Goal: Information Seeking & Learning: Learn about a topic

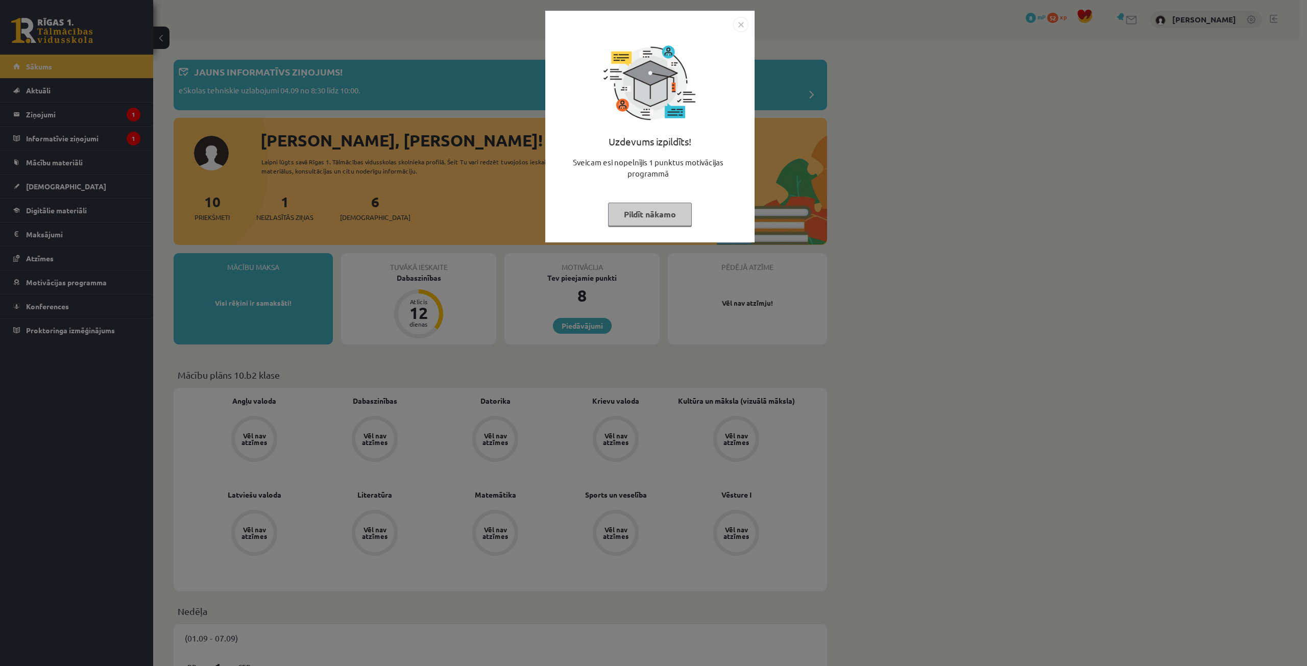
click at [625, 211] on button "Pildīt nākamo" at bounding box center [650, 214] width 84 height 23
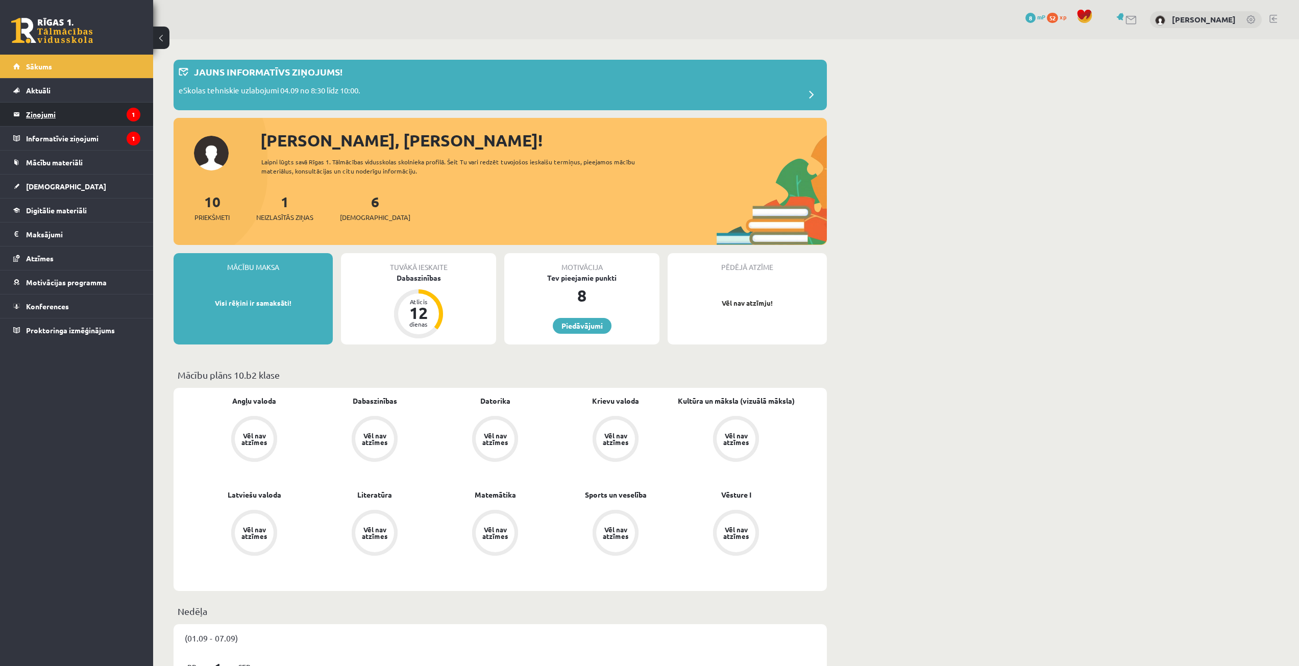
click at [53, 115] on legend "Ziņojumi 1" at bounding box center [83, 114] width 114 height 23
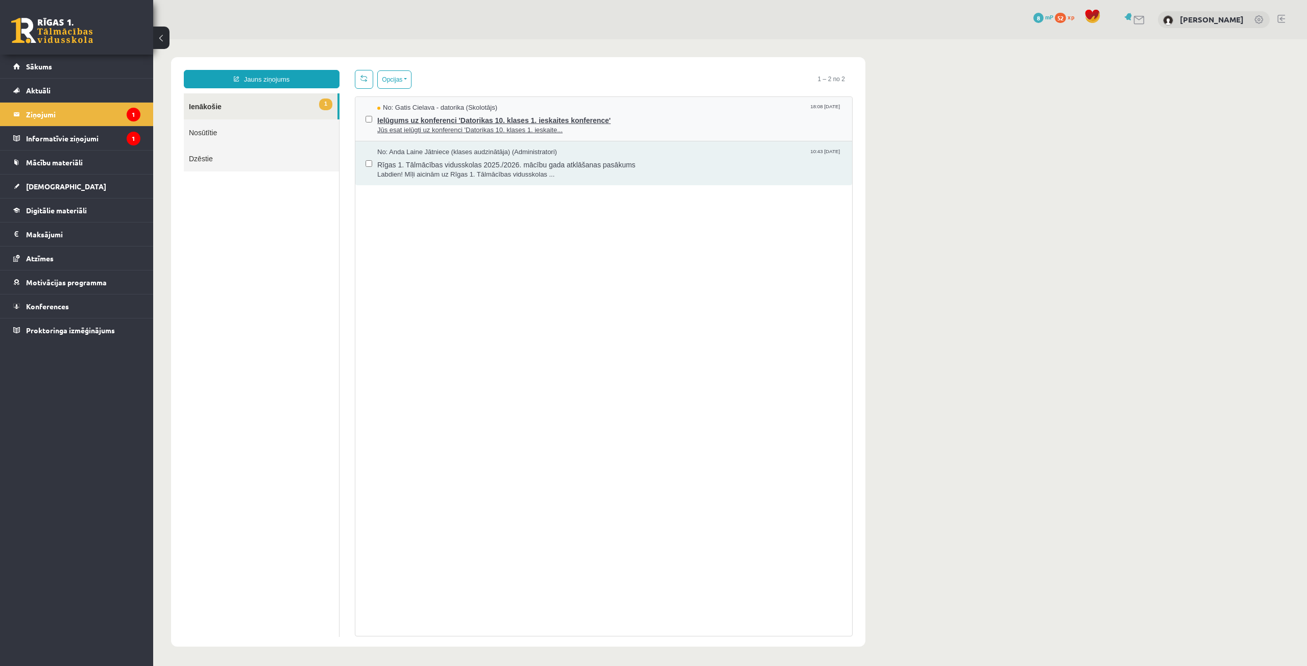
click at [432, 128] on span "Jūs esat ielūgti uz konferenci 'Datorikas 10. klases 1. ieskaite..." at bounding box center [609, 131] width 464 height 10
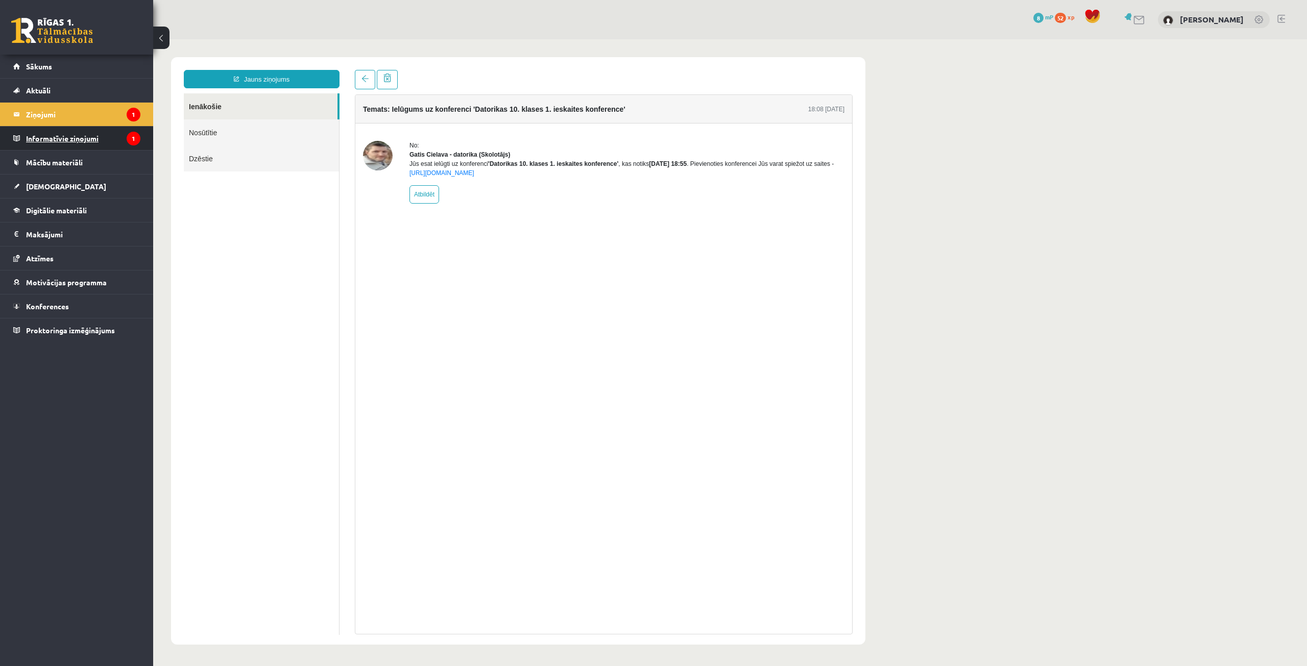
click at [81, 136] on legend "Informatīvie ziņojumi 1" at bounding box center [83, 138] width 114 height 23
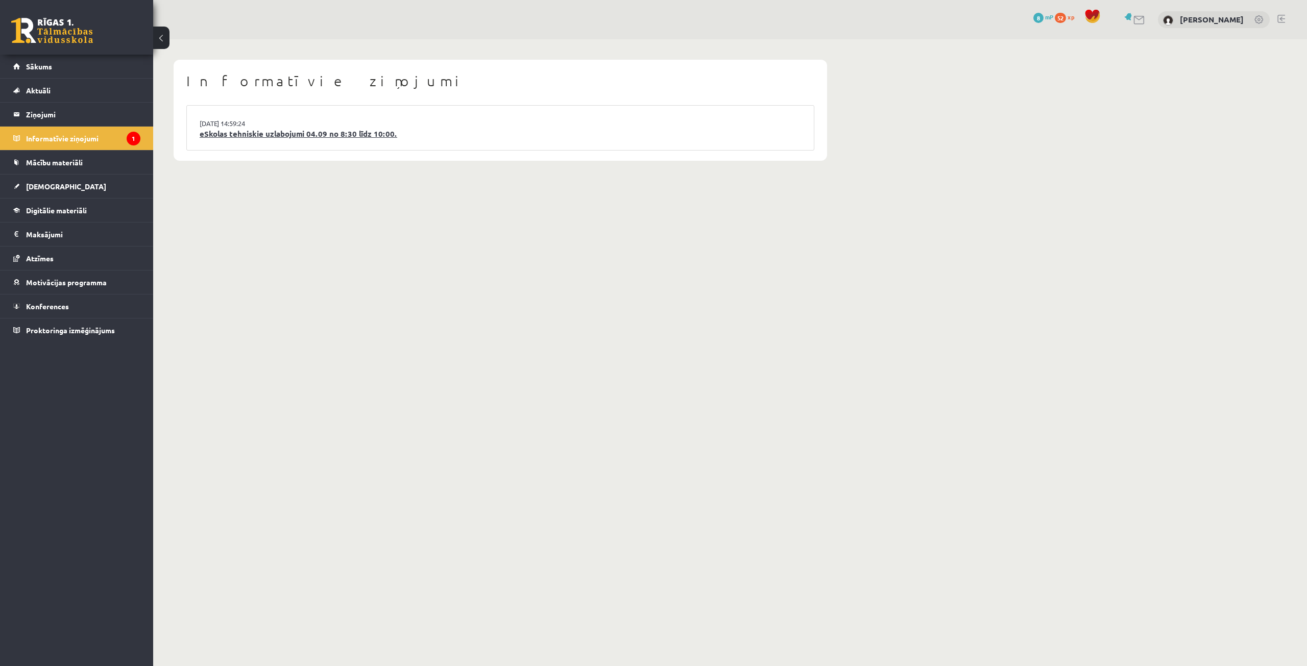
click at [257, 137] on link "eSkolas tehniskie uzlabojumi 04.09 no 8:30 līdz 10:00." at bounding box center [500, 134] width 601 height 12
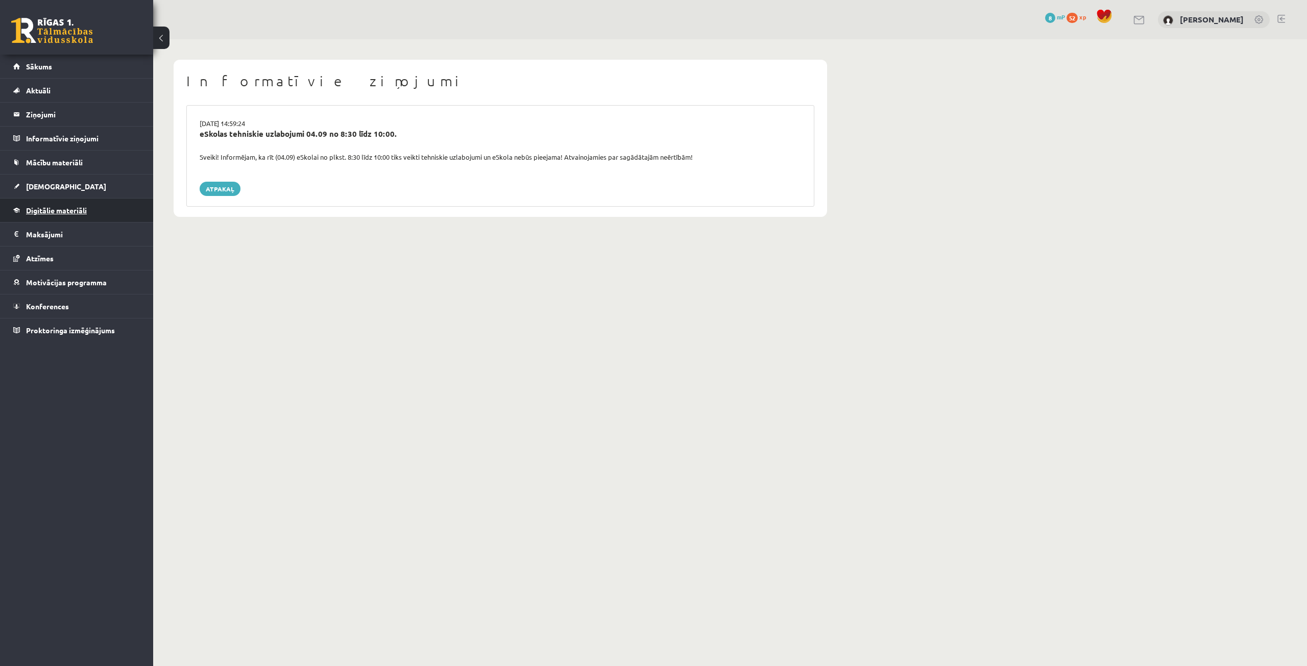
click at [60, 210] on span "Digitālie materiāli" at bounding box center [56, 210] width 61 height 9
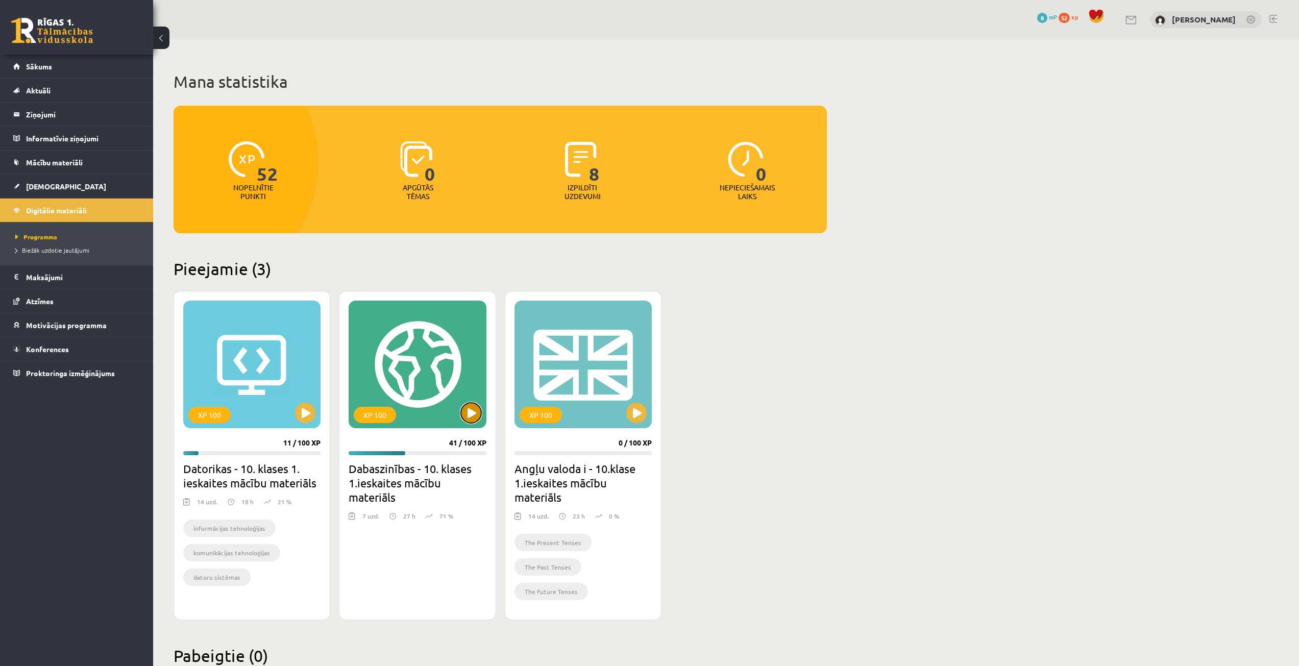
click at [465, 418] on button at bounding box center [471, 413] width 20 height 20
click at [431, 405] on div "XP 100" at bounding box center [417, 365] width 137 height 128
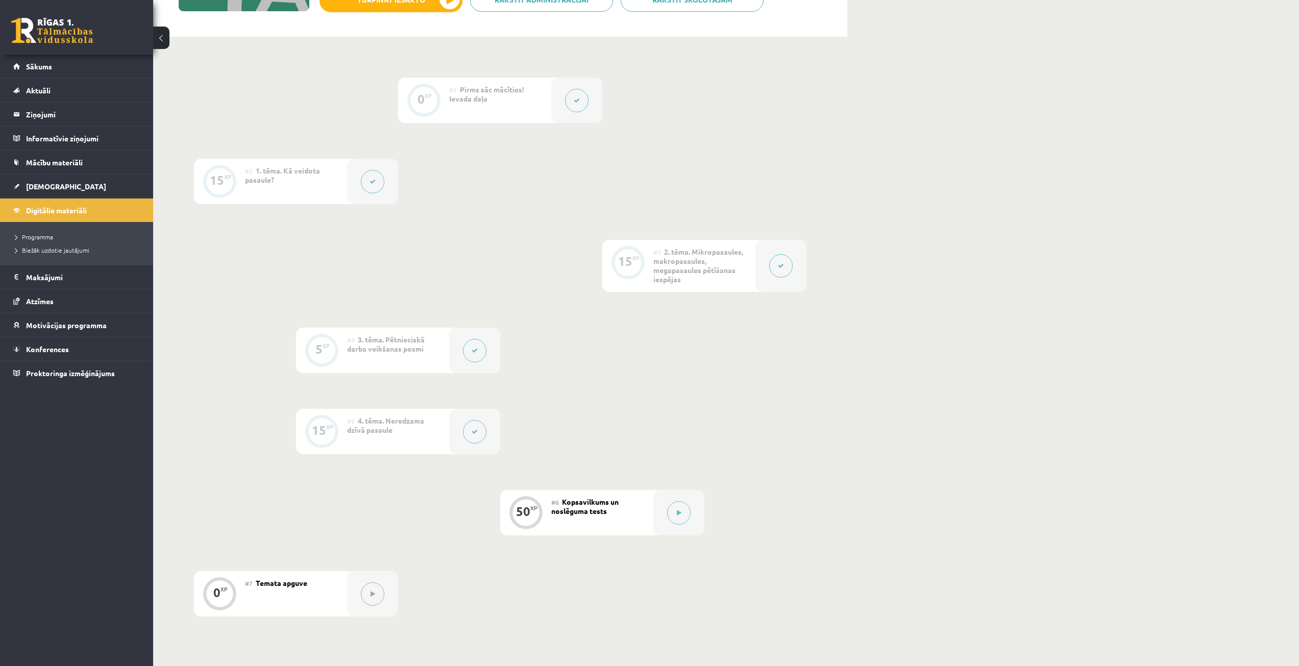
scroll to position [204, 0]
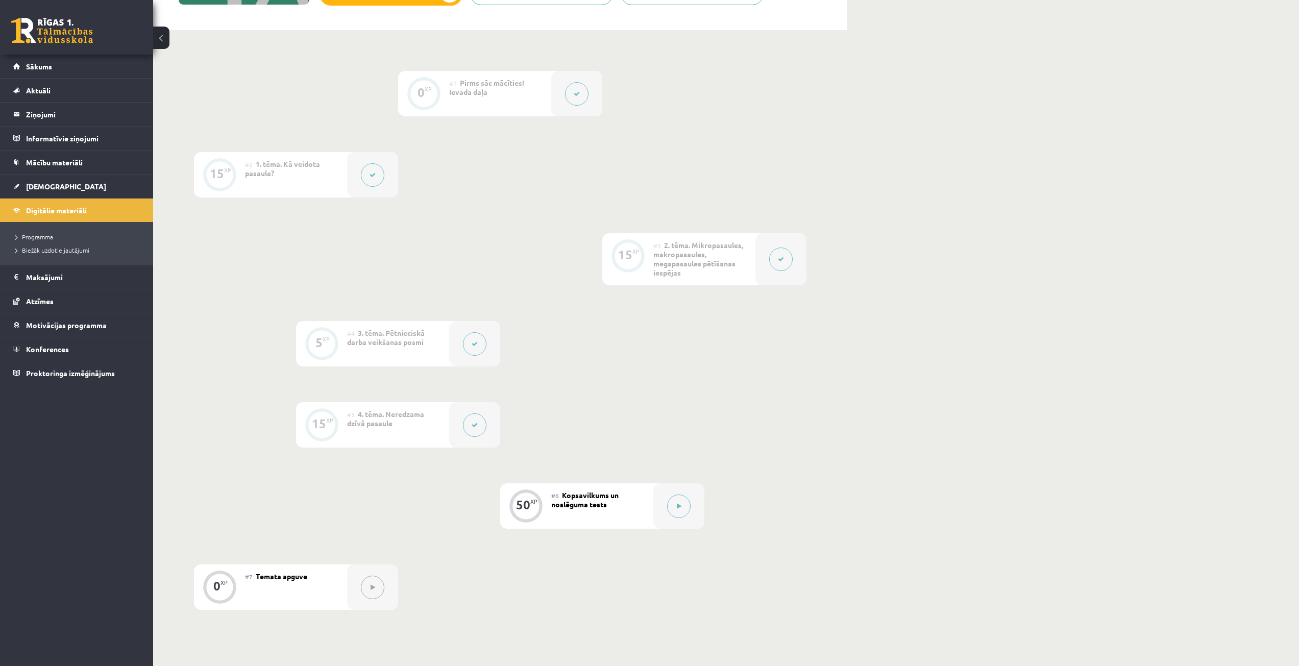
click at [318, 593] on div "#7 Temata apguve" at bounding box center [296, 587] width 102 height 45
click at [529, 509] on div "50" at bounding box center [523, 504] width 14 height 9
click at [70, 205] on link "Digitālie materiāli" at bounding box center [76, 210] width 127 height 23
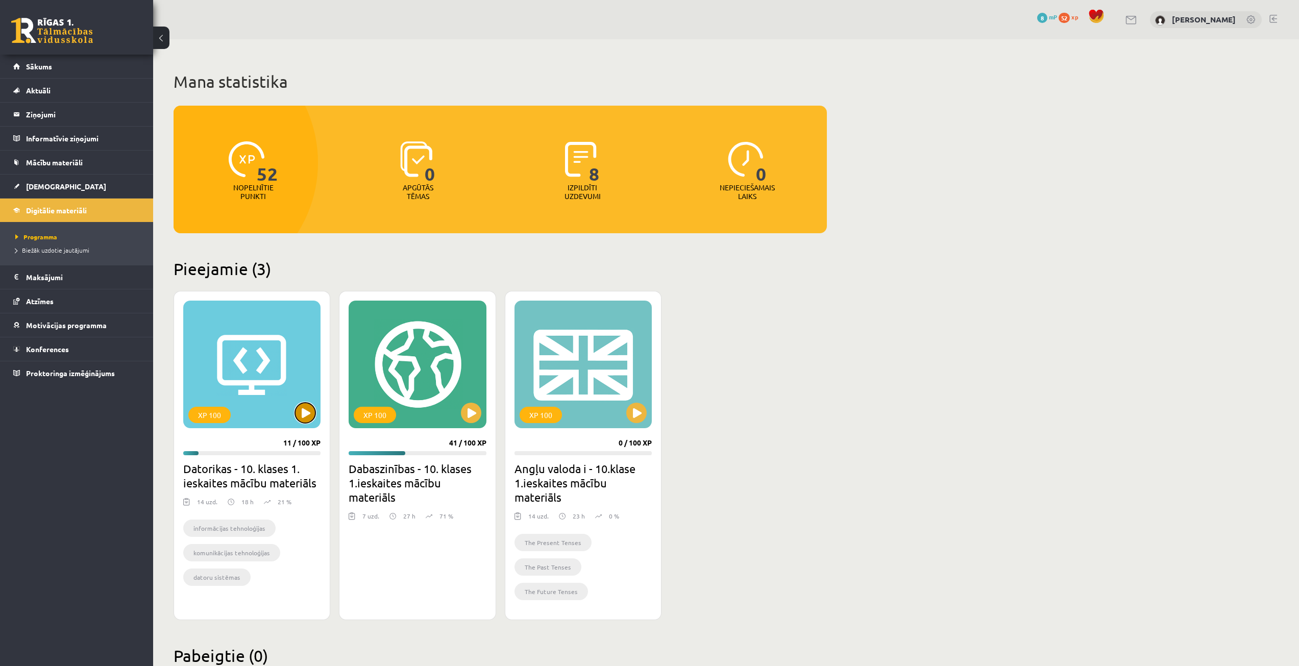
click at [311, 410] on button at bounding box center [305, 413] width 20 height 20
click at [632, 408] on button at bounding box center [636, 413] width 20 height 20
click at [595, 382] on div "XP 100" at bounding box center [582, 365] width 137 height 128
click at [594, 382] on div "XP 100" at bounding box center [582, 365] width 137 height 128
click at [298, 408] on button at bounding box center [305, 413] width 20 height 20
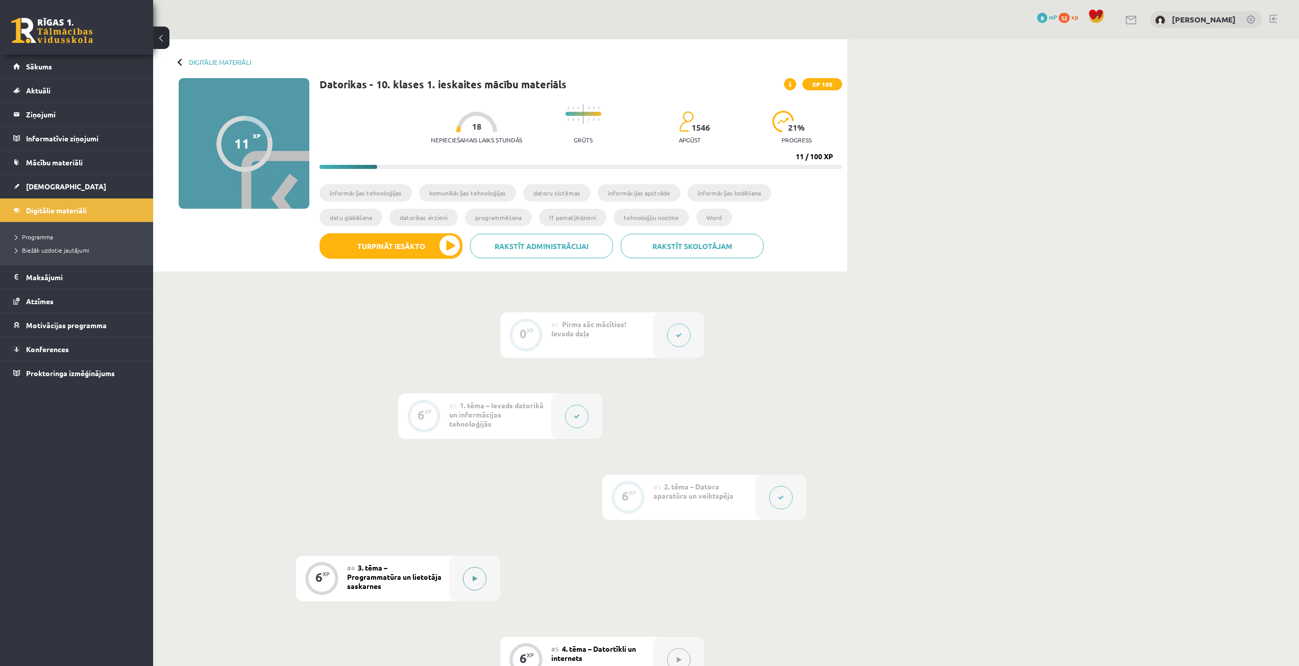
click at [482, 576] on button at bounding box center [474, 578] width 23 height 23
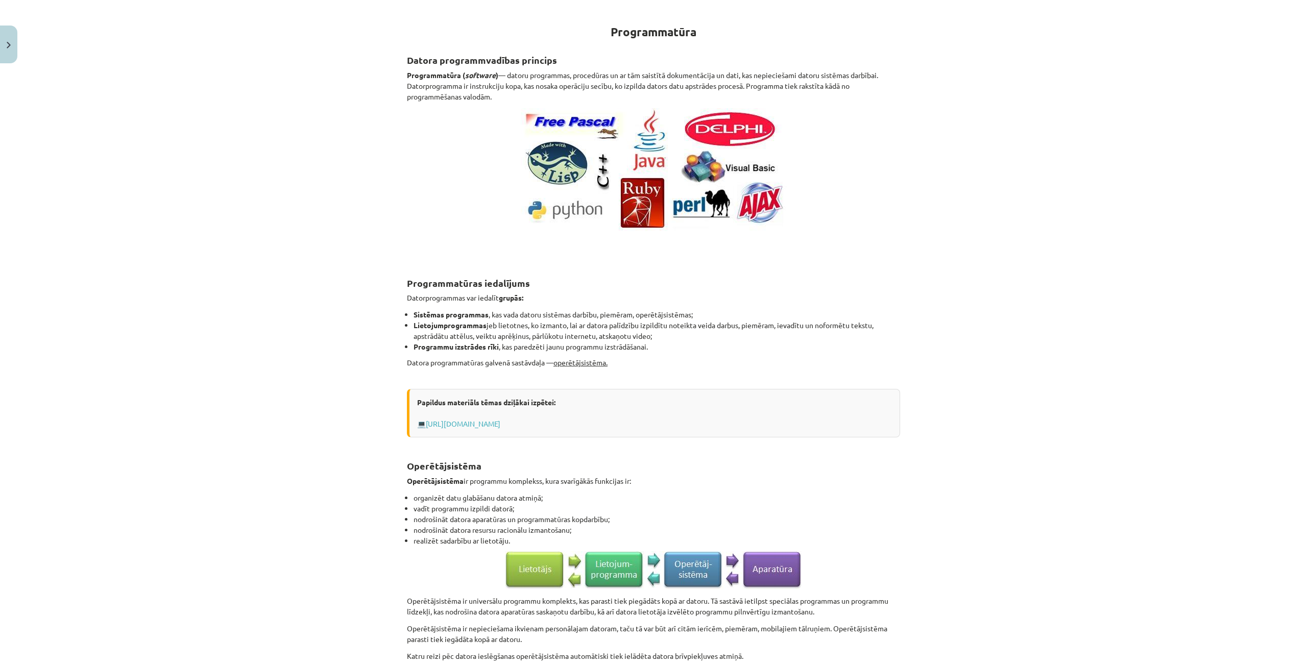
scroll to position [116, 0]
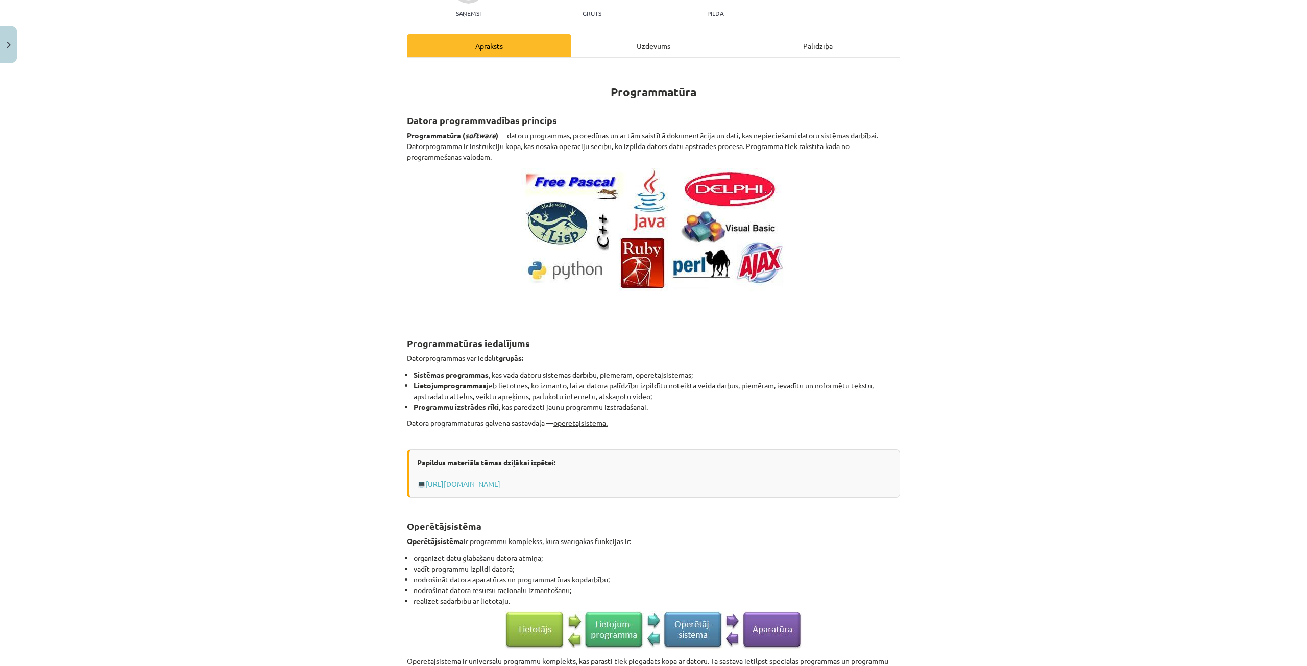
click at [638, 46] on div "Uzdevums" at bounding box center [653, 45] width 164 height 23
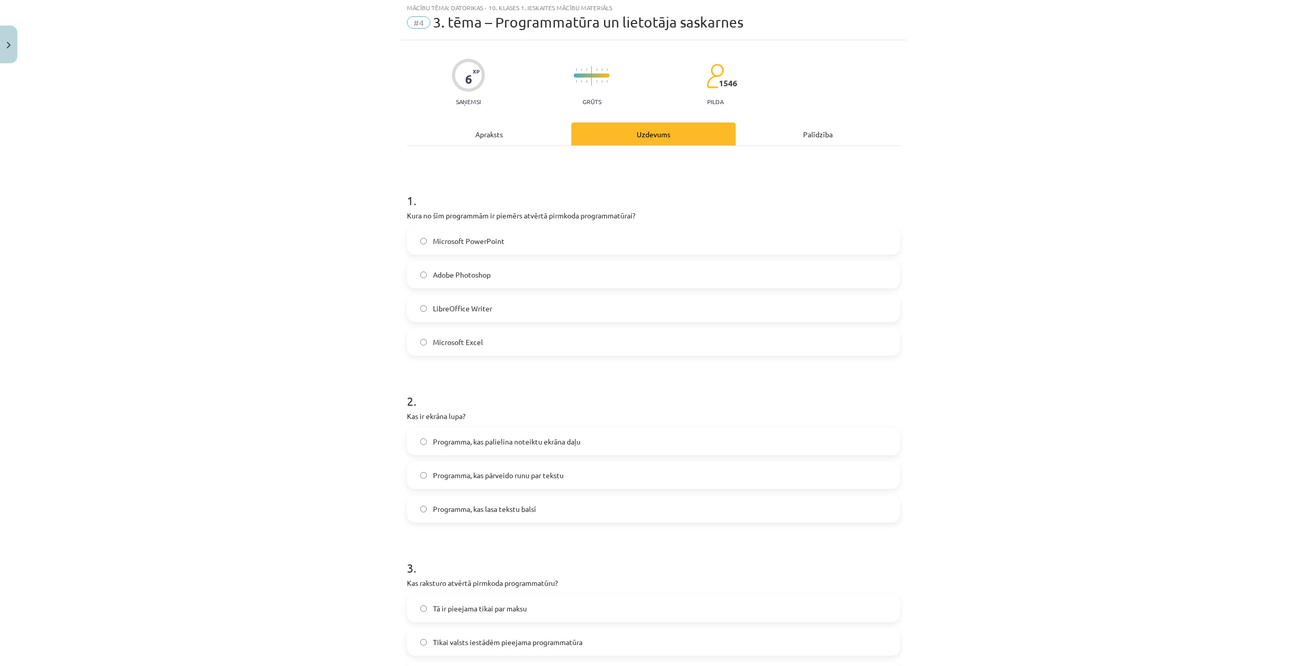
scroll to position [26, 0]
click at [1141, 61] on div "Mācību tēma: Datorikas - 10. klases 1. ieskaites mācību materiāls #4 3. tēma – …" at bounding box center [653, 333] width 1307 height 666
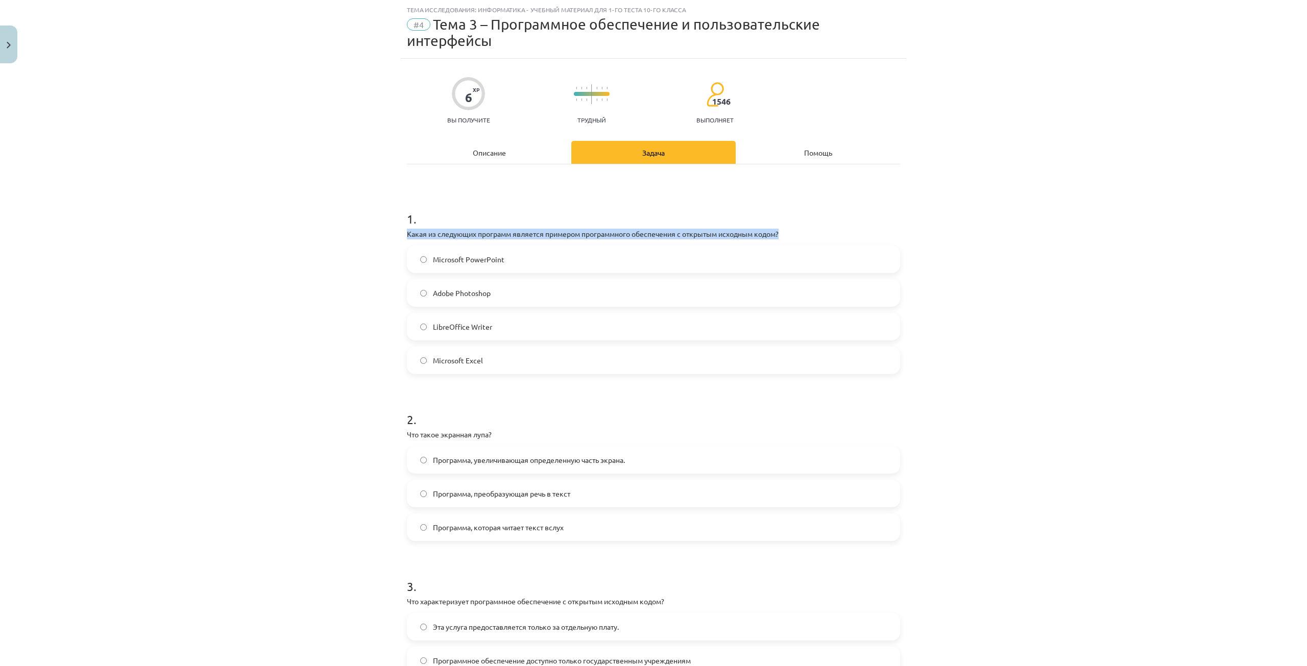
drag, startPoint x: 399, startPoint y: 231, endPoint x: 807, endPoint y: 232, distance: 408.8
drag, startPoint x: 811, startPoint y: 217, endPoint x: 788, endPoint y: 217, distance: 22.5
click at [807, 217] on h1 "1 ." at bounding box center [653, 210] width 493 height 32
click at [494, 146] on div "Описание" at bounding box center [489, 152] width 164 height 23
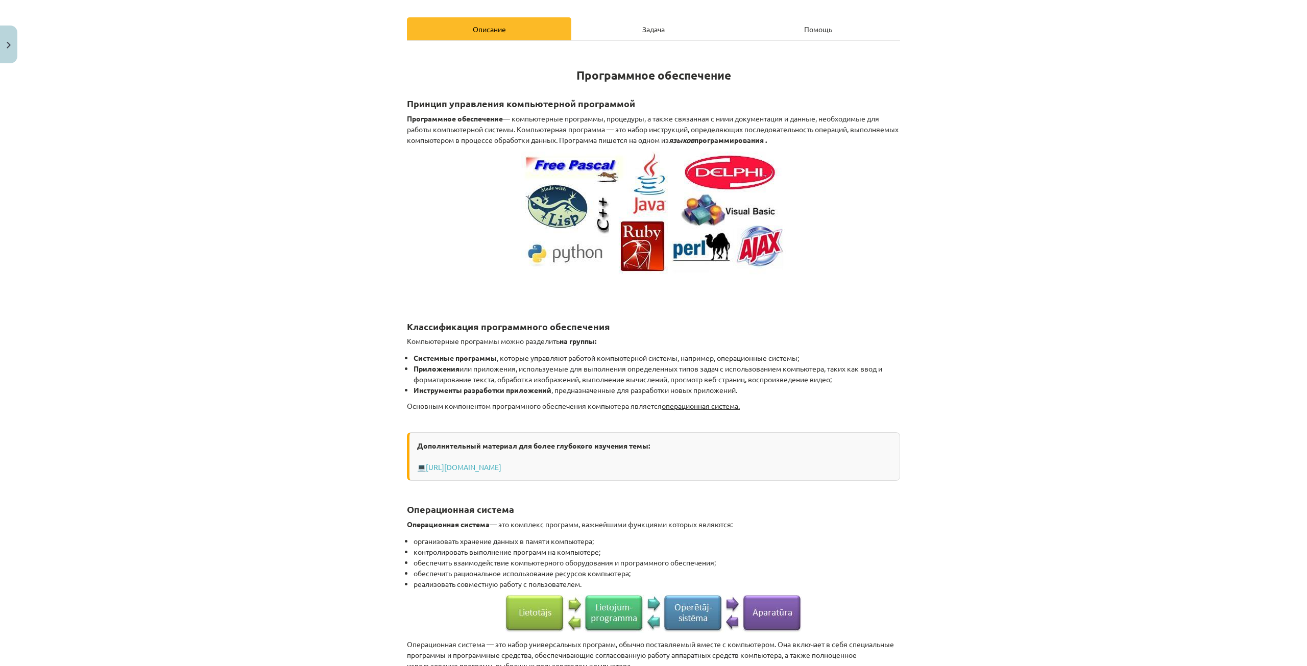
scroll to position [128, 0]
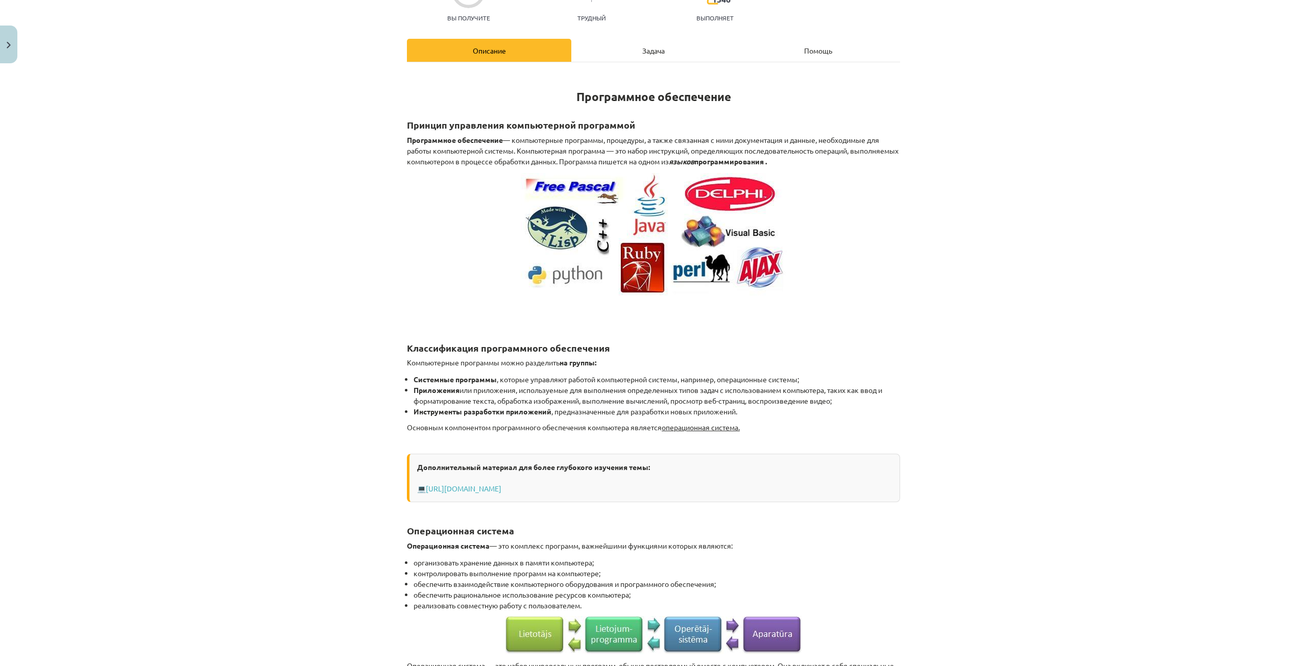
click at [620, 56] on div "Задача" at bounding box center [653, 50] width 164 height 23
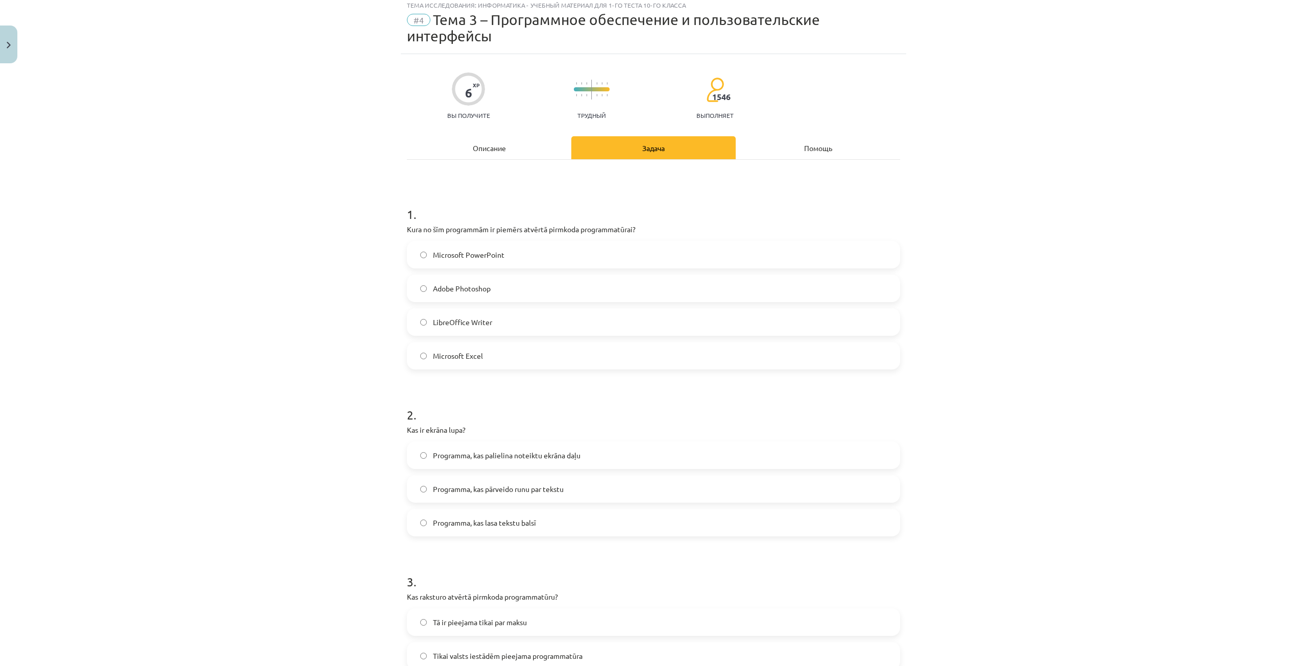
scroll to position [26, 0]
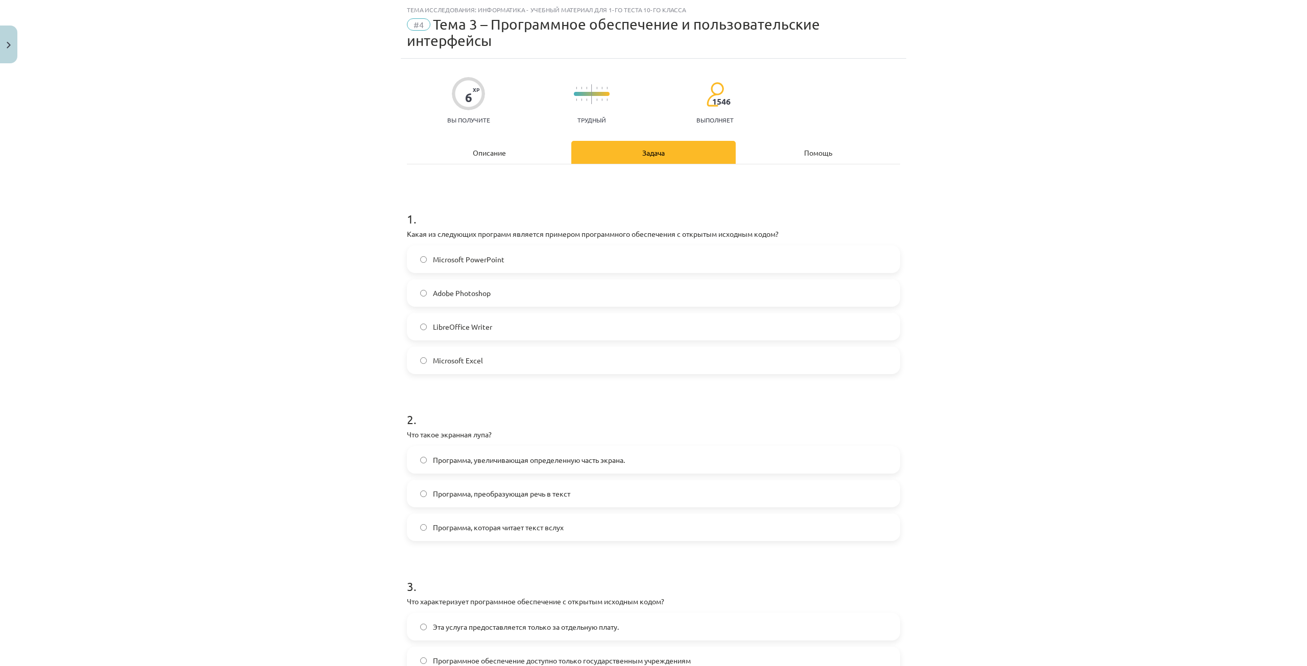
click at [483, 157] on div "Описание" at bounding box center [489, 152] width 164 height 23
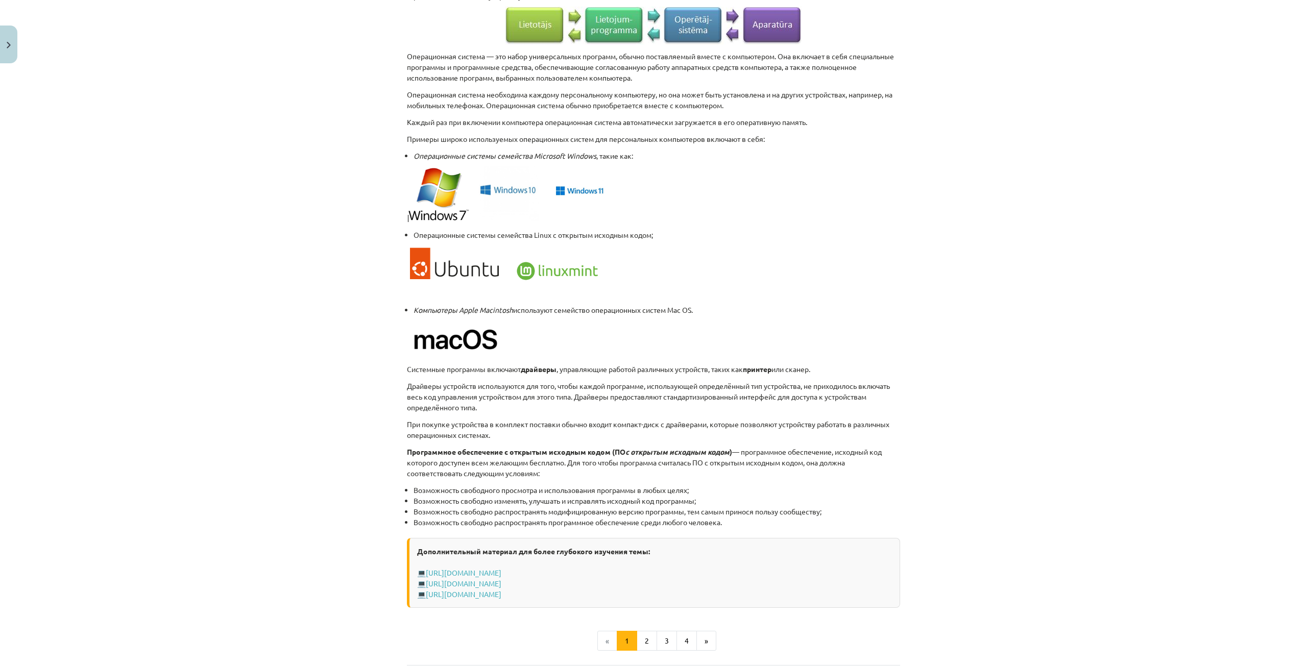
scroll to position [740, 0]
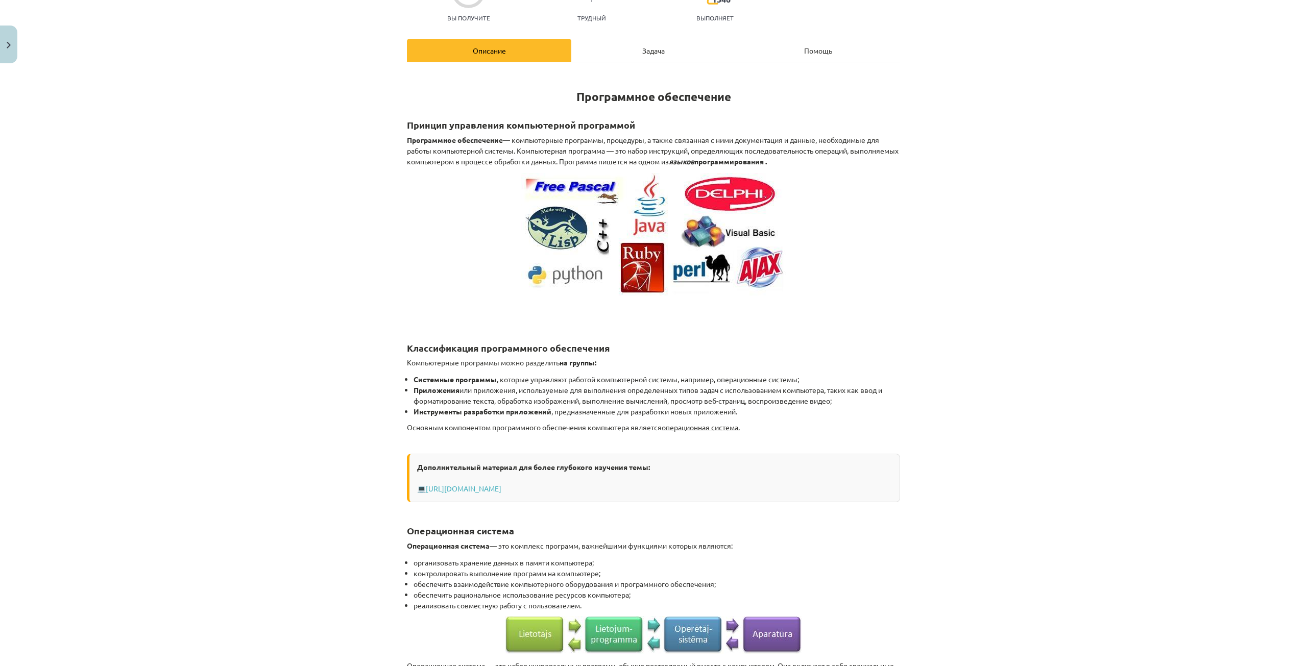
click at [606, 60] on div "Задача" at bounding box center [653, 50] width 164 height 23
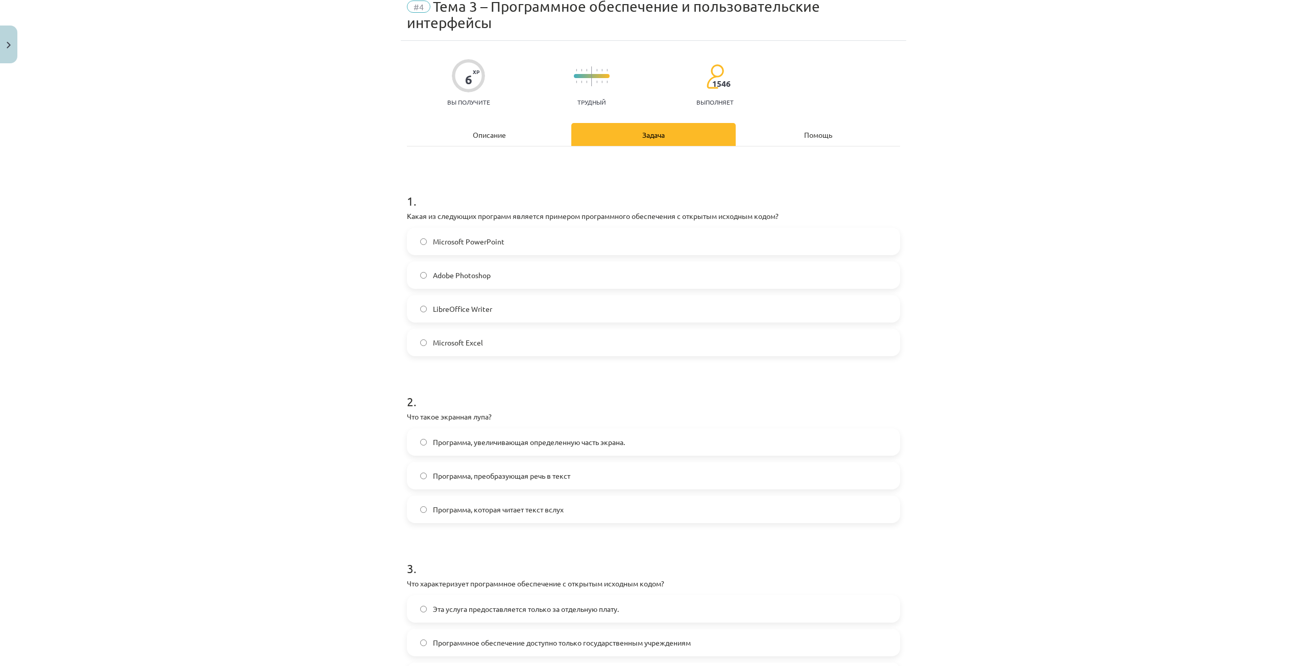
scroll to position [26, 0]
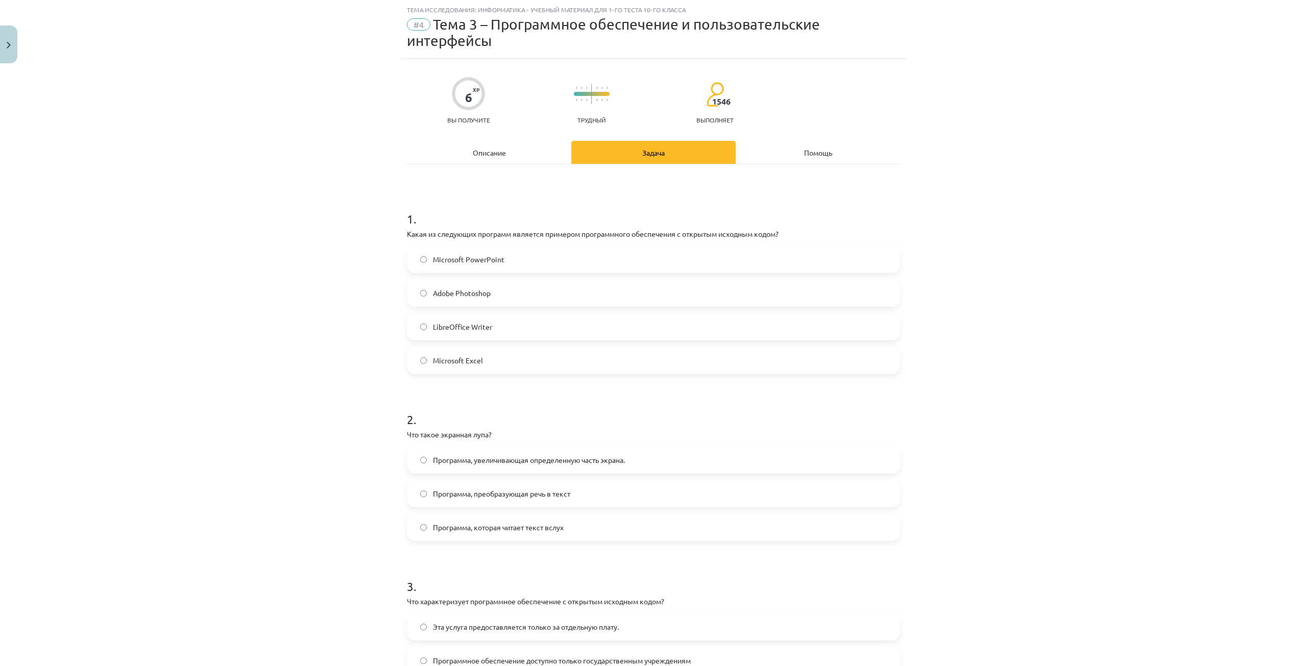
click at [534, 157] on div "Описание" at bounding box center [489, 152] width 164 height 23
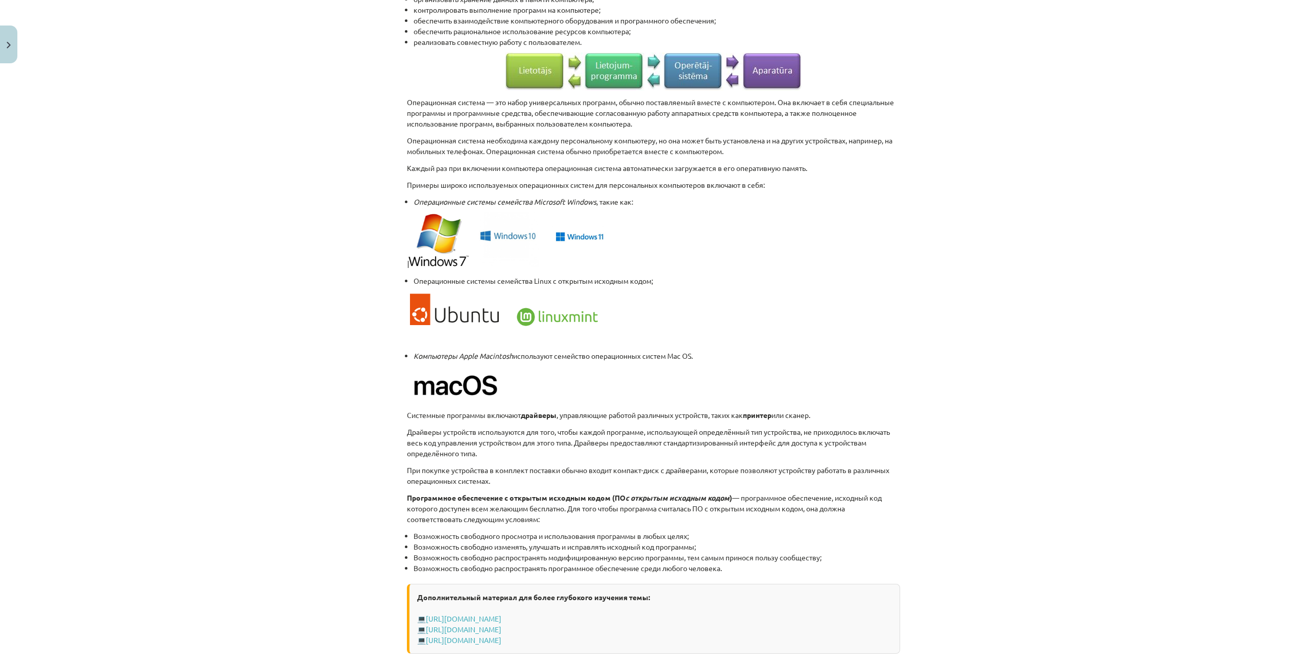
scroll to position [740, 0]
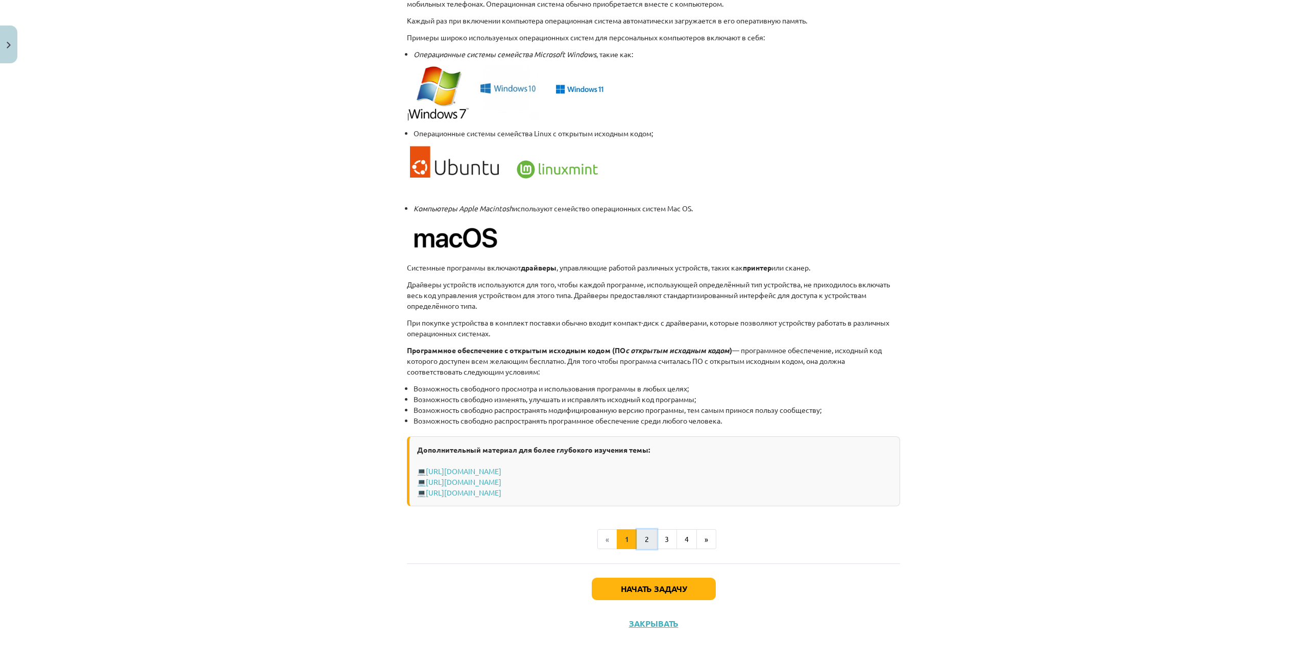
click at [642, 544] on button "2" at bounding box center [646, 539] width 20 height 20
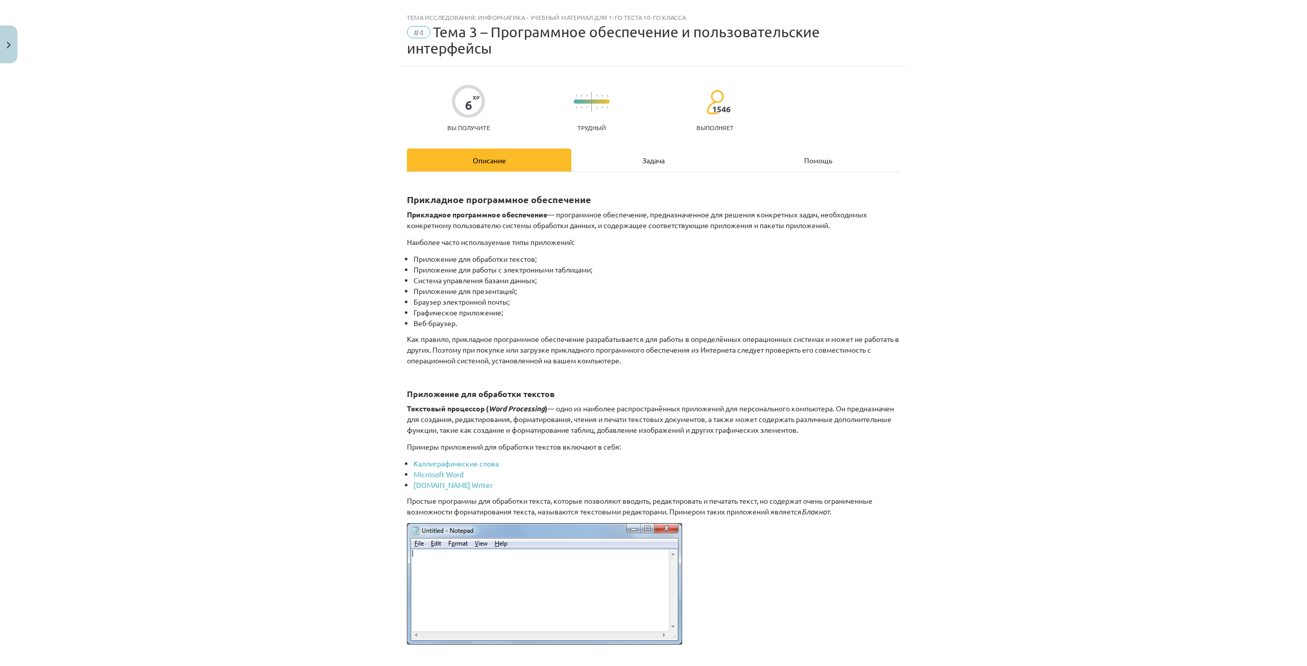
scroll to position [0, 0]
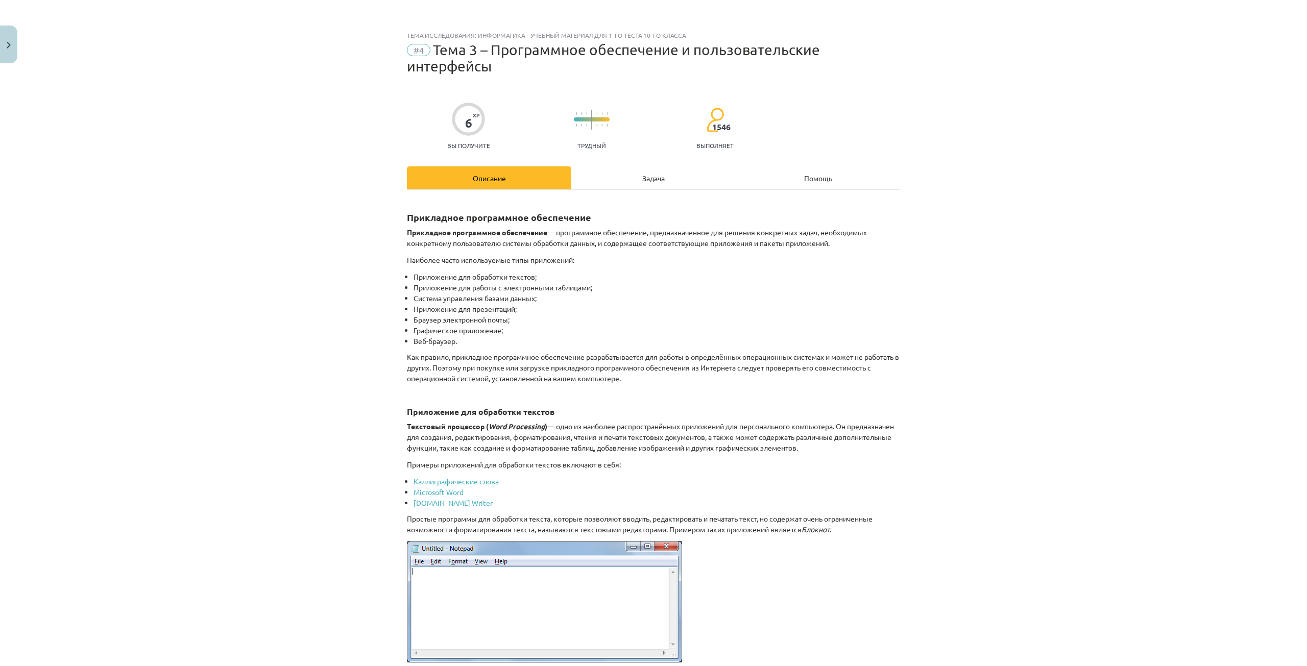
click at [644, 180] on font "Задача" at bounding box center [653, 178] width 22 height 9
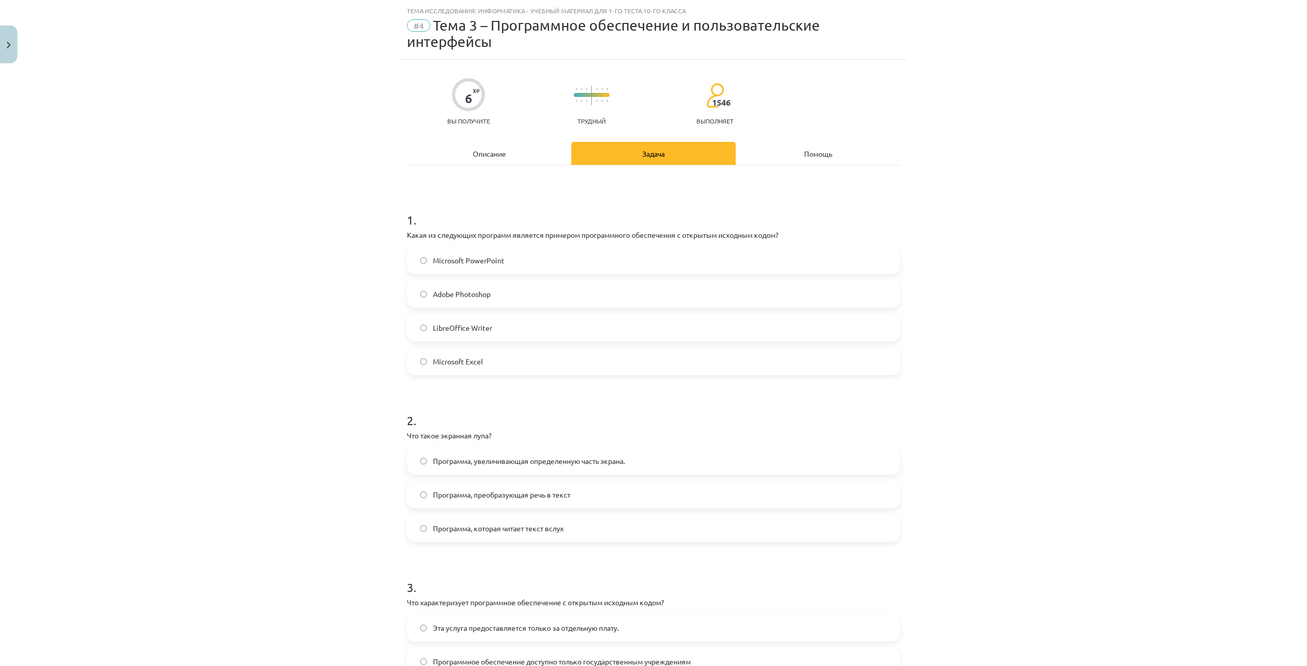
scroll to position [26, 0]
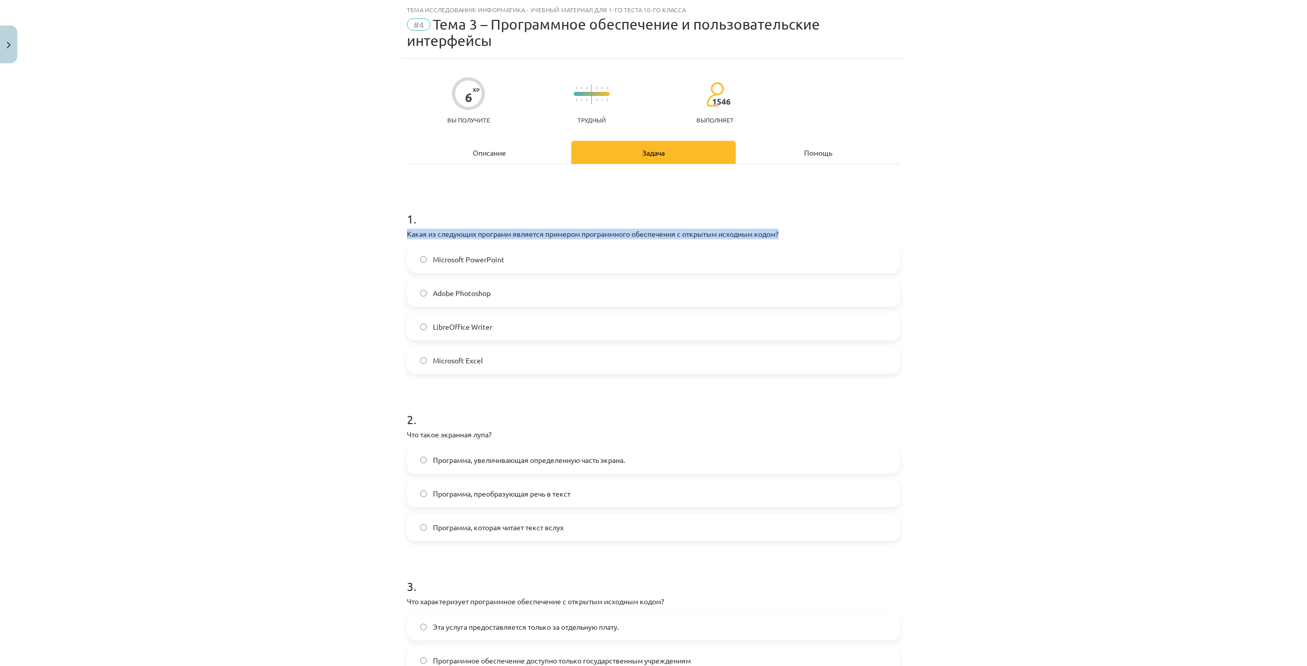
drag, startPoint x: 390, startPoint y: 232, endPoint x: 816, endPoint y: 233, distance: 425.7
click at [815, 233] on div "Тема исследования: Информатика - учебный материал для 1-го теста 10-го класса #…" at bounding box center [653, 333] width 1307 height 666
click at [823, 229] on p "Какая из следующих программ является примером программного обеспечения с открыт…" at bounding box center [653, 234] width 493 height 11
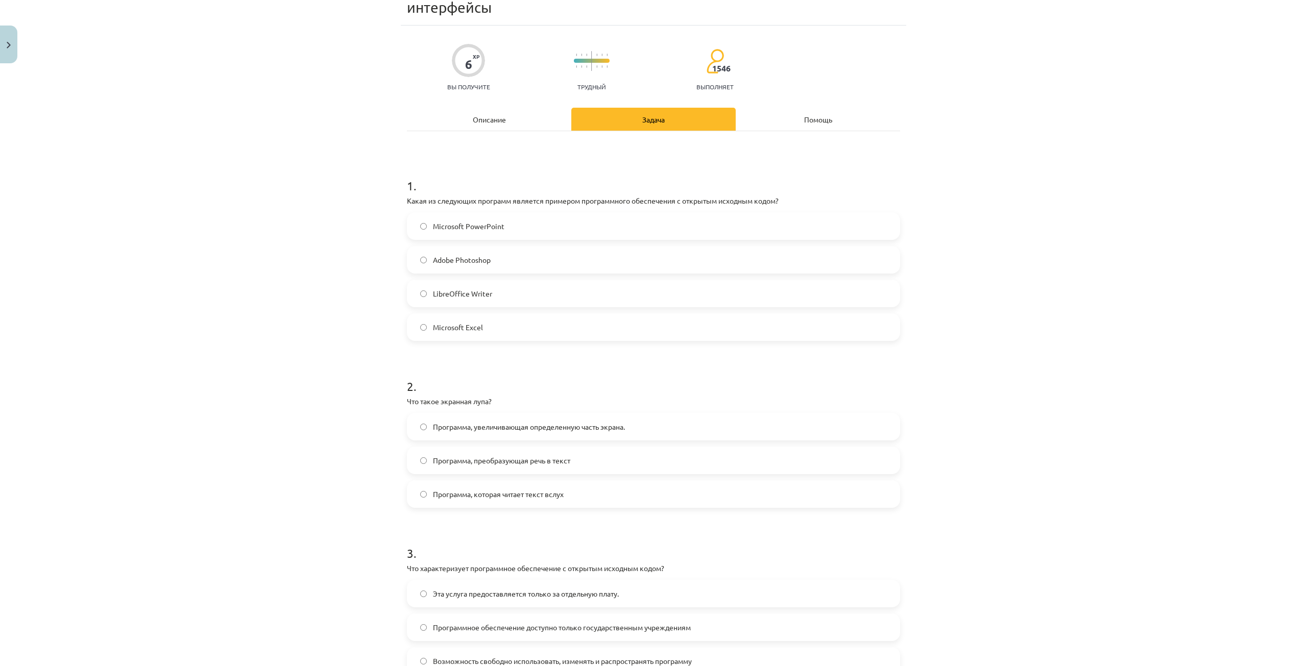
scroll to position [0, 0]
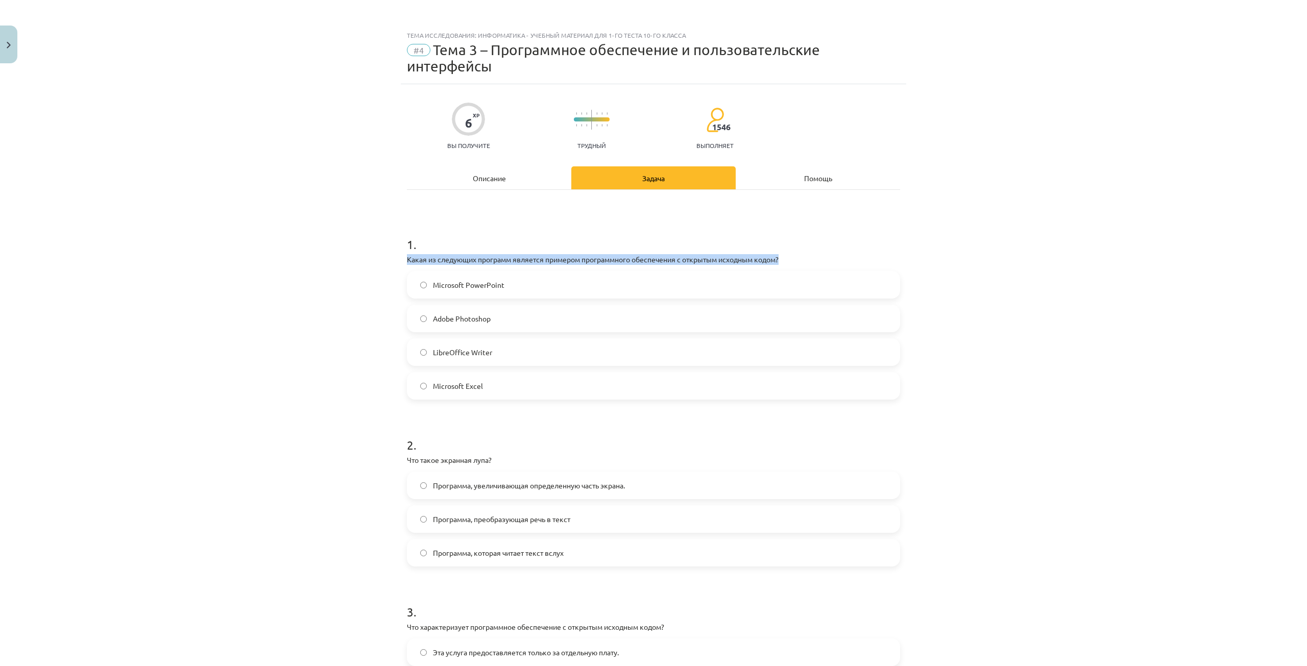
drag, startPoint x: 376, startPoint y: 252, endPoint x: 818, endPoint y: 252, distance: 442.5
click at [818, 252] on div "Тема исследования: Информатика - учебный материал для 1-го теста 10-го класса #…" at bounding box center [653, 333] width 1307 height 666
copy font "Какая из следующих программ является примером программного обеспечения с открыт…"
click at [453, 358] on label "LibreOffice Writer" at bounding box center [653, 352] width 491 height 26
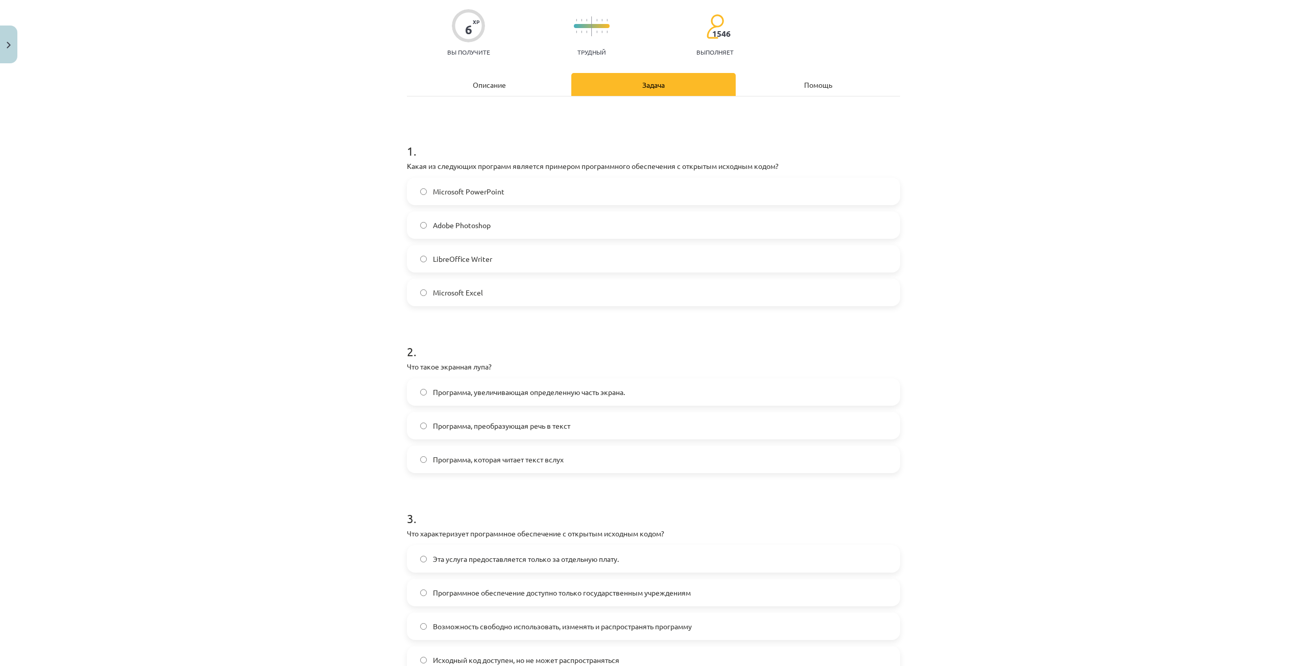
scroll to position [102, 0]
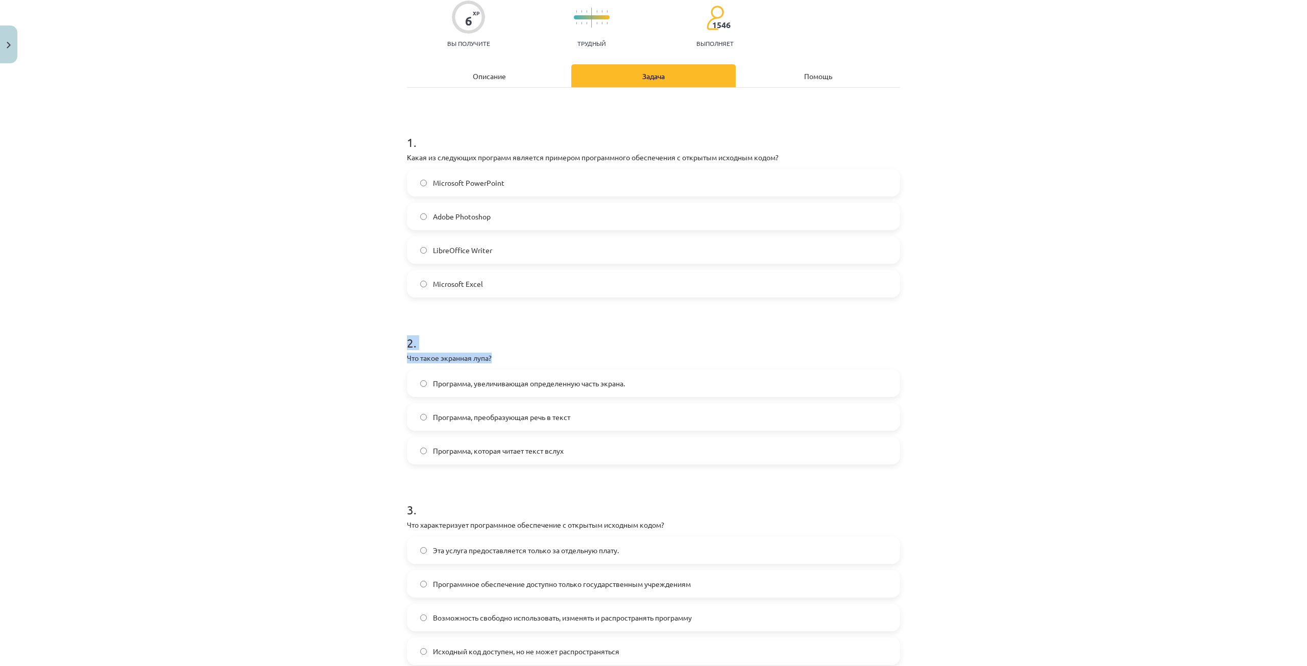
drag, startPoint x: 362, startPoint y: 345, endPoint x: 521, endPoint y: 352, distance: 159.4
click at [521, 352] on div "Тема исследования: Информатика - учебный материал для 1-го теста 10-го класса #…" at bounding box center [653, 333] width 1307 height 666
copy div "2 . Что такое экранная лупа?"
click at [264, 219] on div "Тема исследования: Информатика - учебный материал для 1-го теста 10-го класса #…" at bounding box center [653, 333] width 1307 height 666
click at [533, 384] on font "Программа, увеличивающая определенную часть экрана." at bounding box center [529, 383] width 192 height 9
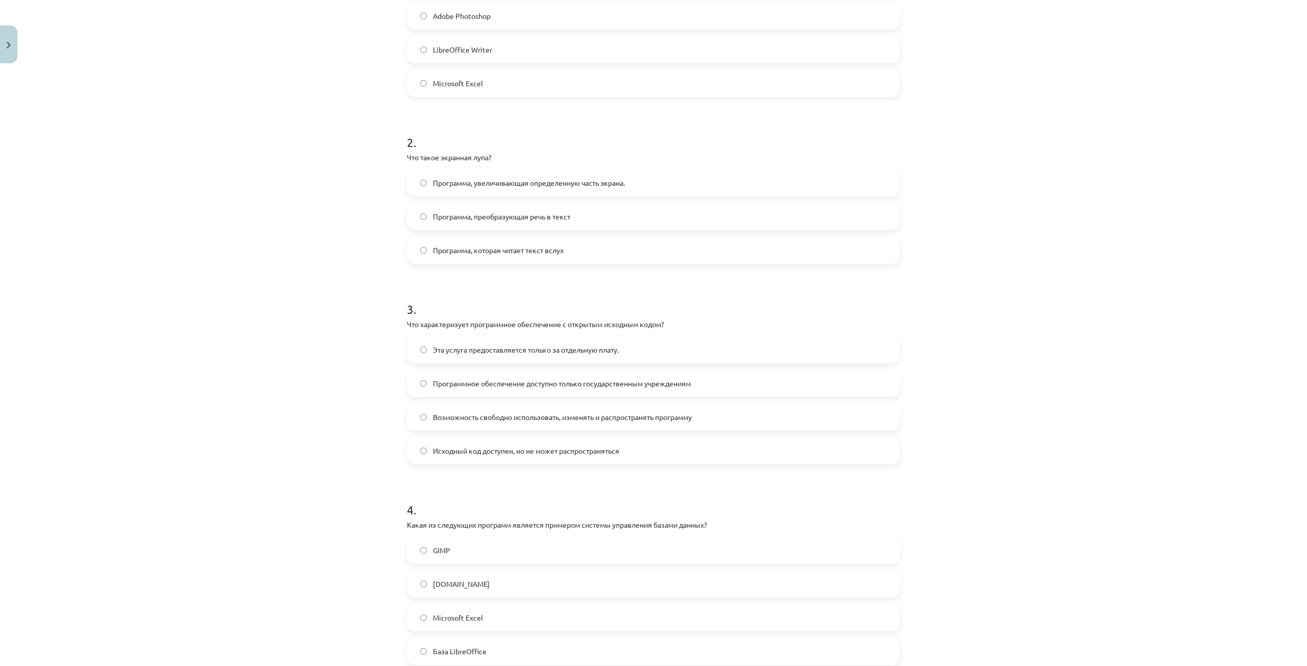
scroll to position [306, 0]
drag, startPoint x: 346, startPoint y: 306, endPoint x: 680, endPoint y: 317, distance: 334.5
click at [680, 317] on div "Тема исследования: Информатика - учебный материал для 1-го теста 10-го класса #…" at bounding box center [653, 333] width 1307 height 666
copy div "3 . Что характеризует программное обеспечение с открытым исходным кодом?"
click at [274, 188] on div "Тема исследования: Информатика - учебный материал для 1-го теста 10-го класса #…" at bounding box center [653, 333] width 1307 height 666
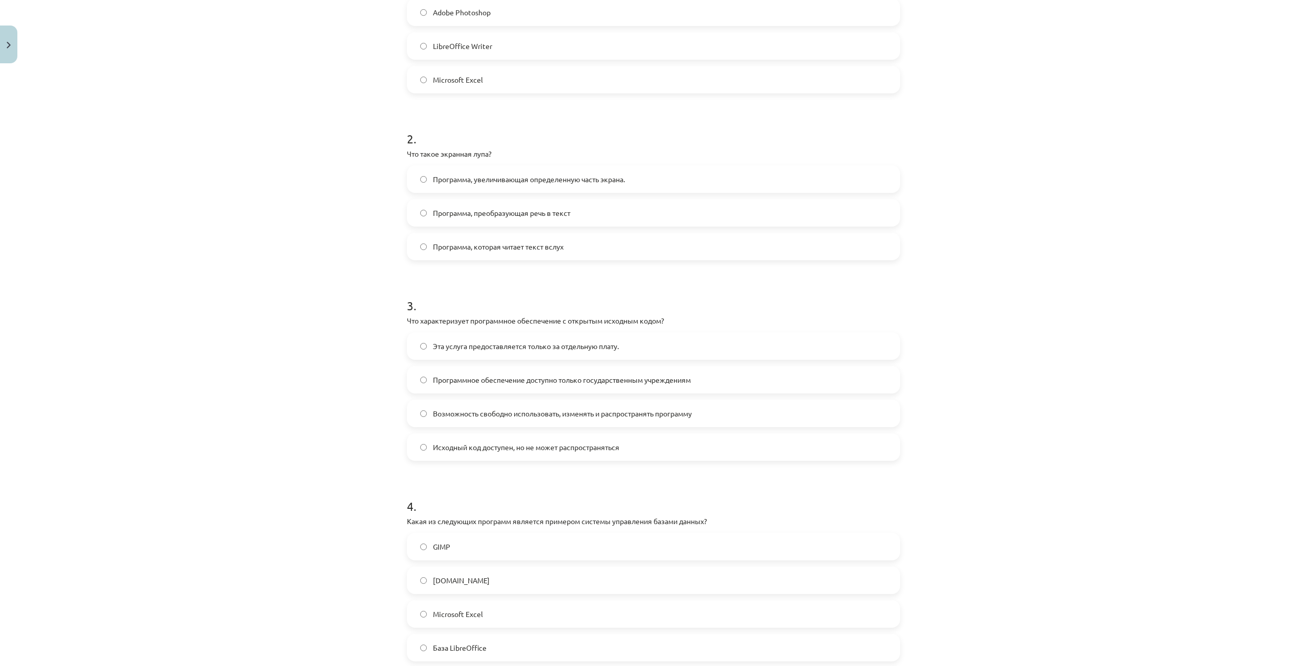
click at [491, 419] on span "Возможность свободно использовать, изменять и распространять программу" at bounding box center [562, 413] width 259 height 11
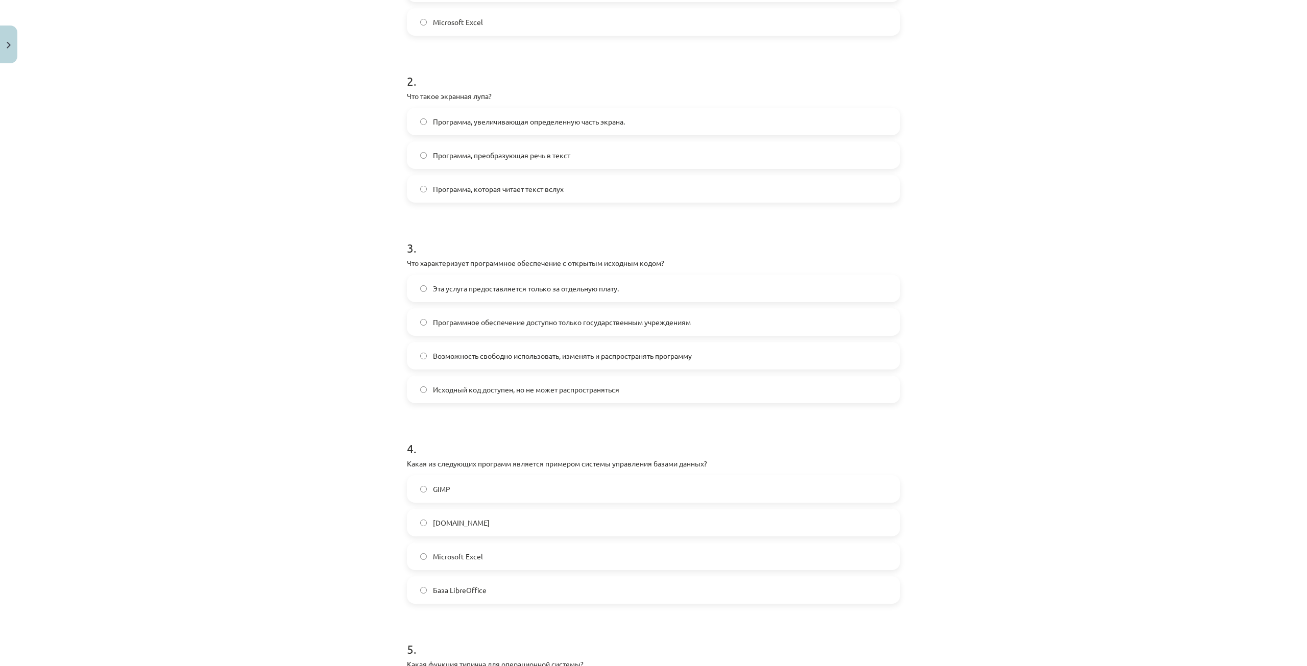
scroll to position [408, 0]
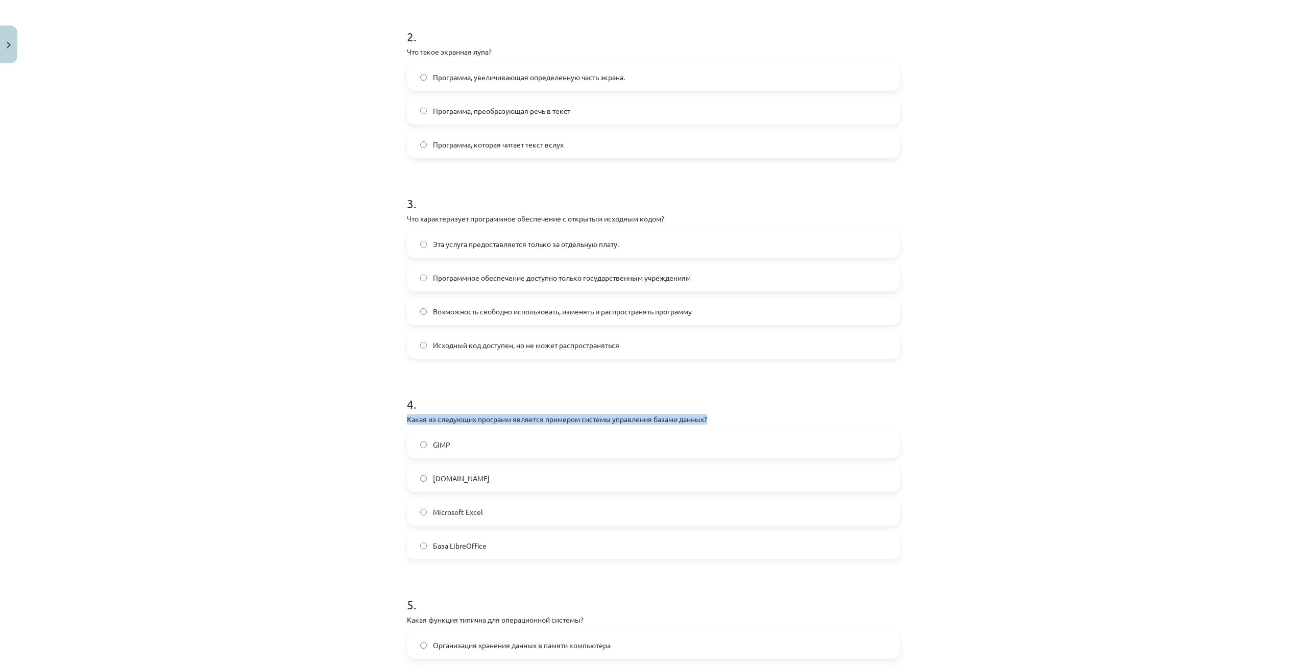
drag, startPoint x: 362, startPoint y: 426, endPoint x: 308, endPoint y: 415, distance: 55.3
click at [308, 415] on div "Тема исследования: Информатика - учебный материал для 1-го теста 10-го класса #…" at bounding box center [653, 333] width 1307 height 666
copy div "Какая из следующих программ является примером системы управления базами данных?"
click at [359, 410] on div "Тема исследования: Информатика - учебный материал для 1-го теста 10-го класса #…" at bounding box center [653, 333] width 1307 height 666
drag, startPoint x: 395, startPoint y: 427, endPoint x: 555, endPoint y: 547, distance: 200.6
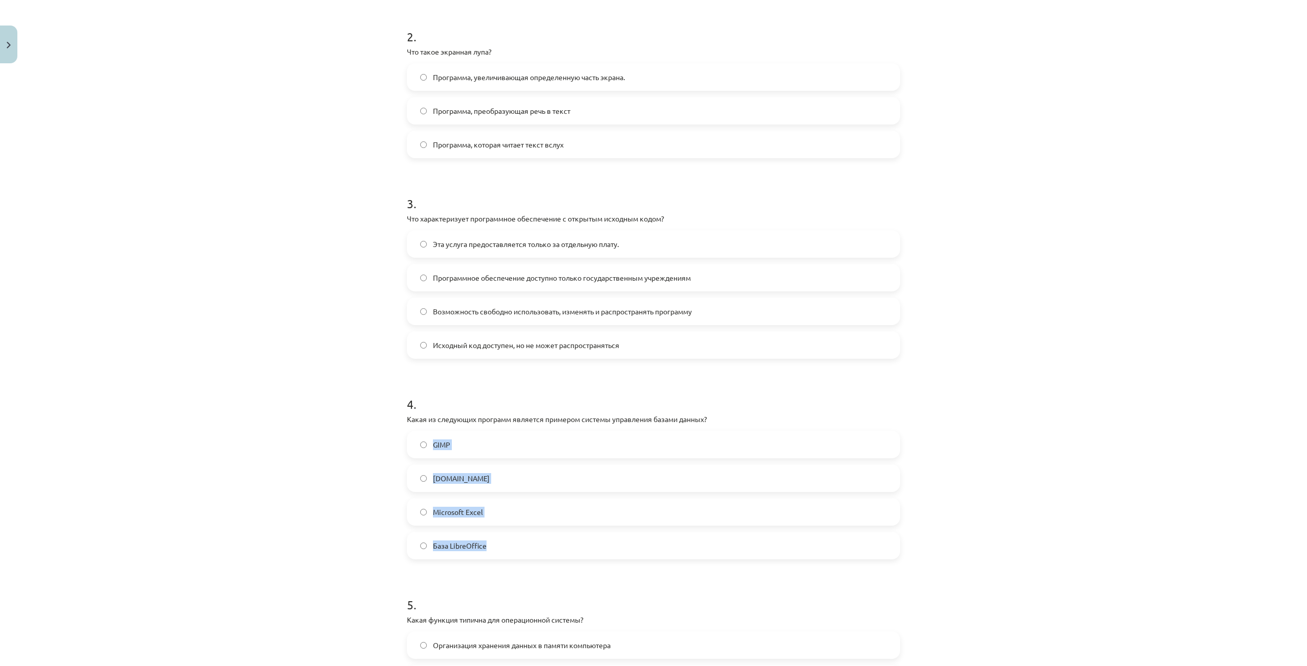
click at [555, 547] on div "Тема исследования: Информатика - учебный материал для 1-го теста 10-го класса #…" at bounding box center [653, 333] width 1307 height 666
copy div "GIMP [DOMAIN_NAME] Microsoft Excel База LibreOffice"
drag, startPoint x: 370, startPoint y: 464, endPoint x: 429, endPoint y: 525, distance: 84.8
click at [371, 465] on div "Тема исследования: Информатика - учебный материал для 1-го теста 10-го класса #…" at bounding box center [653, 333] width 1307 height 666
click at [363, 533] on div "Тема исследования: Информатика - учебный материал для 1-го теста 10-го класса #…" at bounding box center [653, 333] width 1307 height 666
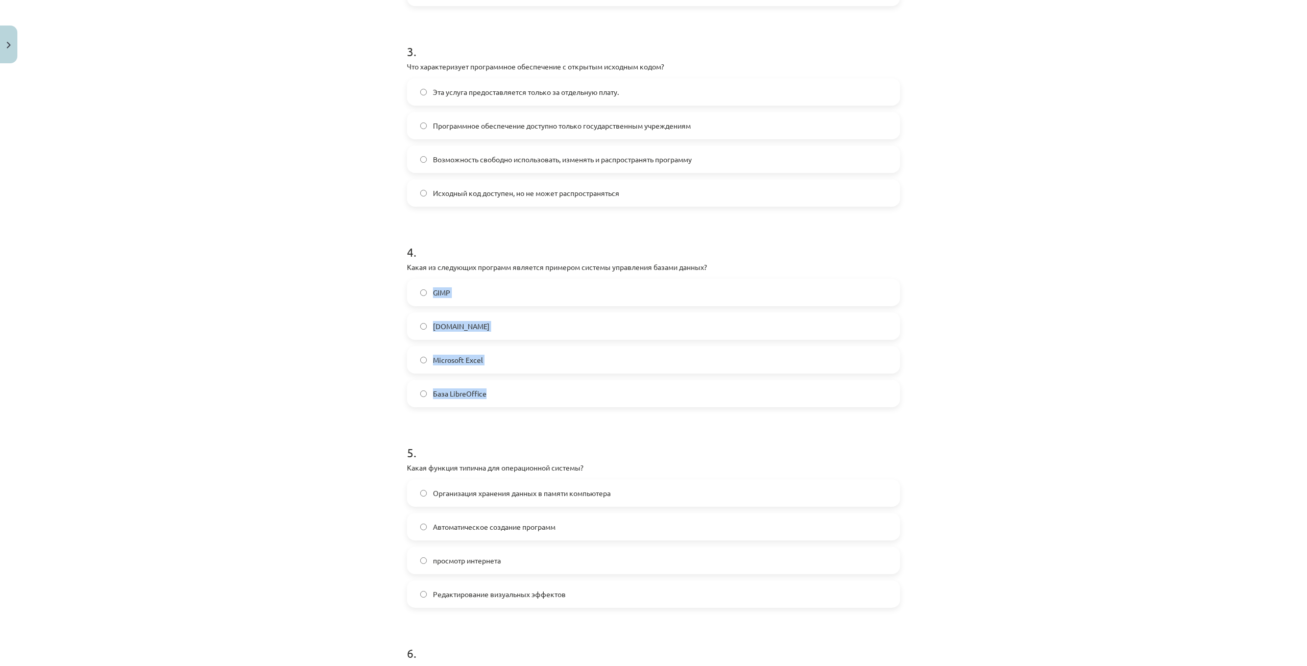
scroll to position [612, 0]
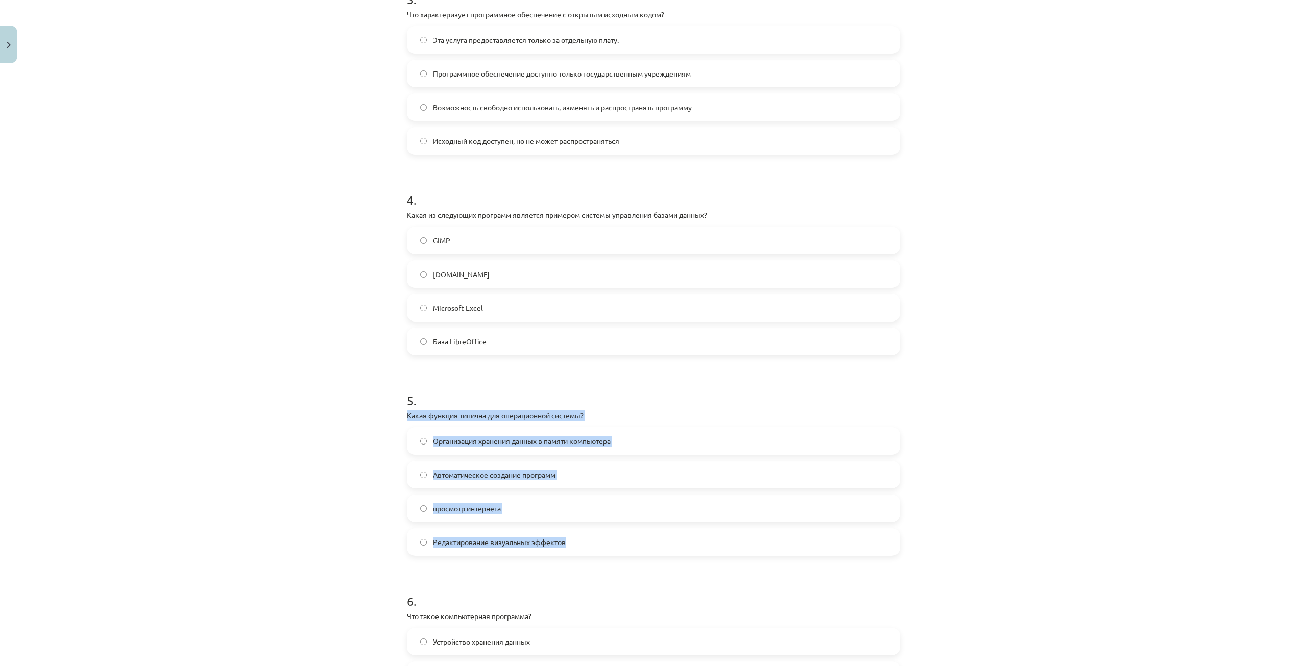
drag, startPoint x: 390, startPoint y: 408, endPoint x: 579, endPoint y: 547, distance: 234.5
click at [579, 547] on div "Тема исследования: Информатика - учебный материал для 1-го теста 10-го класса #…" at bounding box center [653, 333] width 1307 height 666
copy div "Какая функция типична для операционной системы? Организация хранения данных в п…"
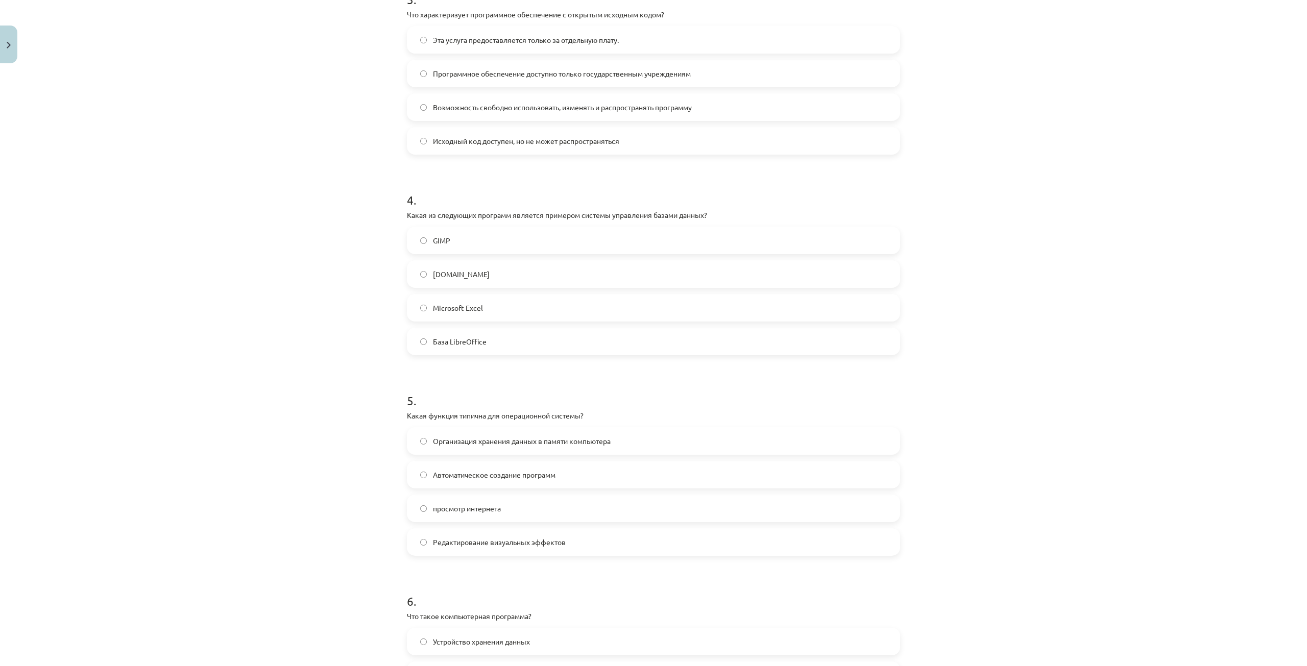
click at [205, 298] on div "Тема исследования: Информатика - учебный материал для 1-го теста 10-го класса #…" at bounding box center [653, 333] width 1307 height 666
click at [504, 441] on font "Организация хранения данных в памяти компьютера" at bounding box center [522, 440] width 178 height 9
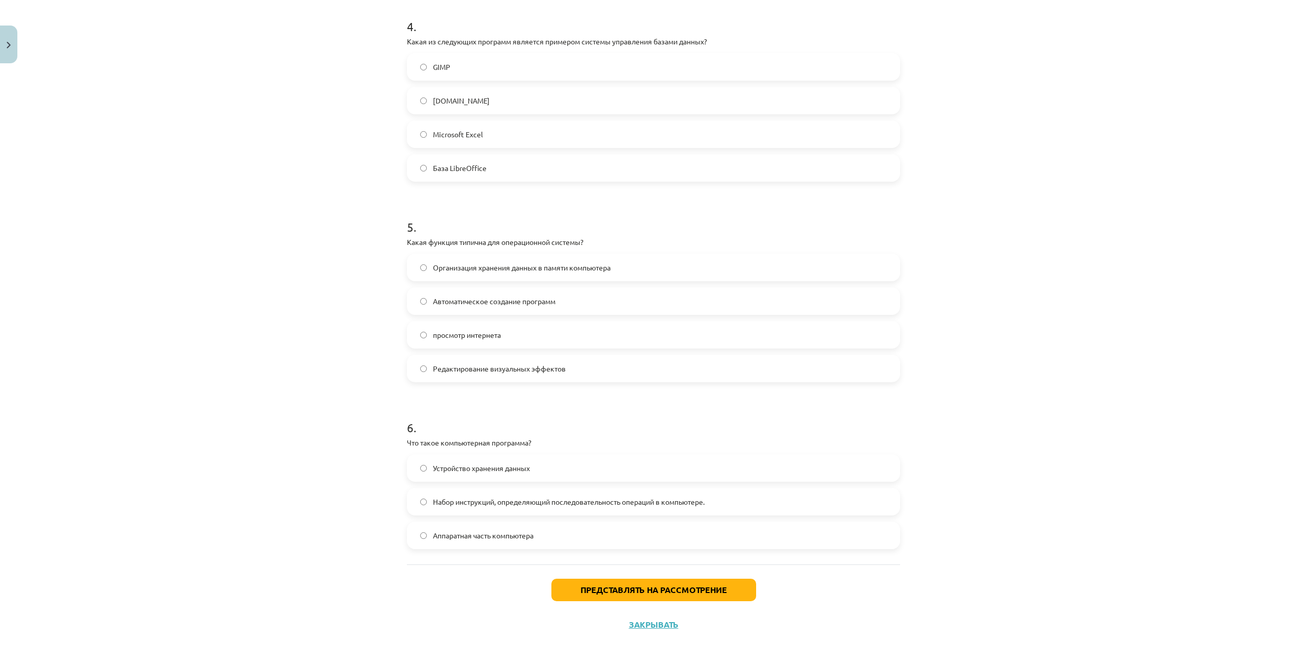
scroll to position [788, 0]
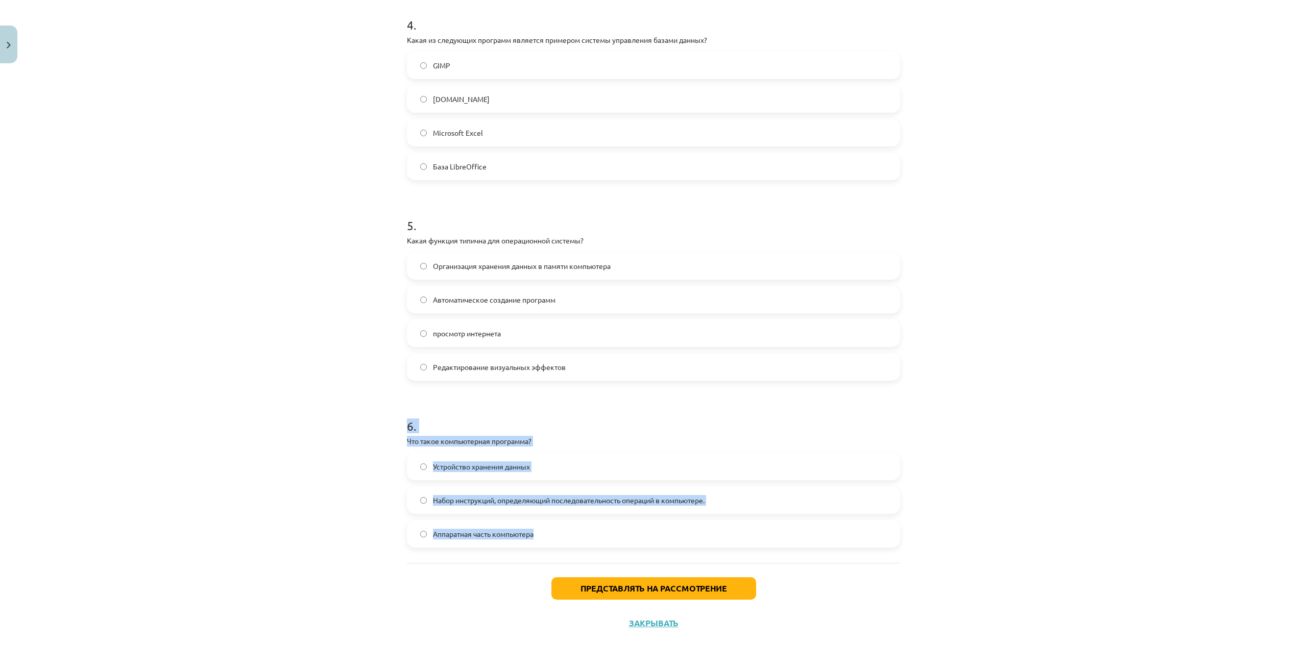
drag, startPoint x: 382, startPoint y: 430, endPoint x: 555, endPoint y: 532, distance: 201.2
click at [555, 532] on div "Тема исследования: Информатика - учебный материал для 1-го теста 10-го класса #…" at bounding box center [653, 333] width 1307 height 666
copy div "6 . Что такое компьютерная программа? Устройство хранения данных Набор инструкц…"
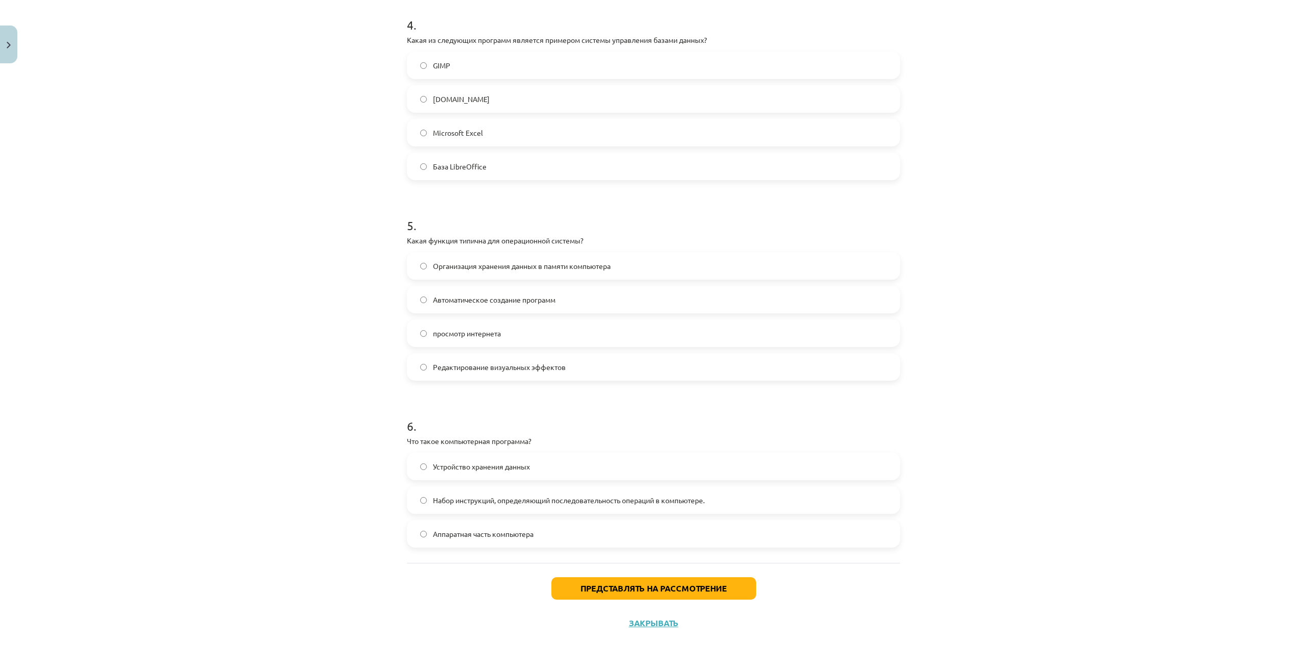
click at [229, 312] on div "Тема исследования: Информатика - учебный материал для 1-го теста 10-го класса #…" at bounding box center [653, 333] width 1307 height 666
click at [448, 501] on font "Набор инструкций, определяющий последовательность операций в компьютере." at bounding box center [569, 500] width 272 height 9
click at [610, 592] on font "Представлять на рассмотрение" at bounding box center [653, 588] width 146 height 11
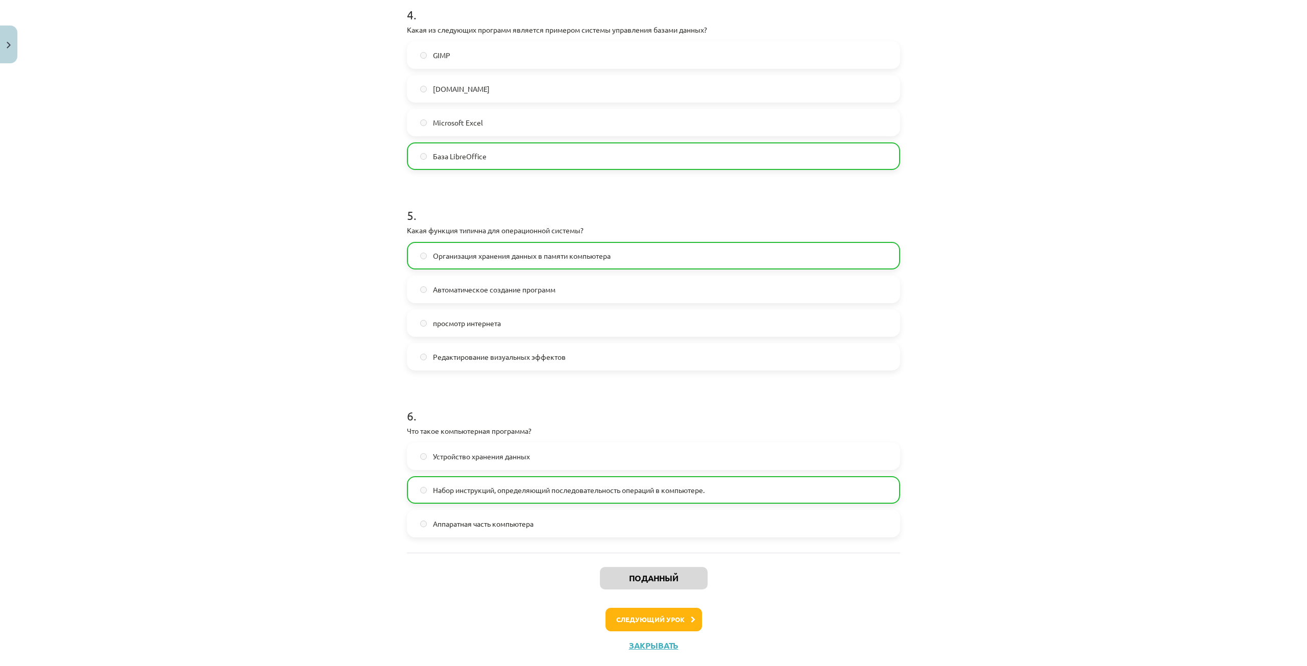
scroll to position [820, 0]
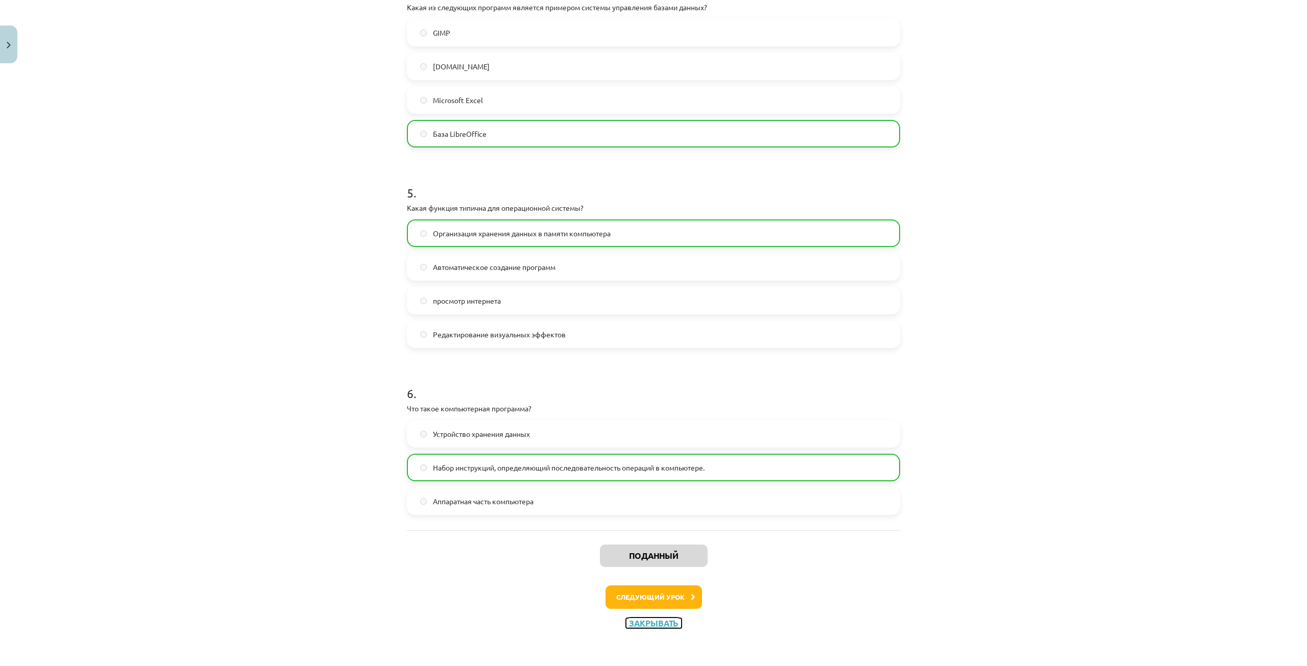
click at [666, 622] on font "Закрывать" at bounding box center [654, 623] width 50 height 11
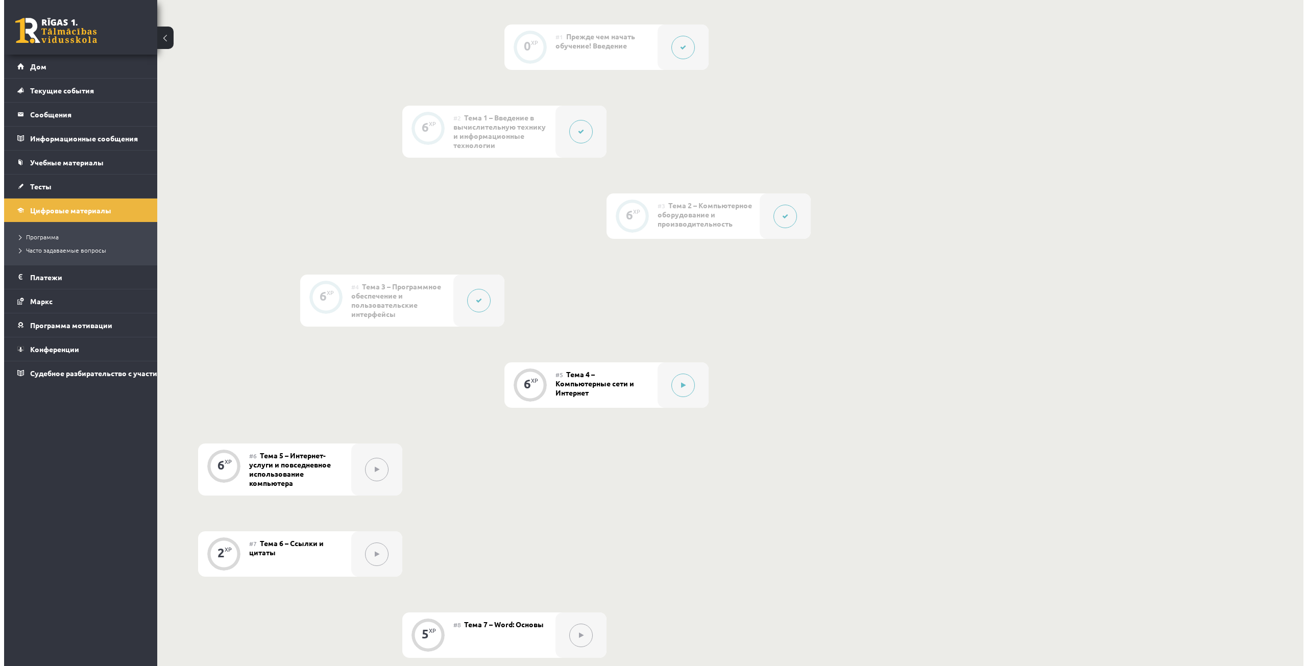
scroll to position [306, 0]
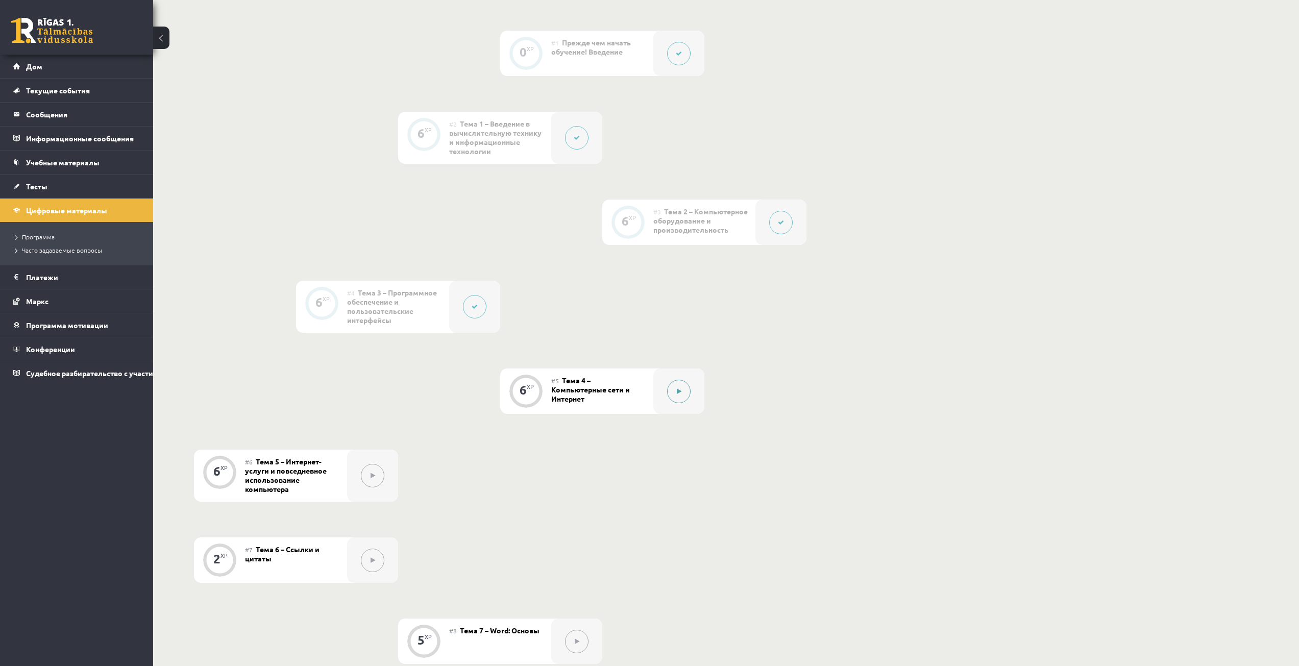
click at [672, 397] on button at bounding box center [678, 391] width 23 height 23
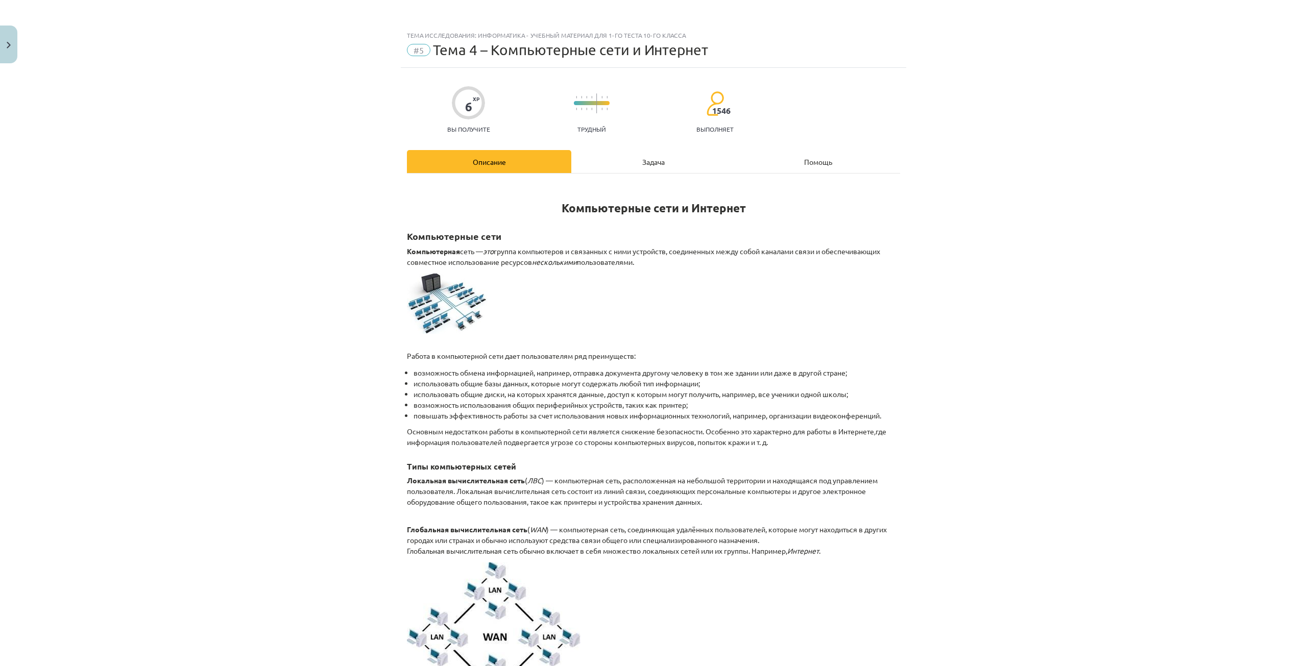
click at [623, 162] on div "Задача" at bounding box center [653, 161] width 164 height 23
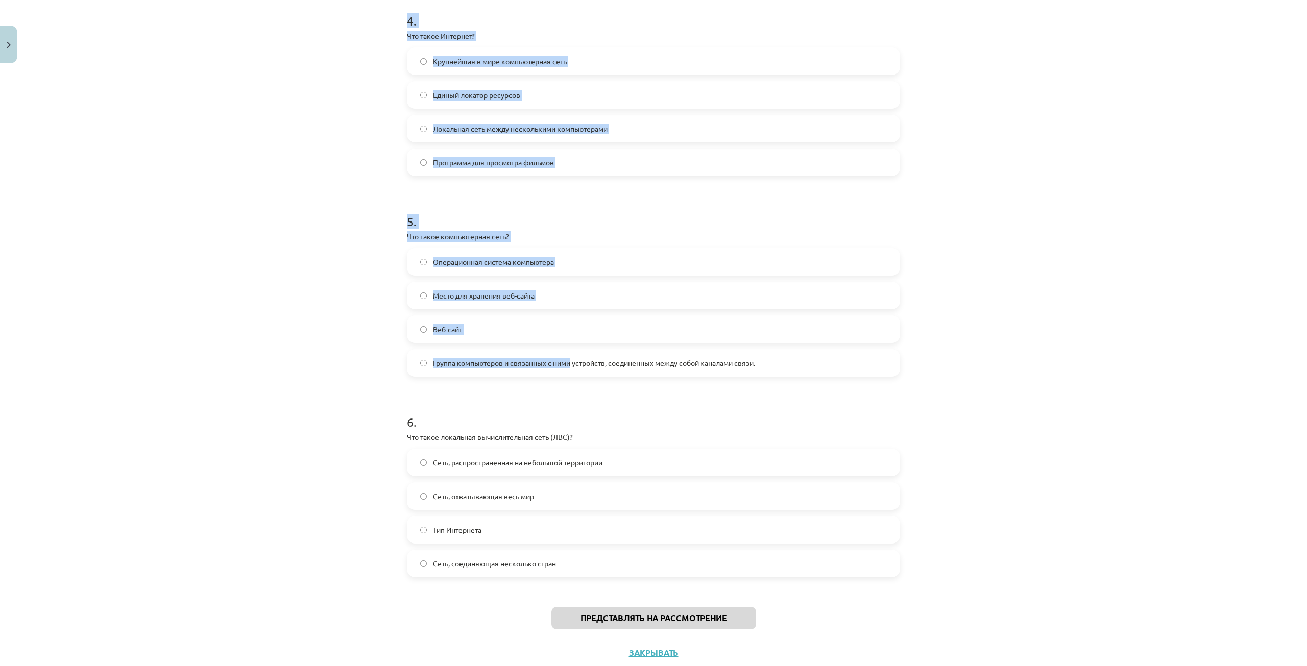
scroll to position [839, 0]
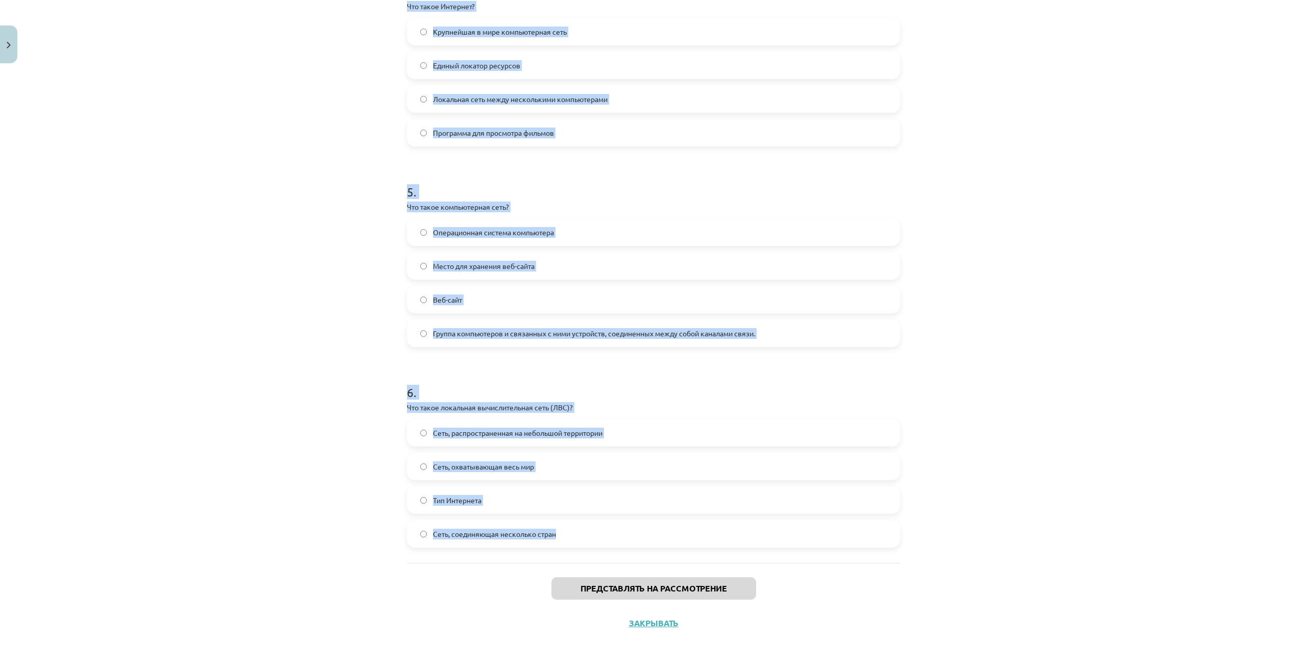
drag, startPoint x: 315, startPoint y: 203, endPoint x: 606, endPoint y: 535, distance: 442.0
click at [606, 535] on div "Тема исследования: Информатика - учебный материал для 1-го теста 10-го класса #…" at bounding box center [653, 333] width 1307 height 666
copy form "8 . Lor ipsum dolors? Ametconsecte adip Elitsedd eiusmodt incidi Utlaboree, dol…"
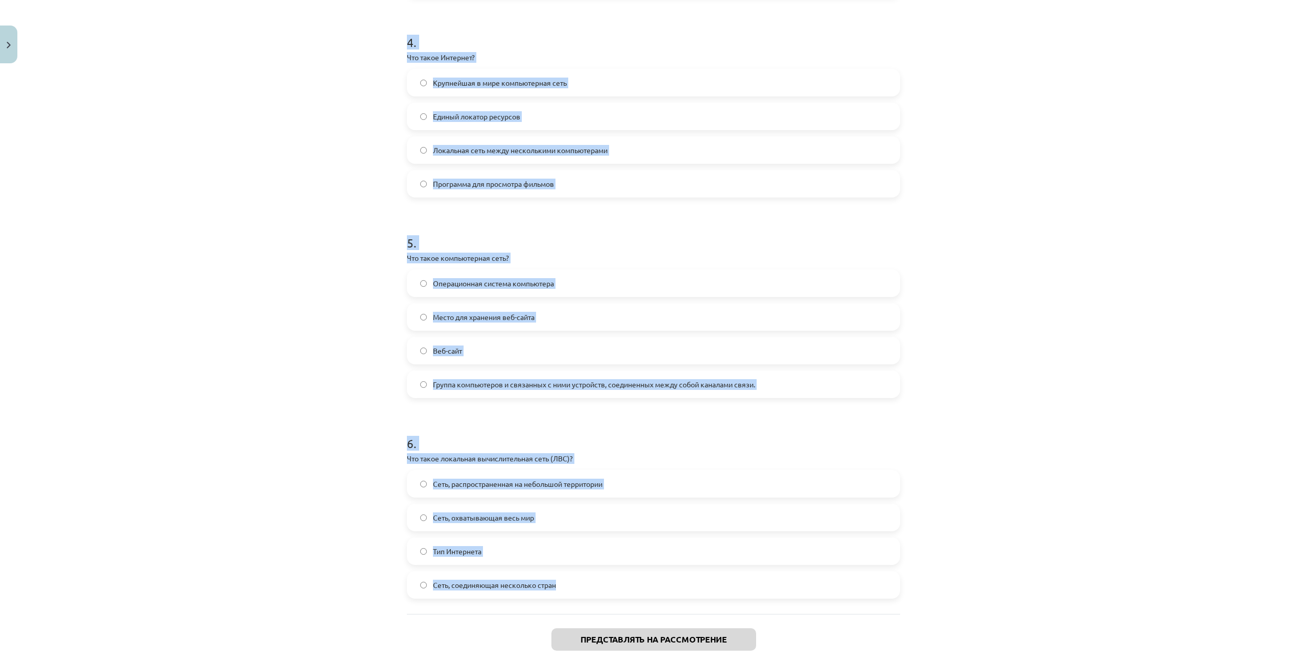
click at [254, 153] on div "Тема исследования: Информатика - учебный материал для 1-го теста 10-го класса #…" at bounding box center [653, 333] width 1307 height 666
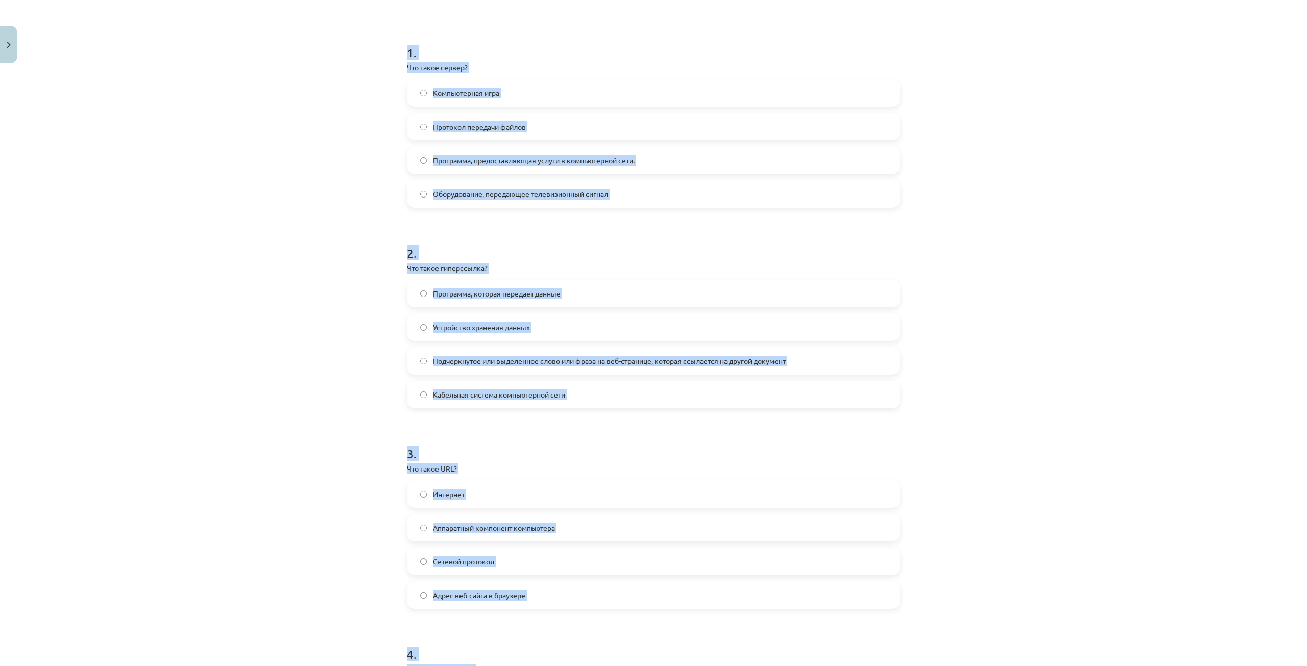
scroll to position [175, 0]
click at [433, 158] on font "Программа, предоставляющая услуги в компьютерной сети." at bounding box center [534, 160] width 202 height 9
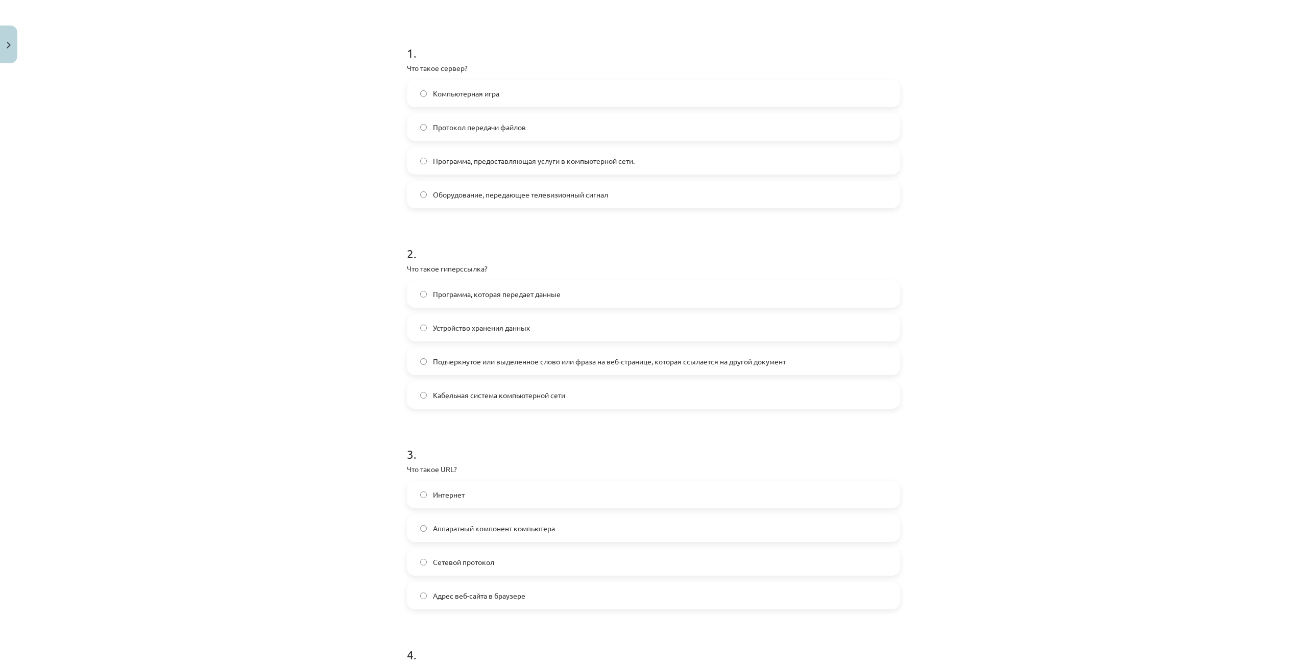
click at [464, 357] on font "Подчеркнутое или выделенное слово или фраза на веб-странице, которая ссылается …" at bounding box center [609, 361] width 353 height 9
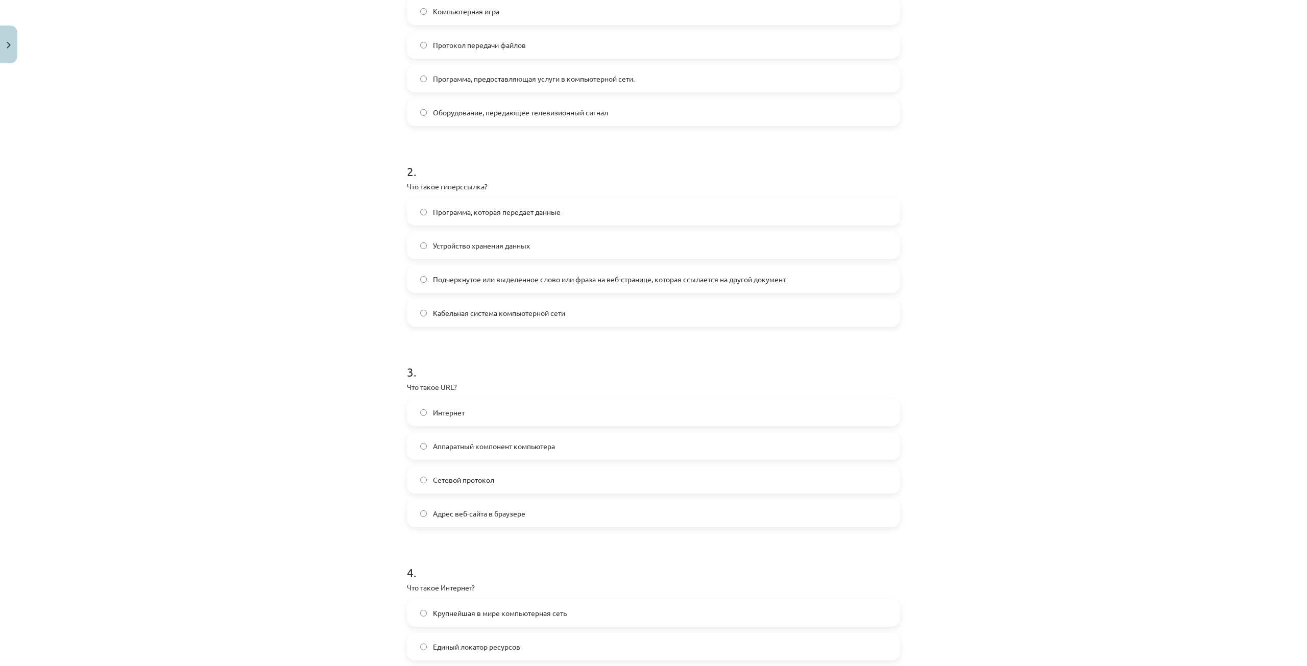
scroll to position [328, 0]
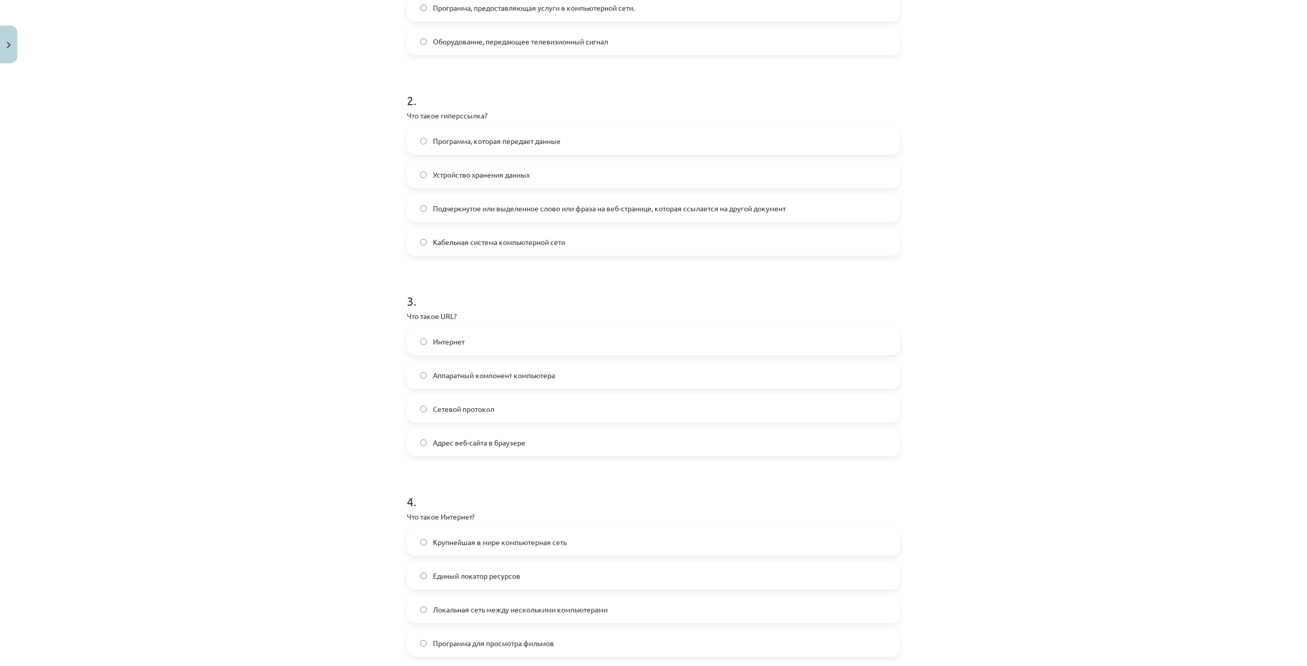
click at [500, 445] on font "Адрес веб-сайта в браузере" at bounding box center [479, 442] width 92 height 9
click at [529, 537] on span "Крупнейшая в мире компьютерная сеть" at bounding box center [500, 542] width 134 height 11
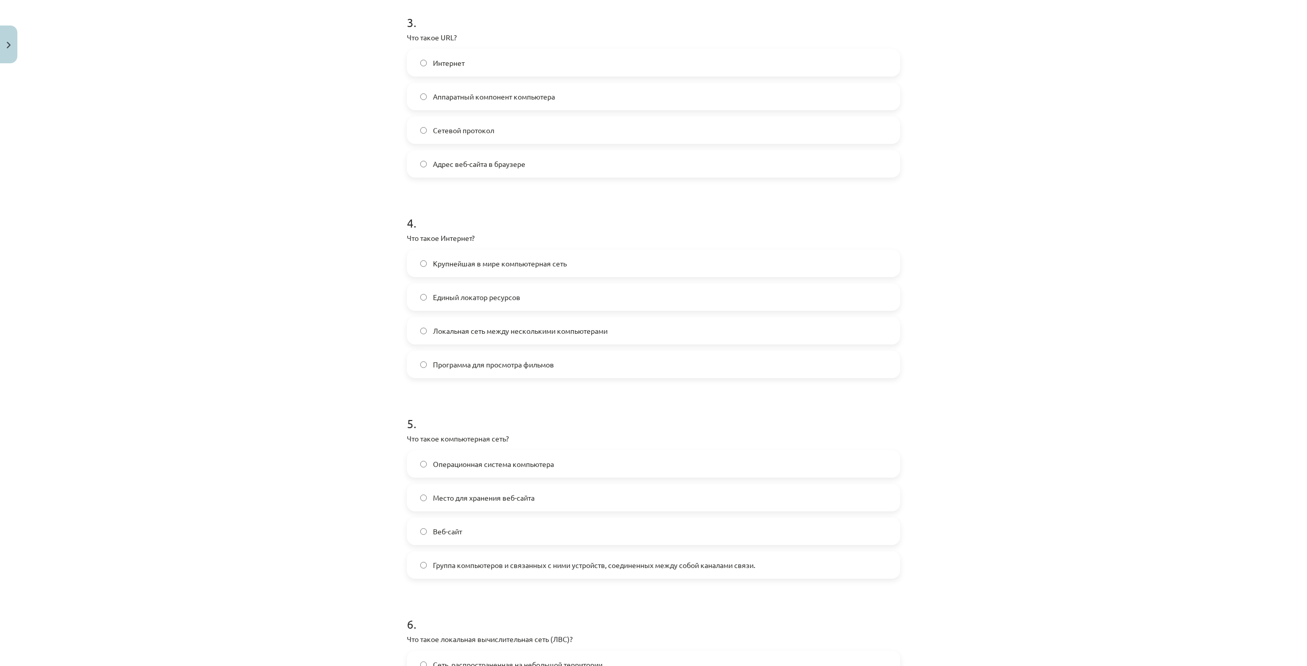
scroll to position [685, 0]
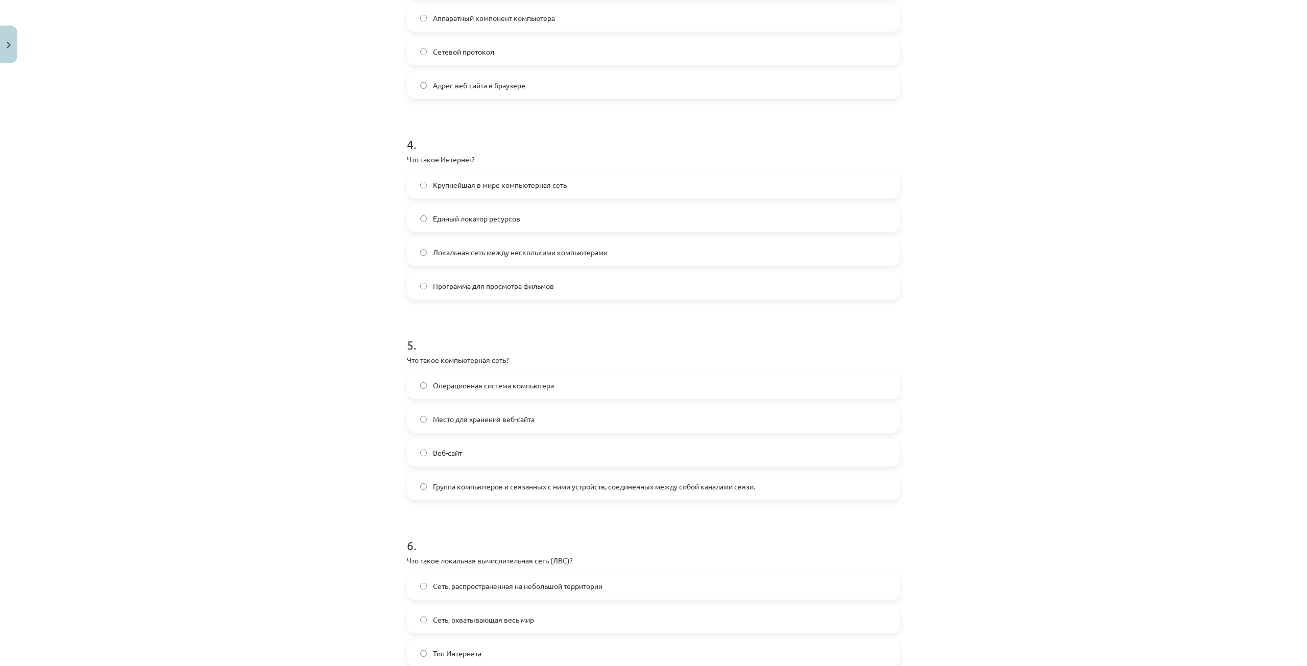
click at [462, 484] on font "Группа компьютеров и связанных с ними устройств, соединенных между собой канала…" at bounding box center [594, 486] width 322 height 9
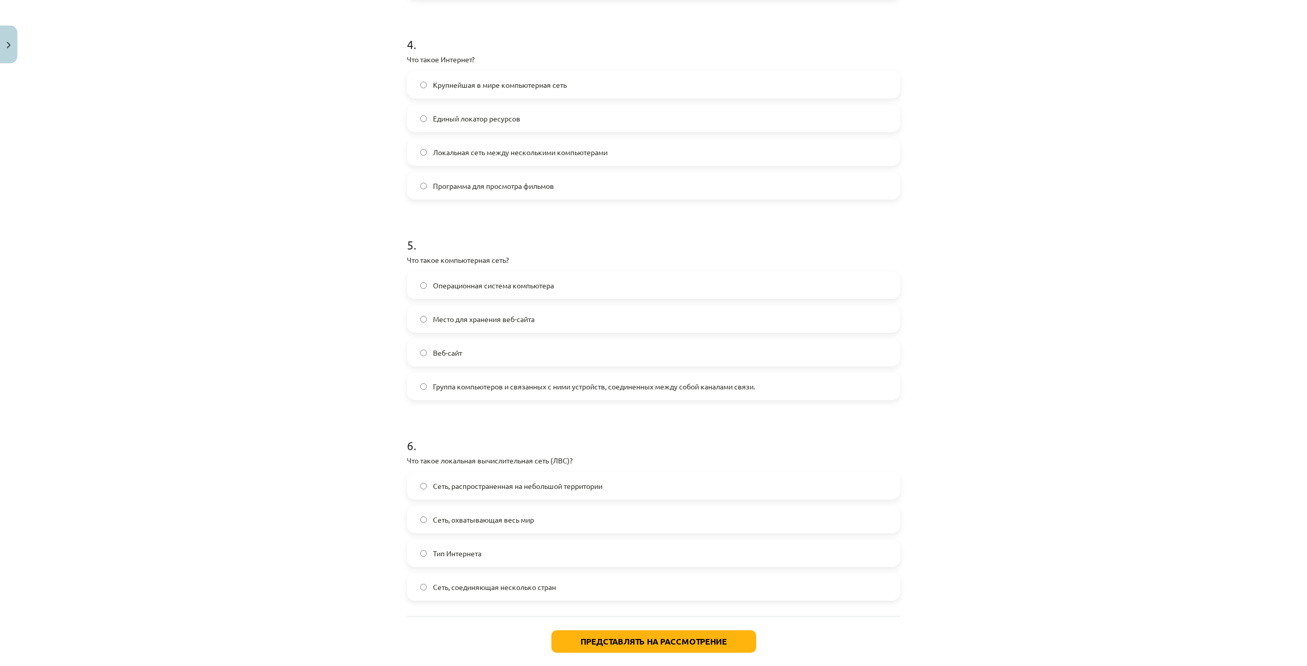
scroll to position [788, 0]
click at [475, 485] on font "Сеть, распространенная на небольшой территории" at bounding box center [517, 483] width 169 height 9
click at [605, 638] on font "Представлять на рассмотрение" at bounding box center [653, 639] width 146 height 11
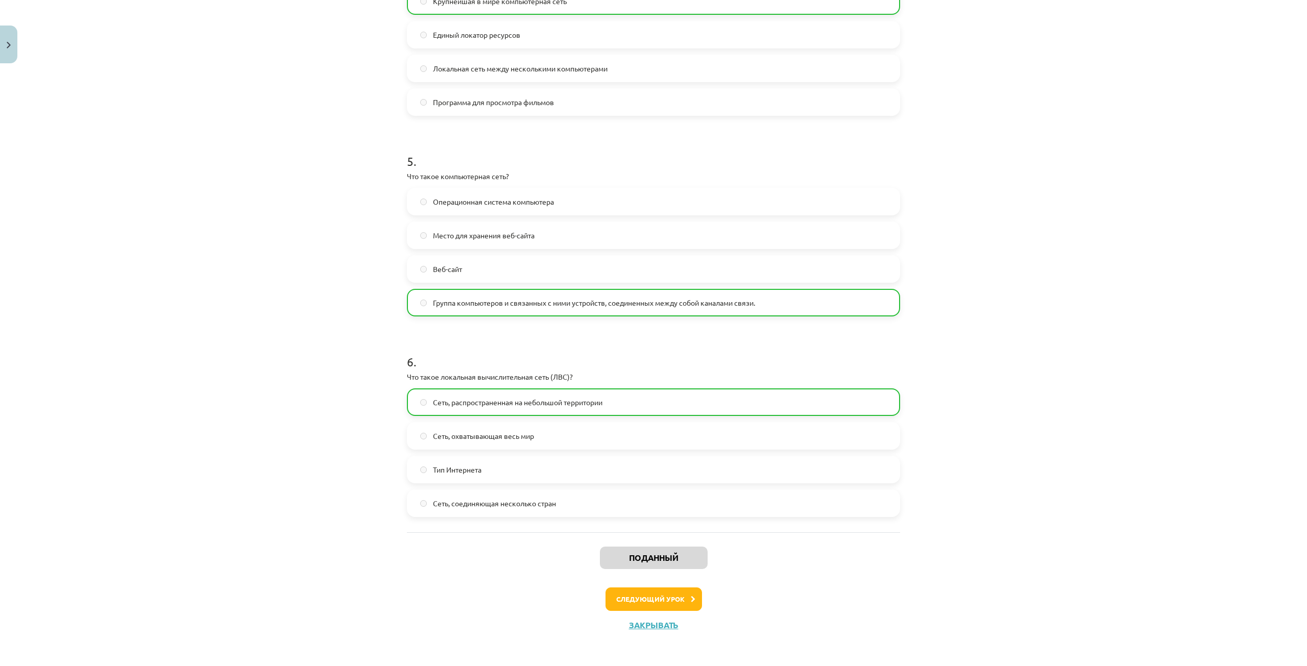
scroll to position [871, 0]
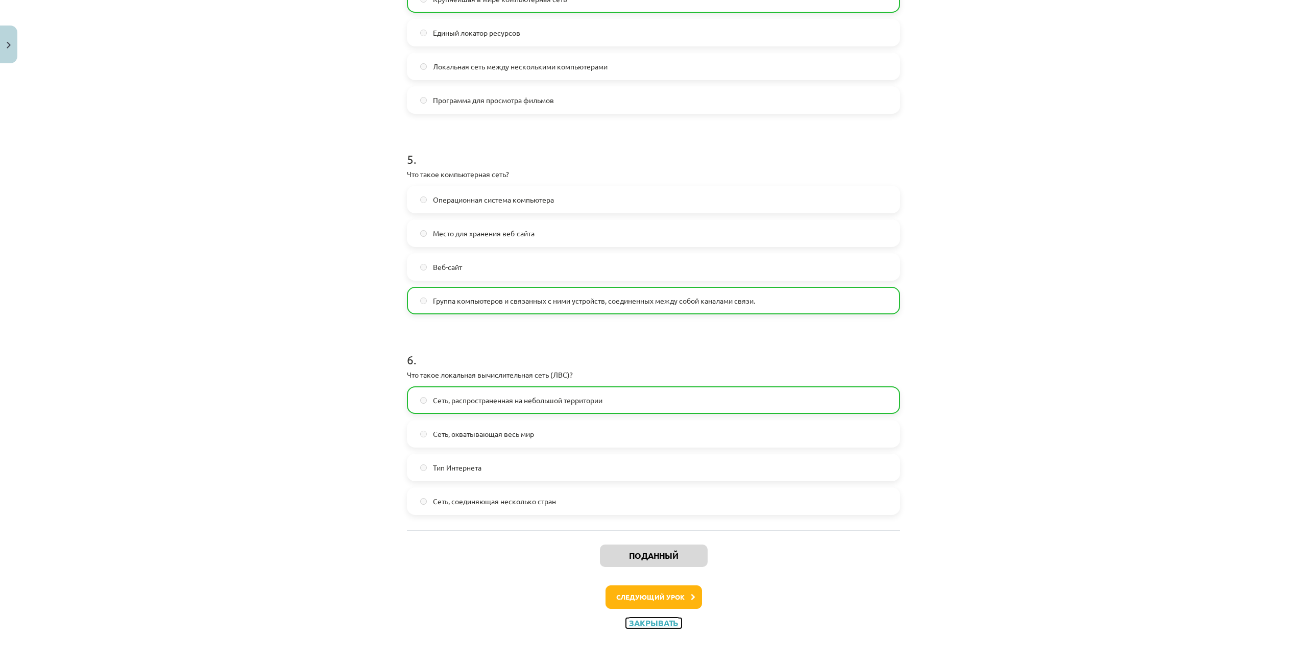
click at [659, 620] on font "Закрывать" at bounding box center [654, 623] width 50 height 11
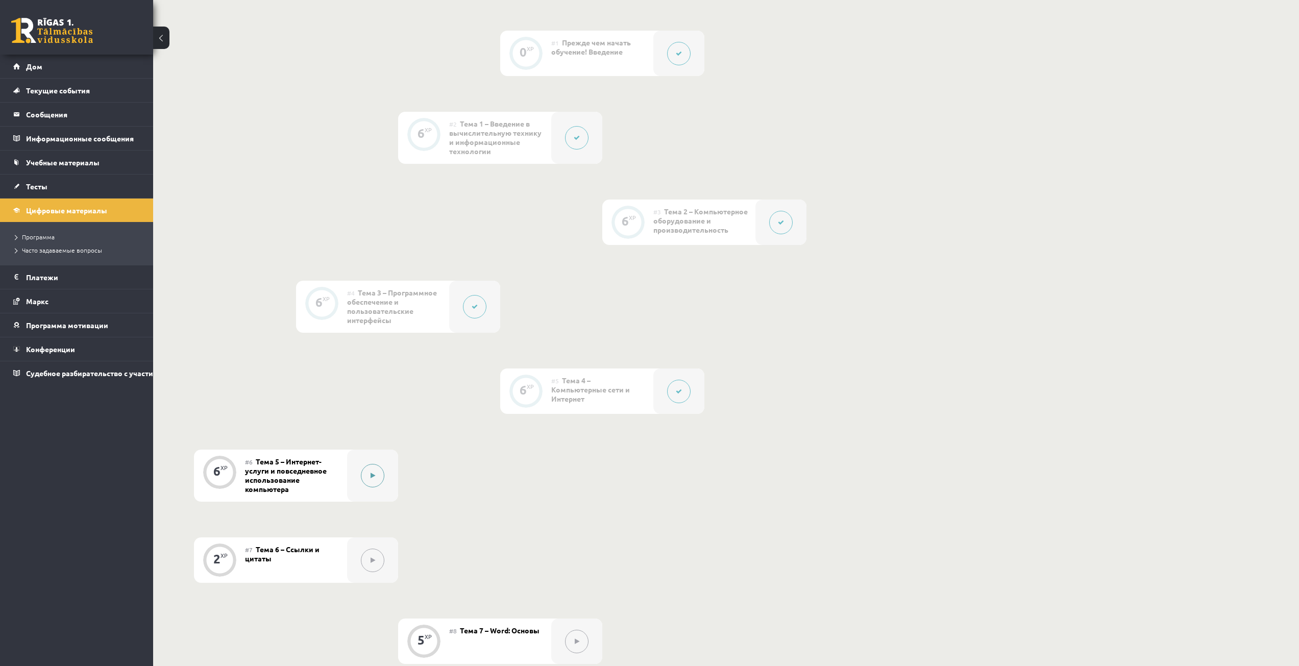
click at [372, 498] on div at bounding box center [372, 476] width 51 height 52
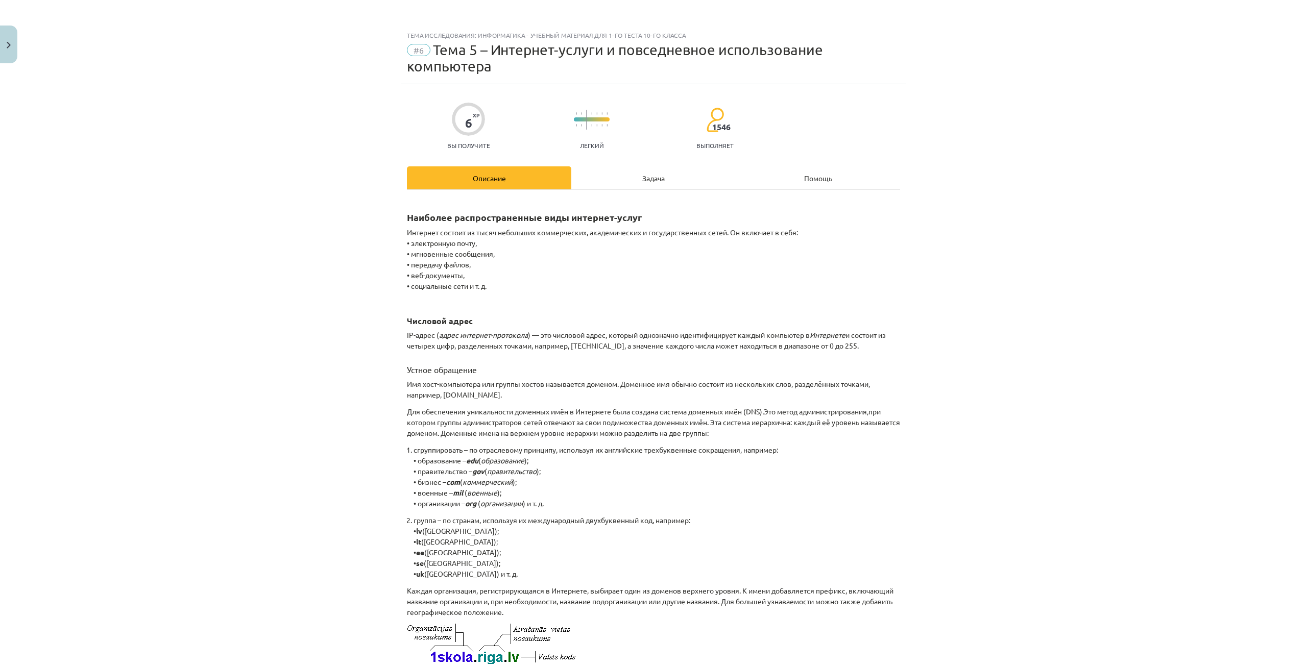
click at [623, 176] on div "Задача" at bounding box center [653, 177] width 164 height 23
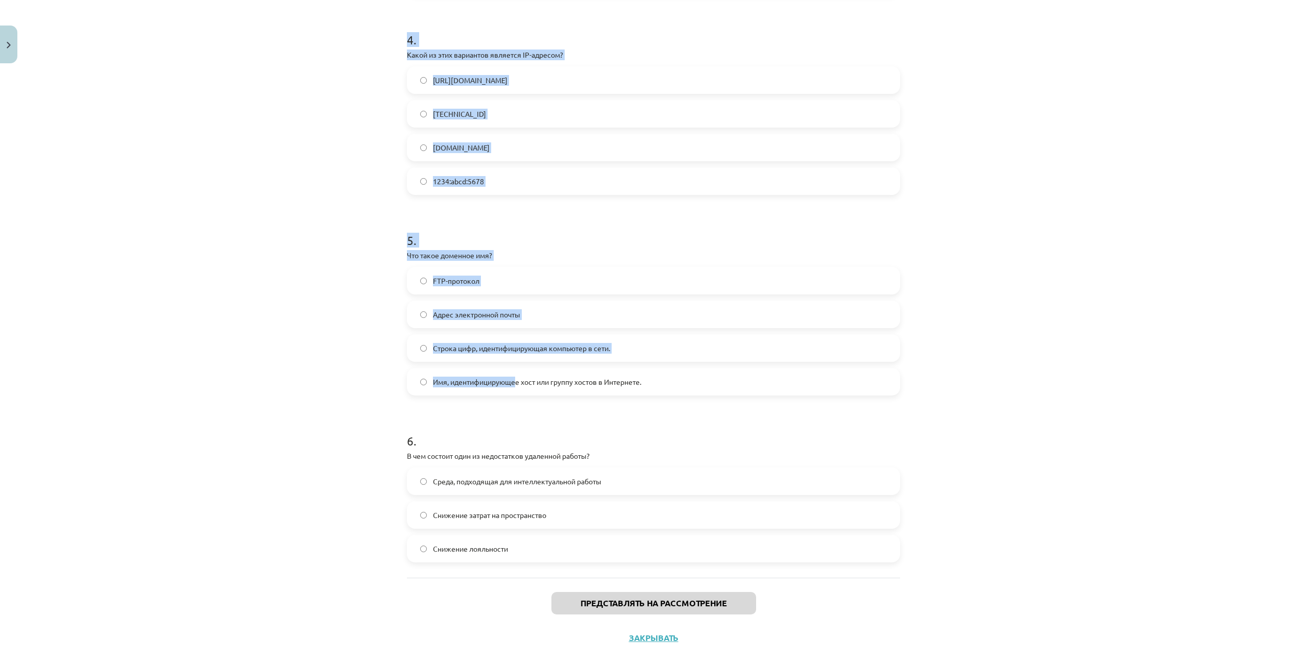
scroll to position [788, 0]
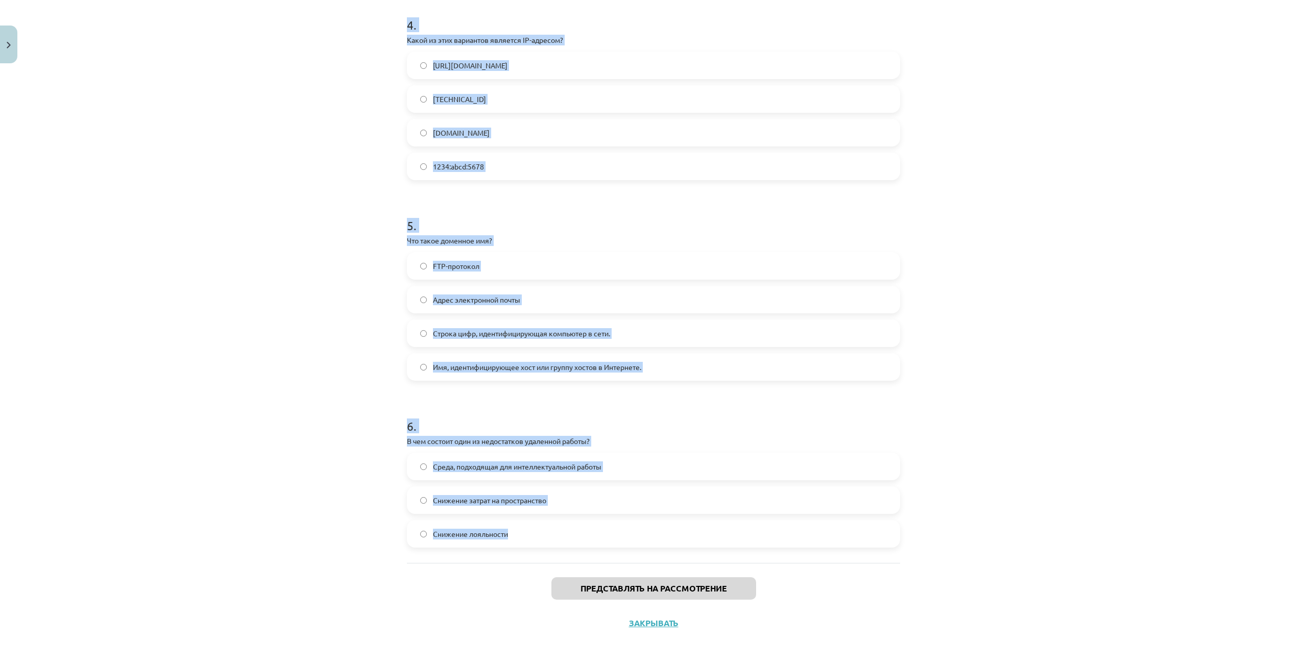
drag, startPoint x: 390, startPoint y: 228, endPoint x: 574, endPoint y: 547, distance: 368.4
click at [574, 547] on div "Тема исследования: Информатика - учебный материал для 1-го теста 10-го класса #…" at bounding box center [653, 333] width 1307 height 666
copy form "Lor ipsum DOL (Sitametco adipisc)? Elitsedd Eiusmodte inc utlaboree dolor Magna…"
click at [277, 168] on div "Тема исследования: Информатика - учебный материал для 1-го теста 10-го класса #…" at bounding box center [653, 333] width 1307 height 666
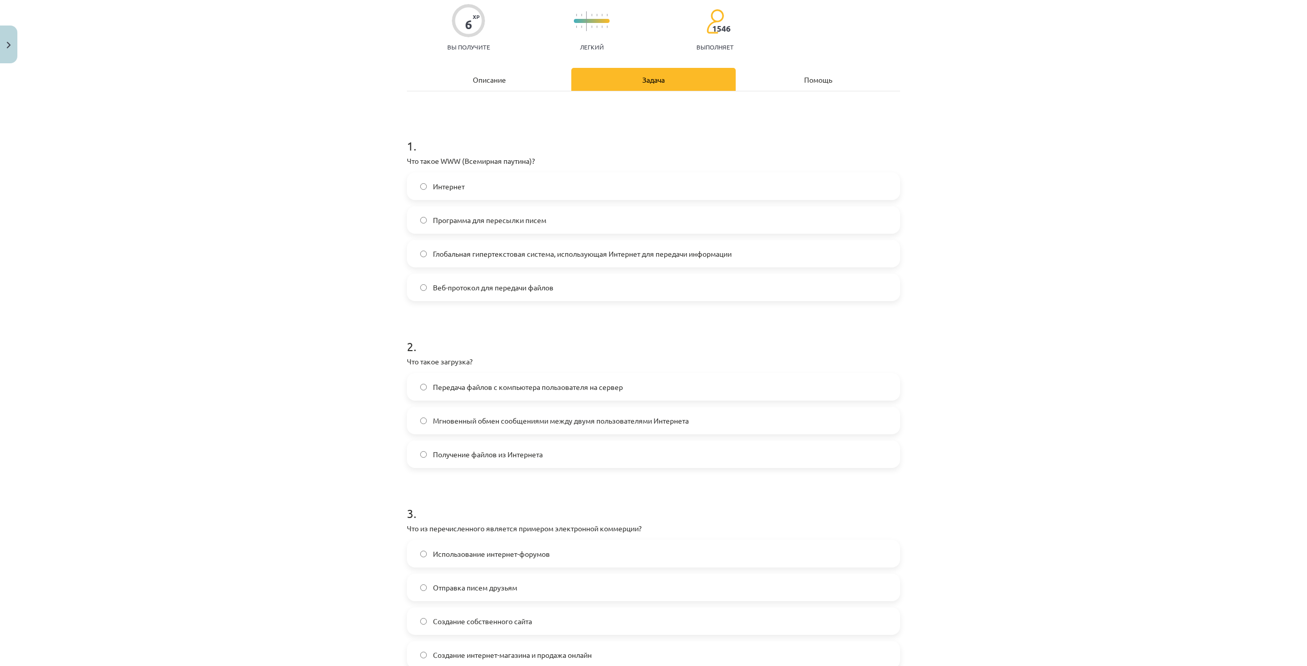
scroll to position [0, 0]
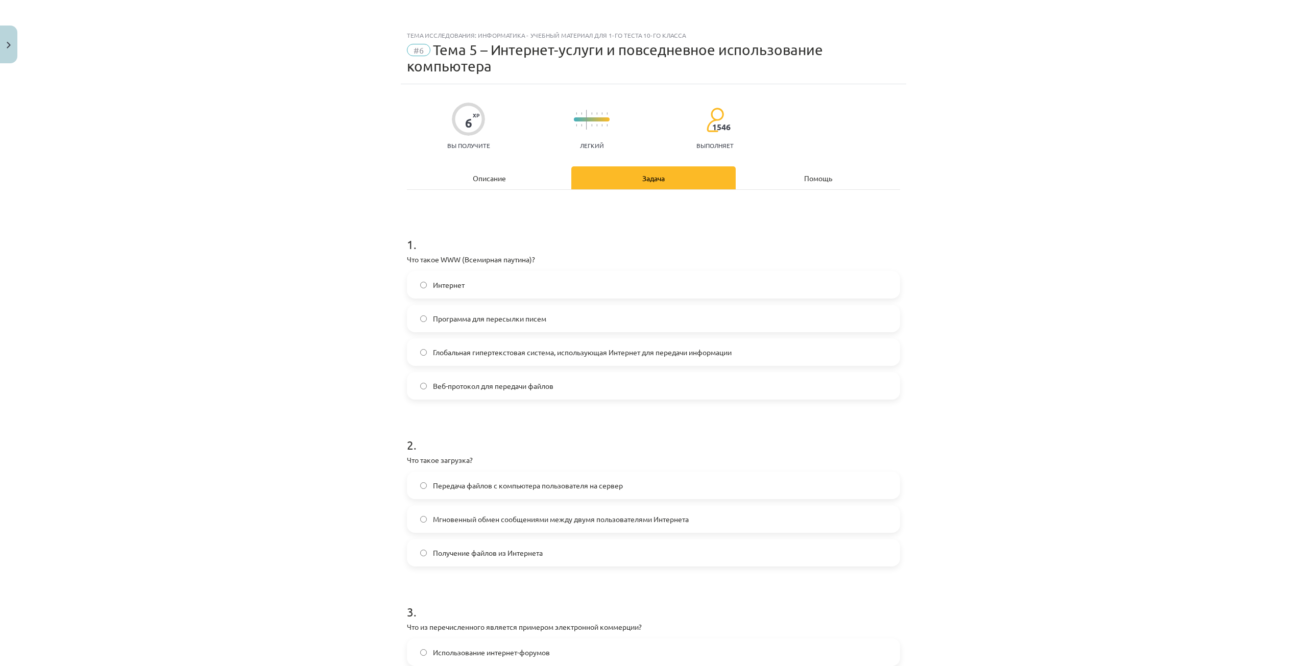
click at [459, 353] on font "Глобальная гипертекстовая система, использующая Интернет для передачи информации" at bounding box center [582, 352] width 299 height 9
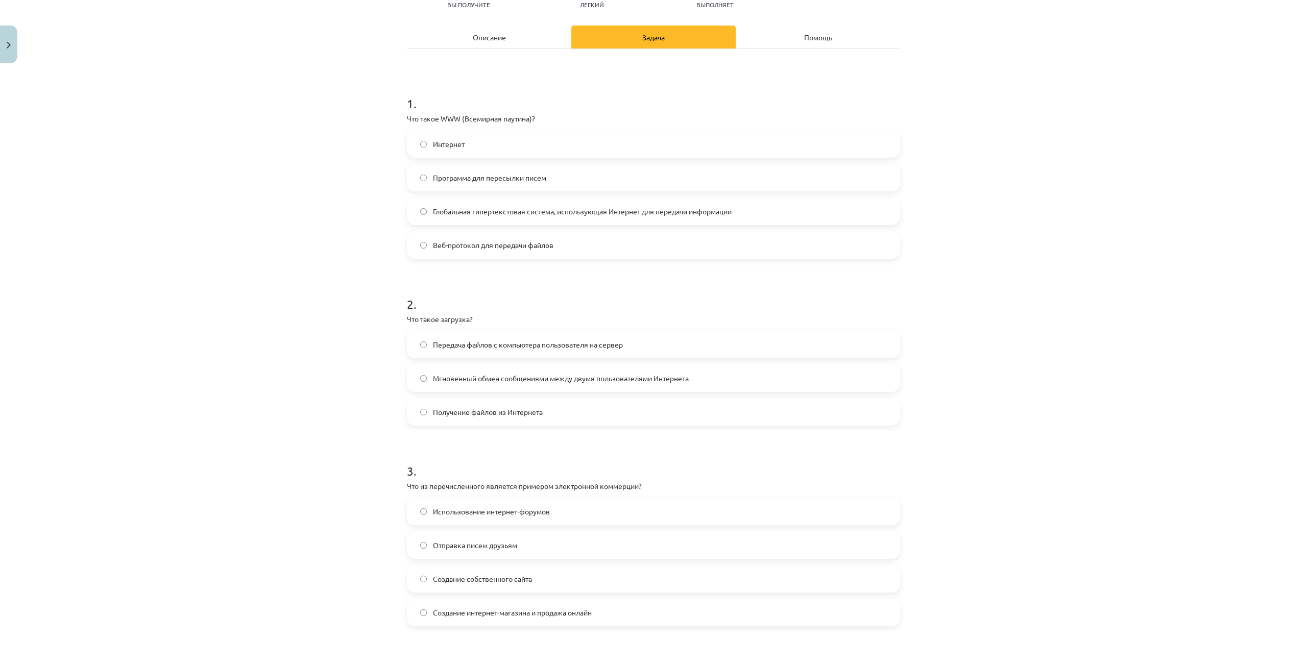
scroll to position [153, 0]
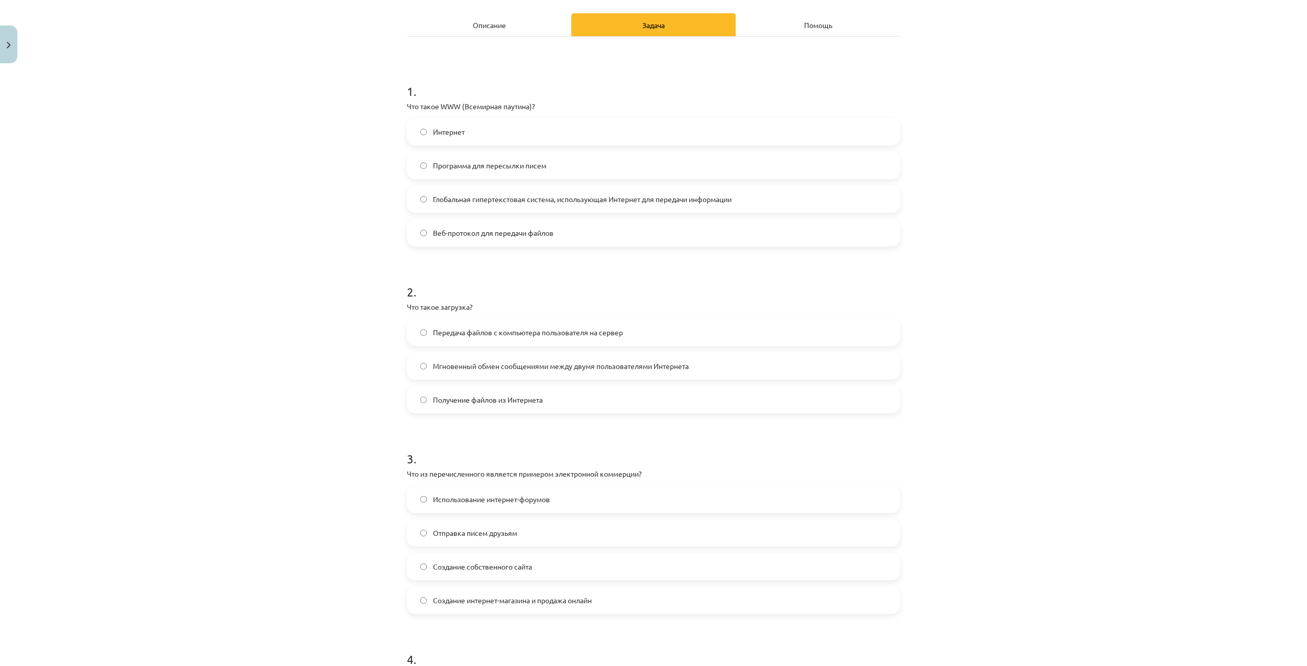
click at [457, 401] on font "Получение файлов из Интернета" at bounding box center [488, 399] width 110 height 9
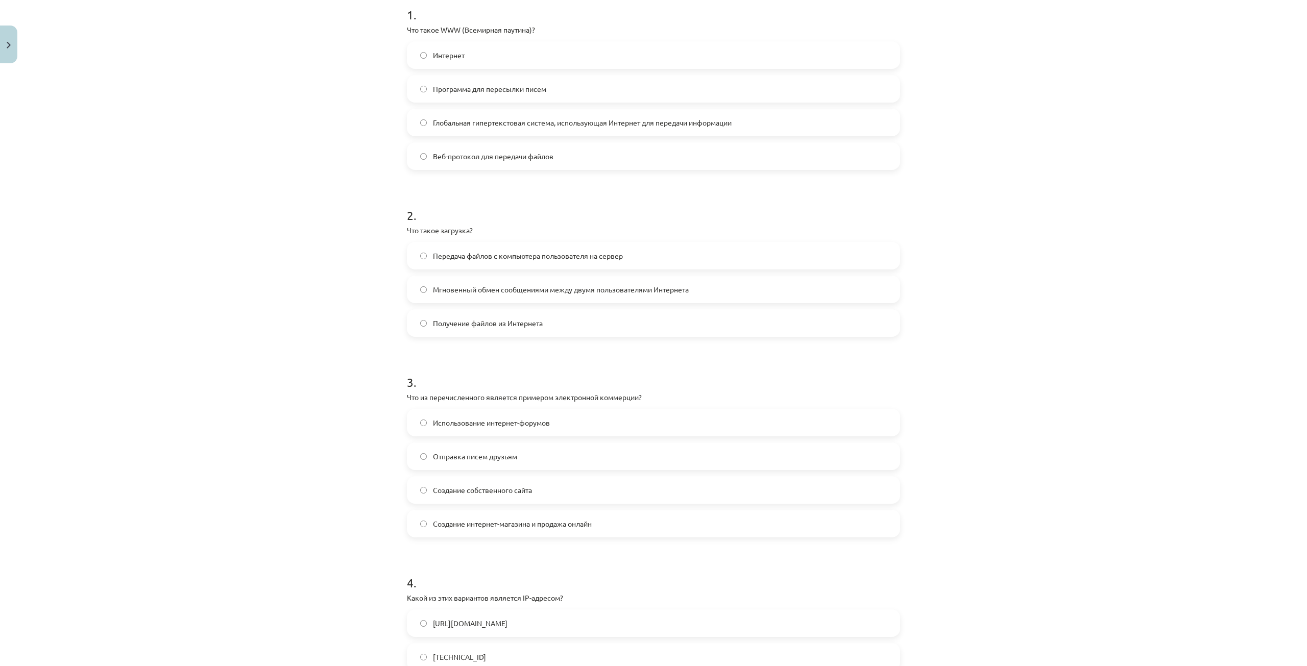
scroll to position [255, 0]
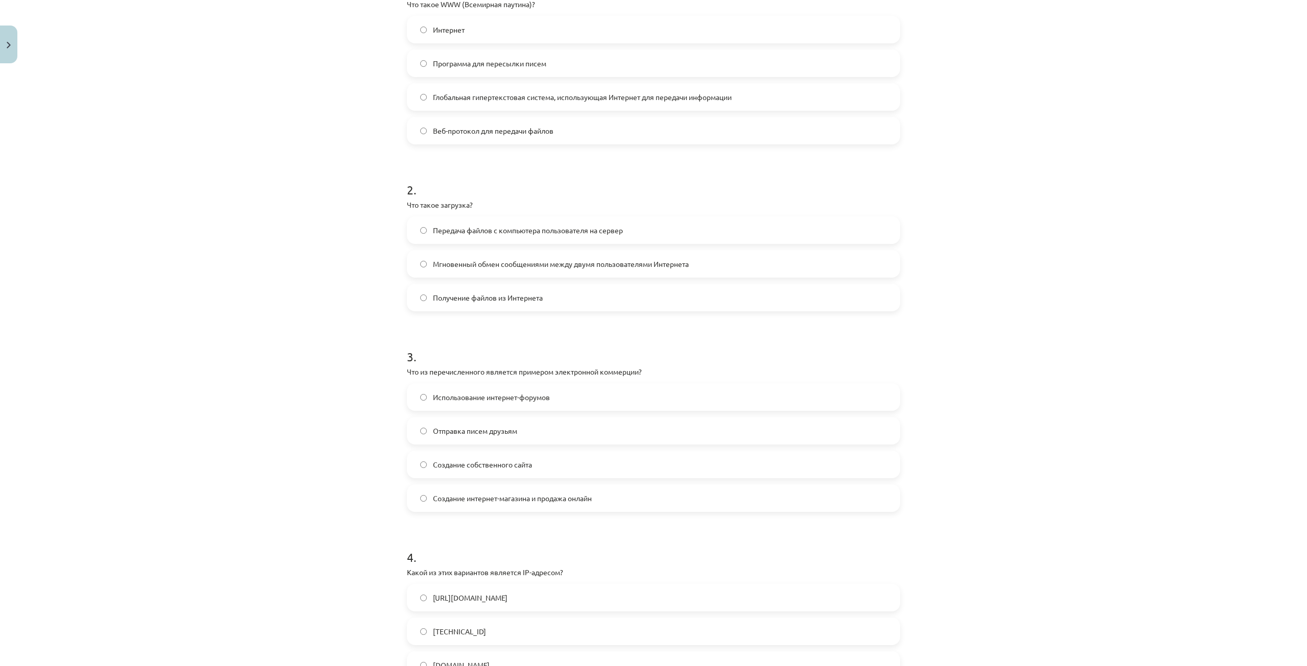
click at [459, 502] on font "Создание интернет-магазина и продажа онлайн" at bounding box center [512, 498] width 159 height 9
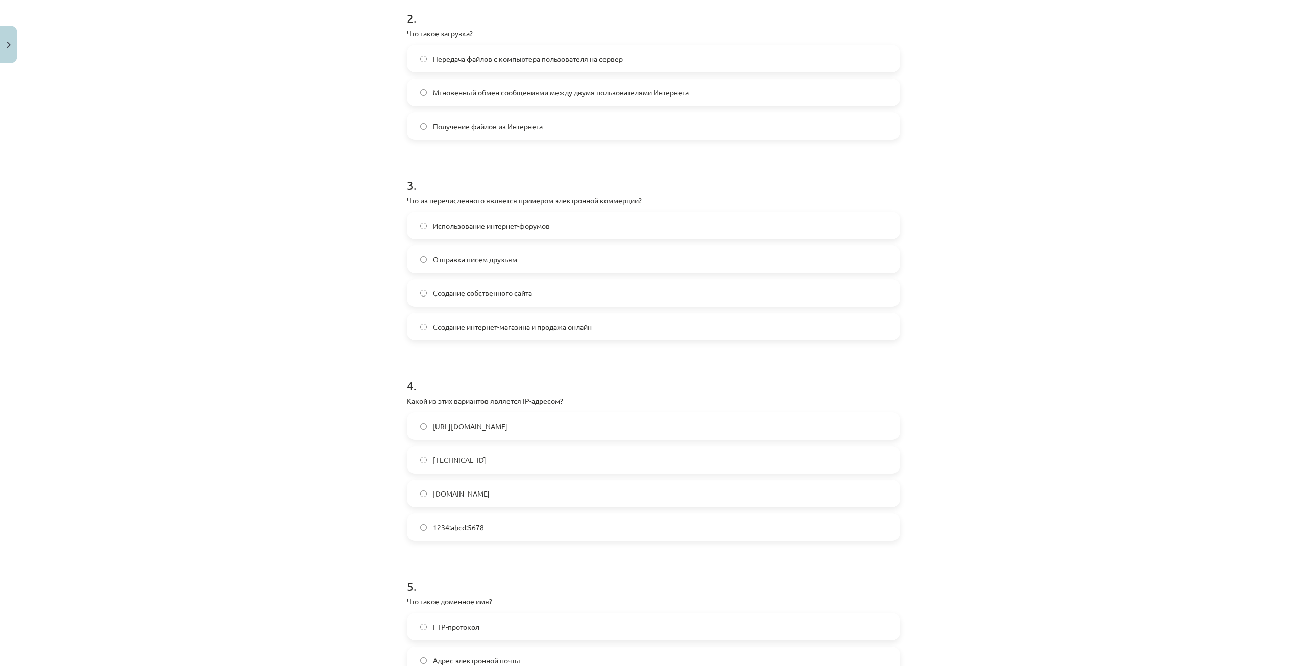
scroll to position [459, 0]
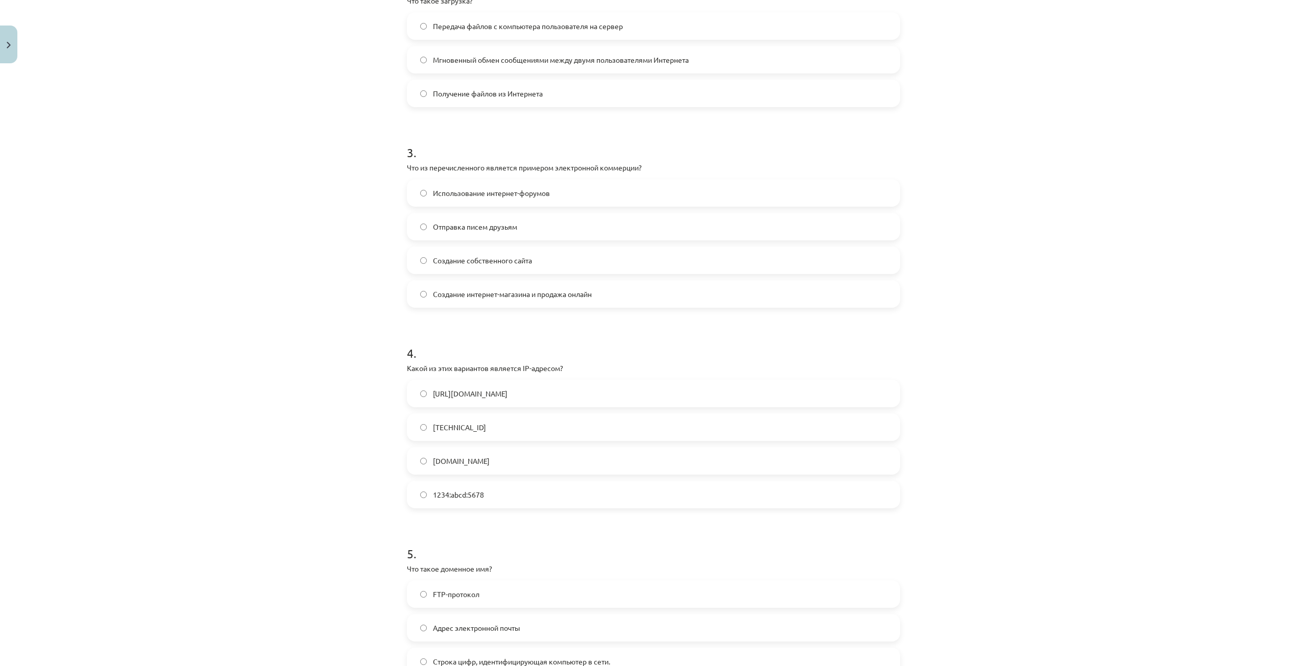
drag, startPoint x: 420, startPoint y: 419, endPoint x: 427, endPoint y: 430, distance: 13.5
click at [421, 420] on label "[TECHNICAL_ID]" at bounding box center [653, 427] width 491 height 26
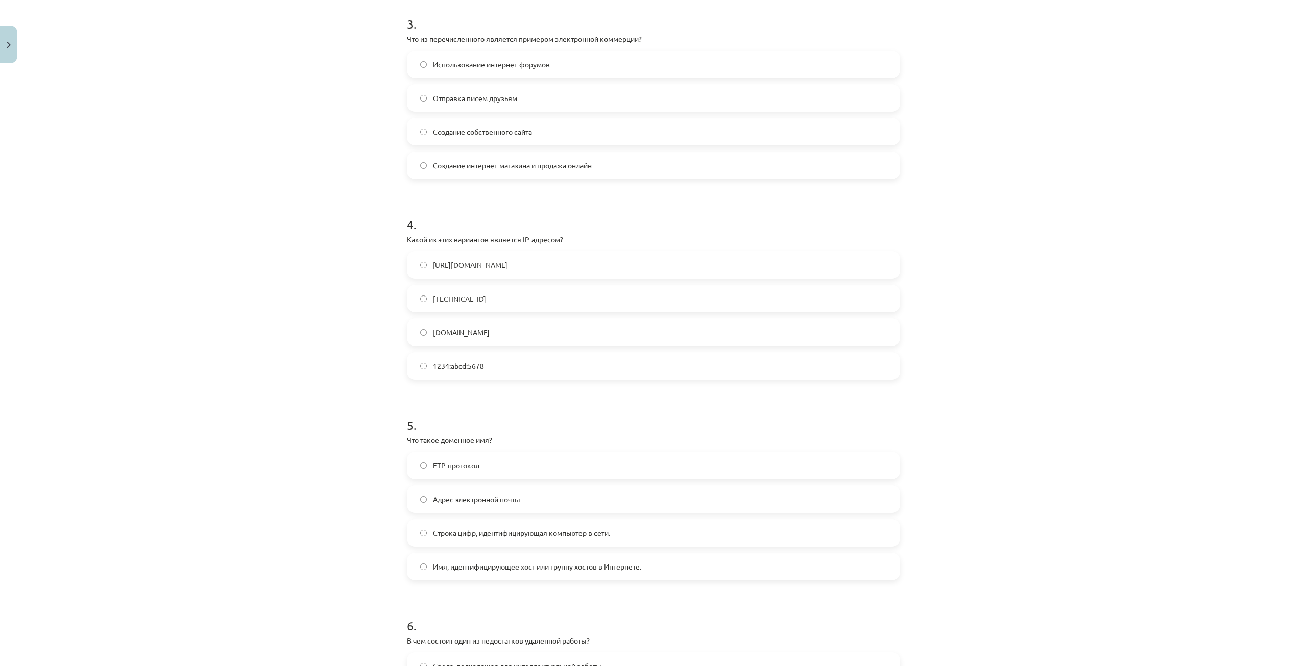
scroll to position [664, 0]
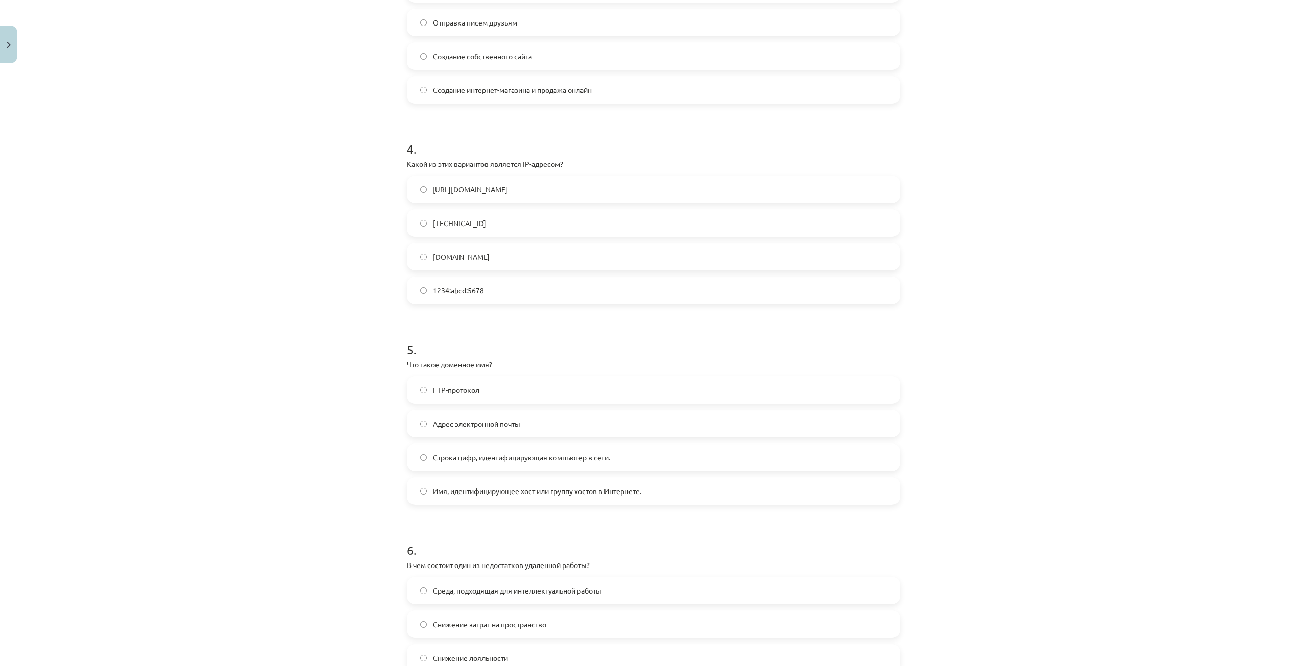
click at [459, 494] on font "Имя, идентифицирующее хост или группу хостов в Интернете." at bounding box center [537, 490] width 208 height 9
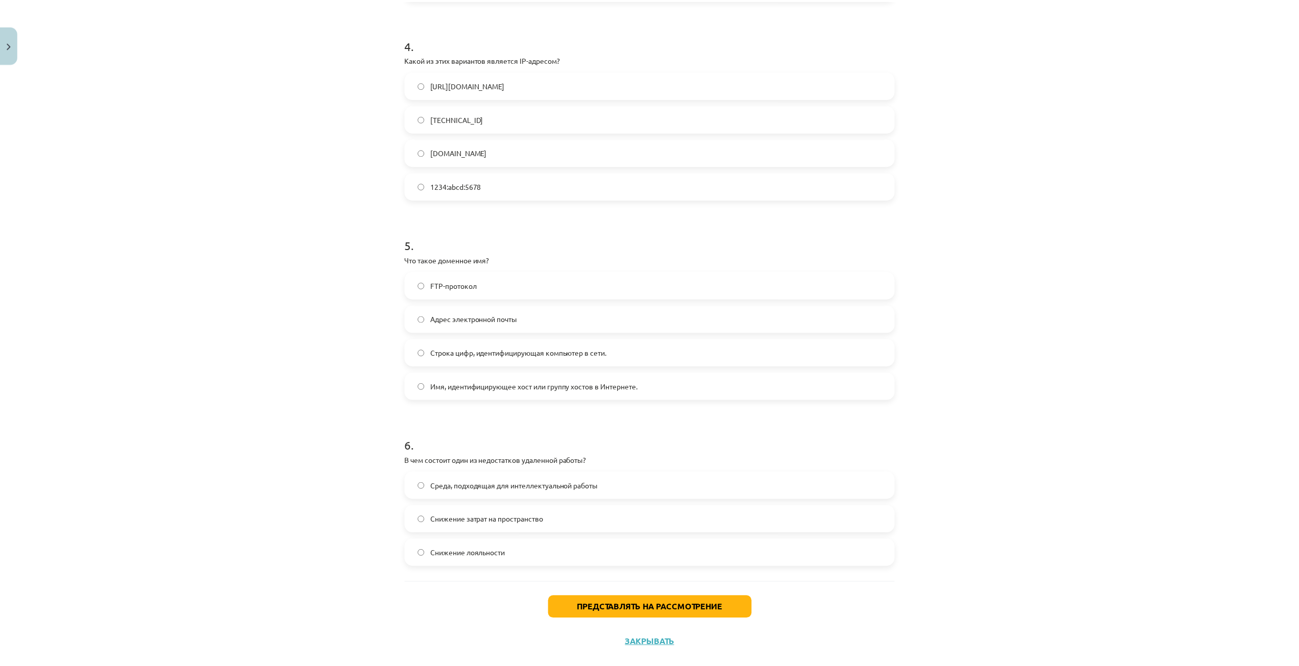
scroll to position [788, 0]
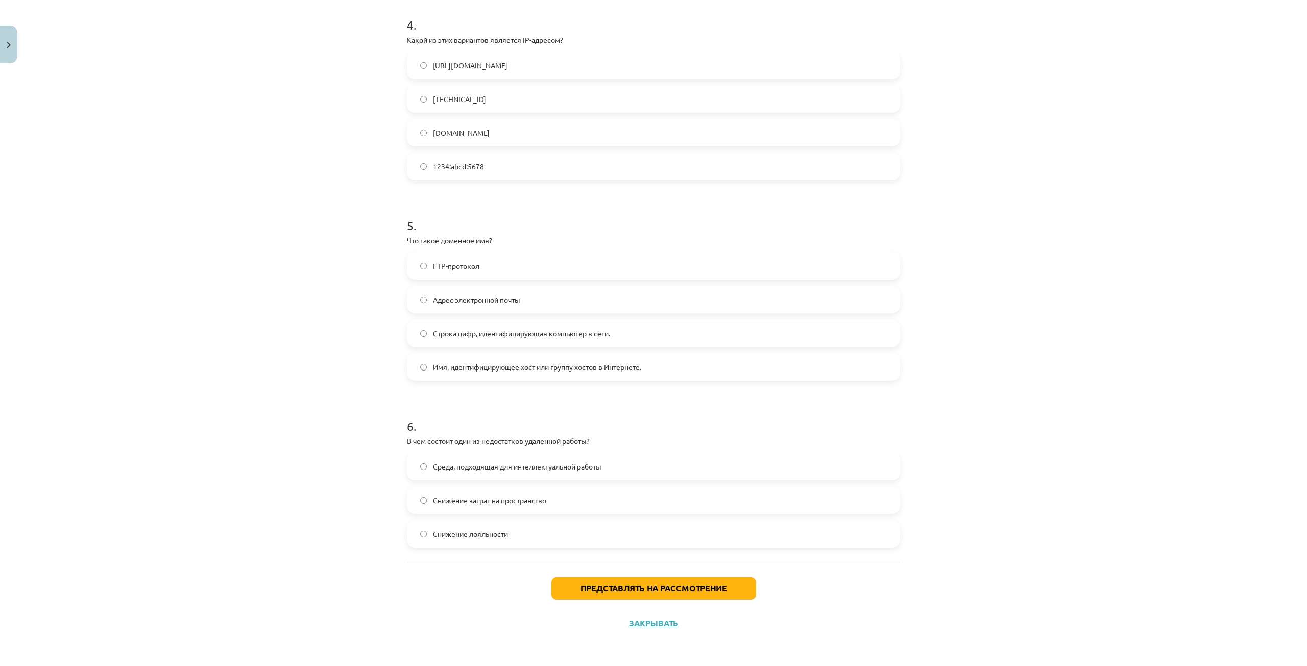
drag, startPoint x: 440, startPoint y: 534, endPoint x: 466, endPoint y: 564, distance: 39.5
click at [441, 536] on font "Снижение лояльности" at bounding box center [470, 533] width 75 height 9
click at [587, 592] on font "Представлять на рассмотрение" at bounding box center [653, 588] width 146 height 11
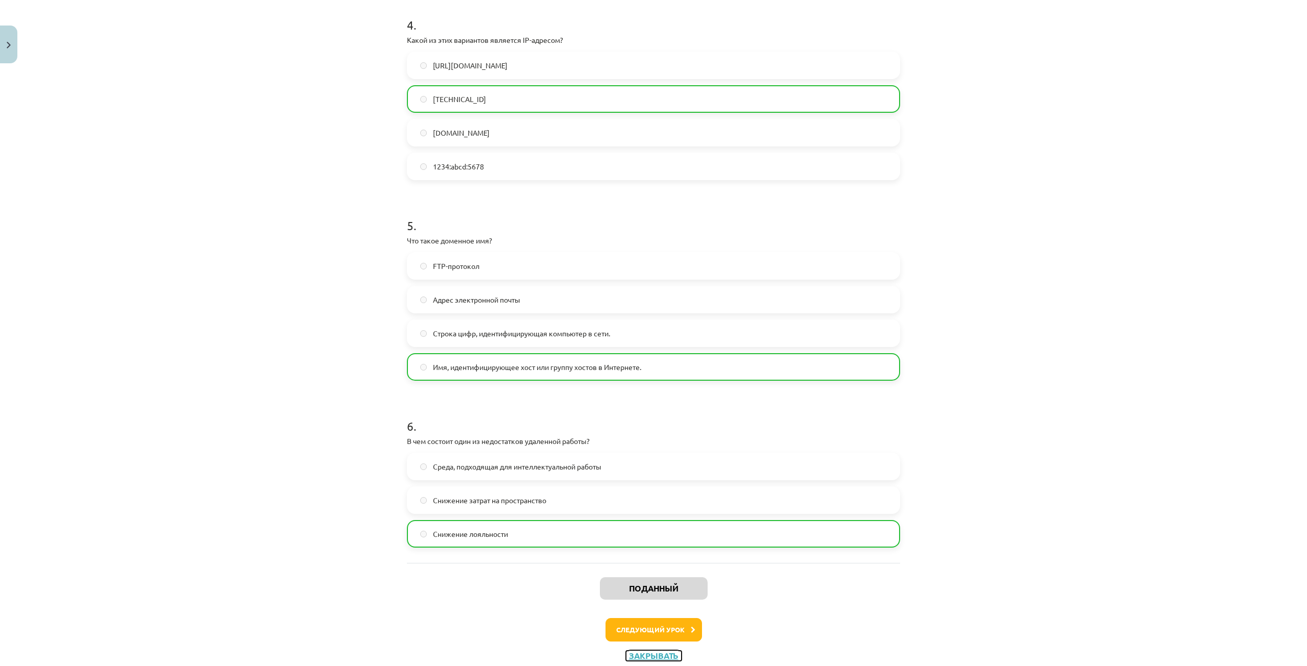
click at [650, 653] on font "Закрывать" at bounding box center [654, 655] width 50 height 11
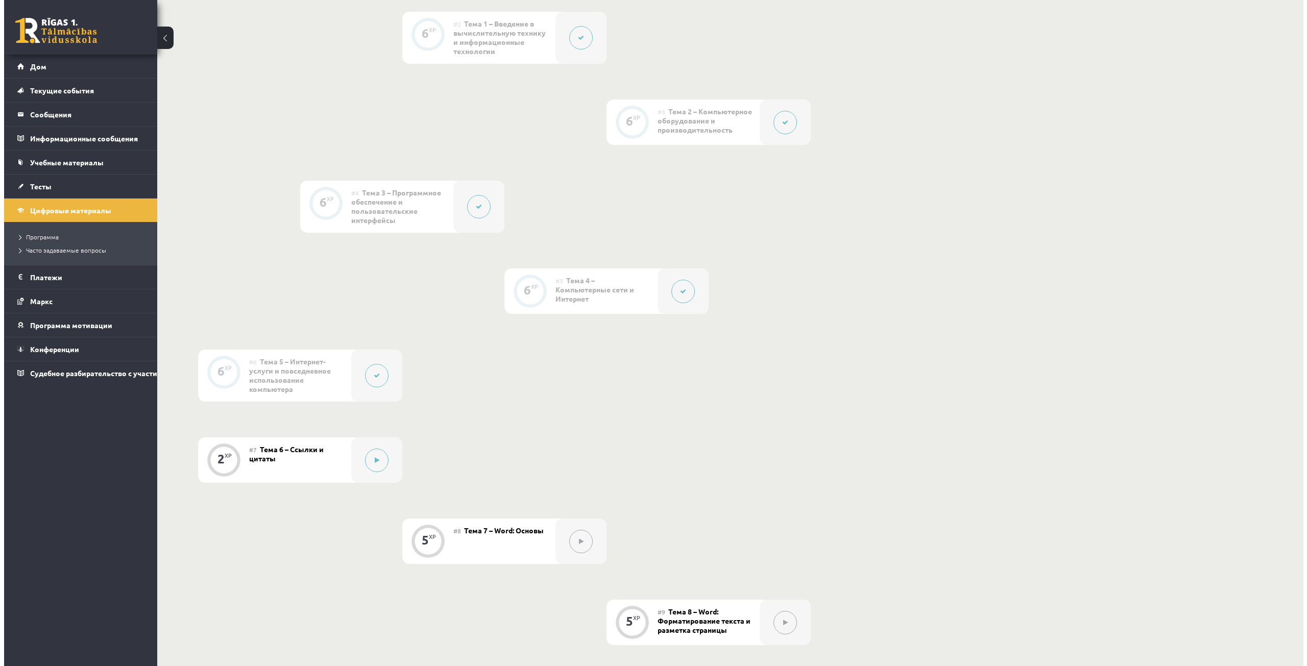
scroll to position [408, 0]
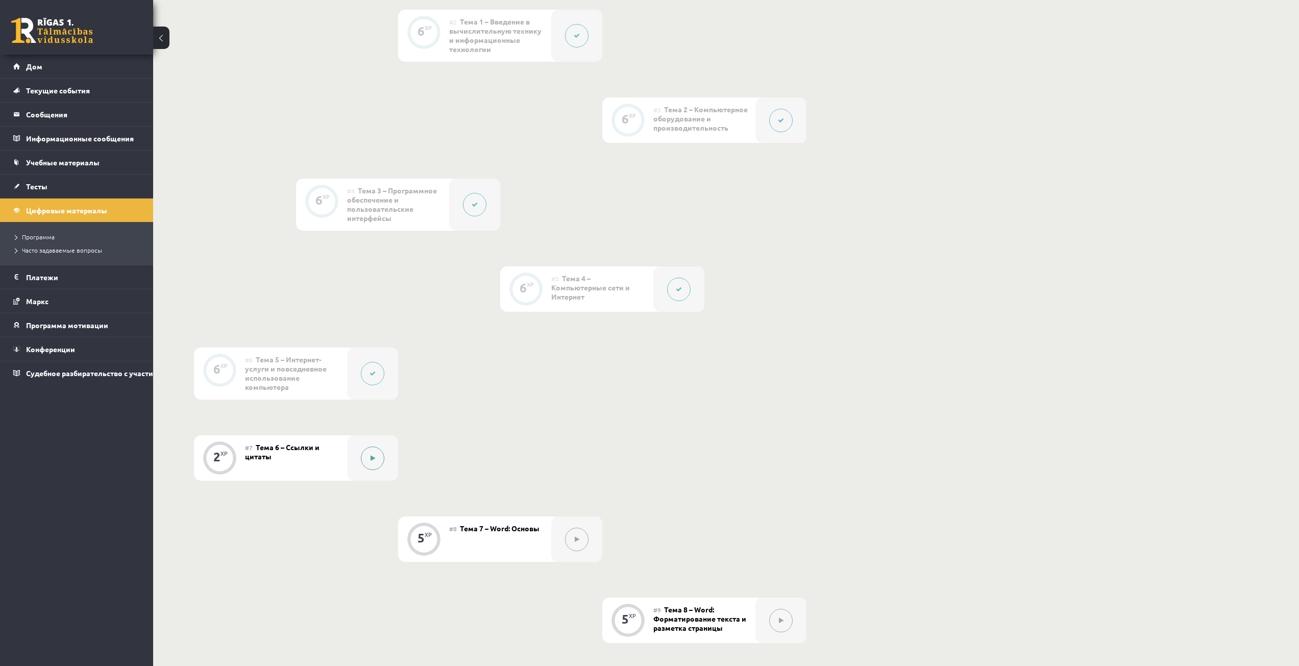
click at [363, 470] on button at bounding box center [372, 458] width 23 height 23
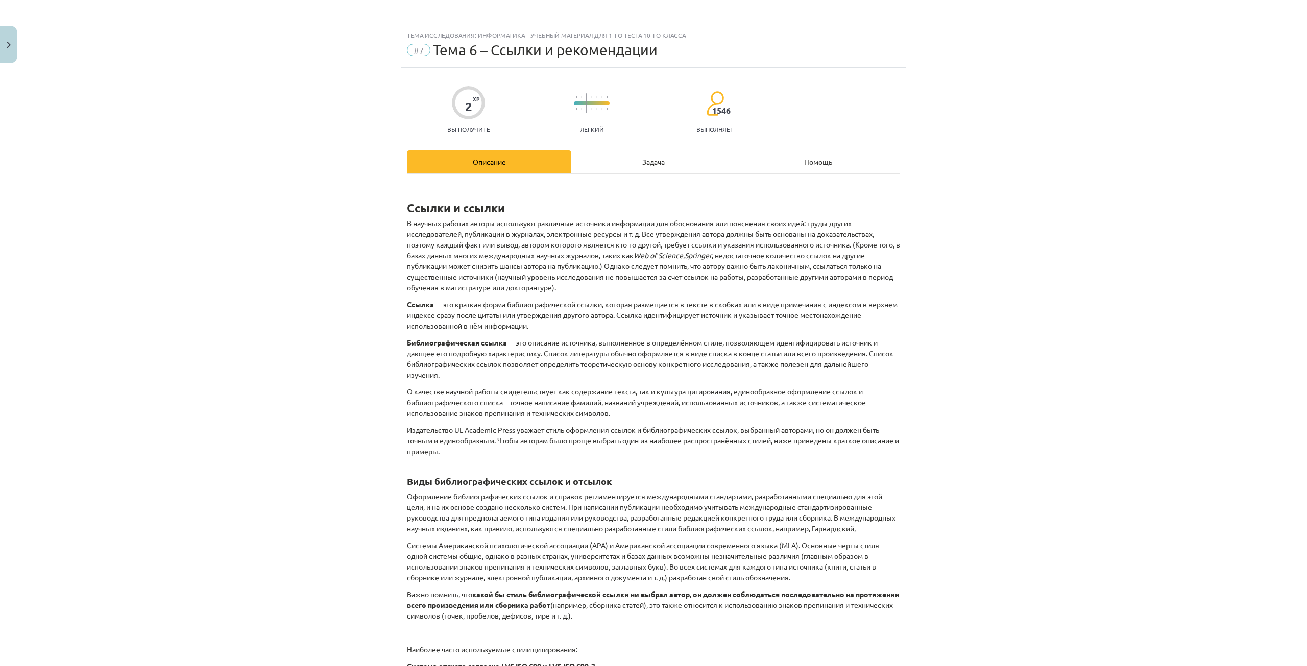
click at [627, 163] on div "Задача" at bounding box center [653, 161] width 164 height 23
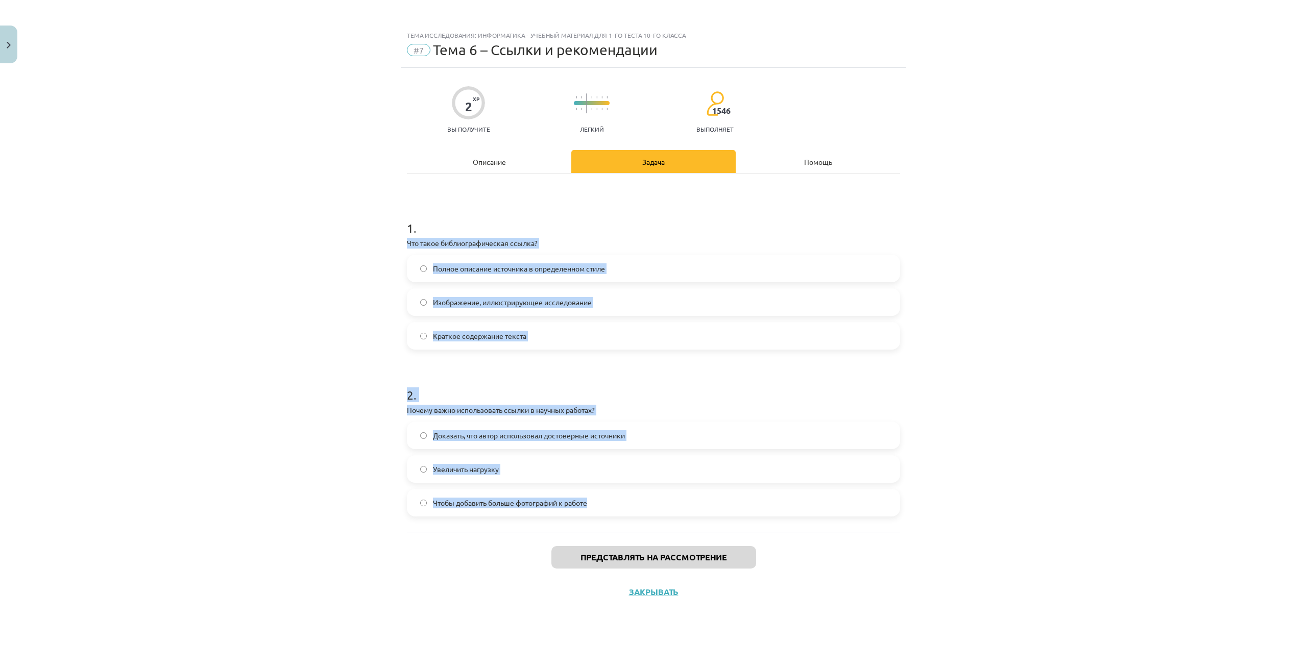
drag, startPoint x: 390, startPoint y: 244, endPoint x: 619, endPoint y: 517, distance: 356.5
click at [619, 517] on div "Тема исследования: Информатика - учебный материал для 1-го теста 10-го класса #…" at bounding box center [653, 333] width 1307 height 666
copy form "Что такое библиографическая ссылка? Полное описание источника в определенном ст…"
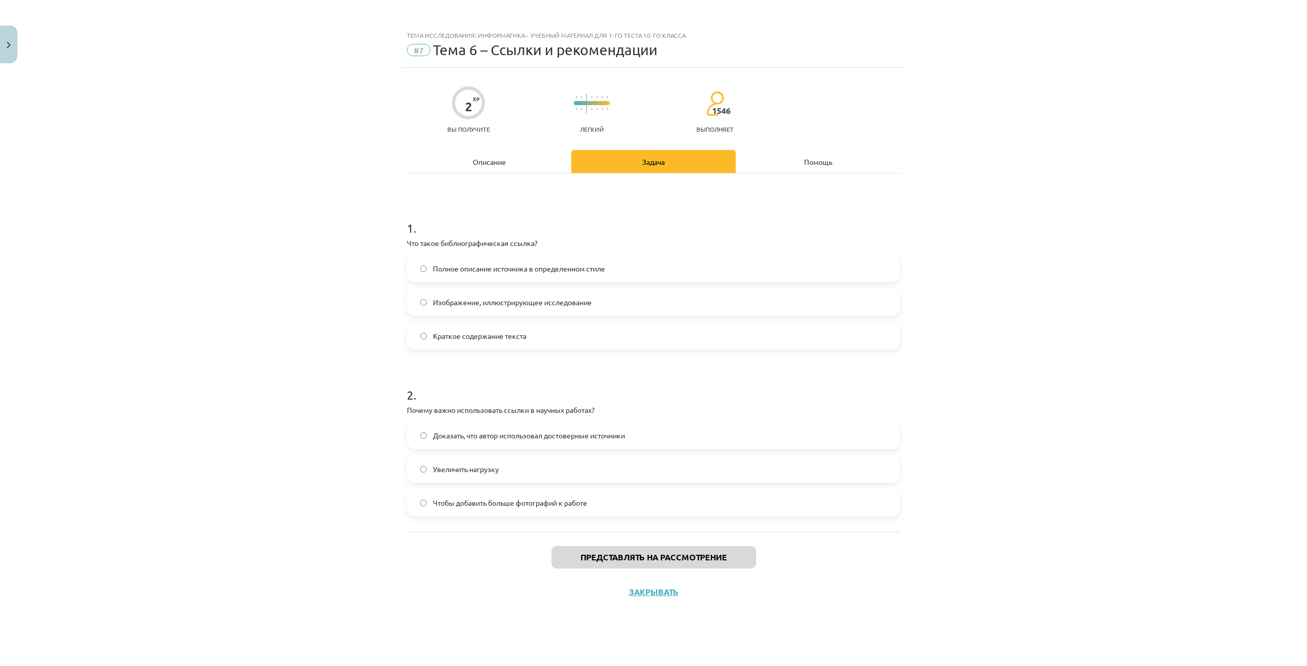
click at [306, 141] on div "Тема исследования: Информатика - учебный материал для 1-го теста 10-го класса #…" at bounding box center [653, 333] width 1307 height 666
click at [475, 271] on font "Полное описание источника в определенном стиле" at bounding box center [519, 268] width 172 height 9
click at [472, 435] on font "Доказать, что автор использовал достоверные источники" at bounding box center [529, 435] width 192 height 9
click at [571, 553] on button "Представлять на рассмотрение" at bounding box center [653, 557] width 205 height 22
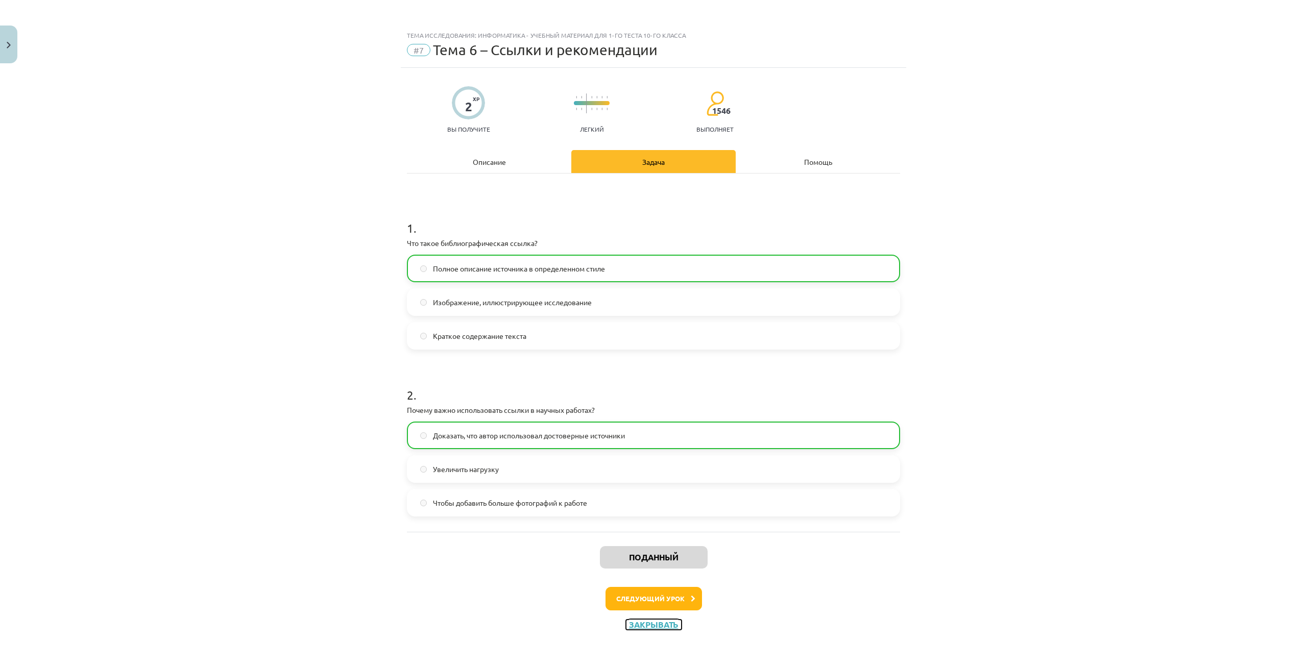
click at [634, 621] on font "Закрывать" at bounding box center [654, 624] width 50 height 11
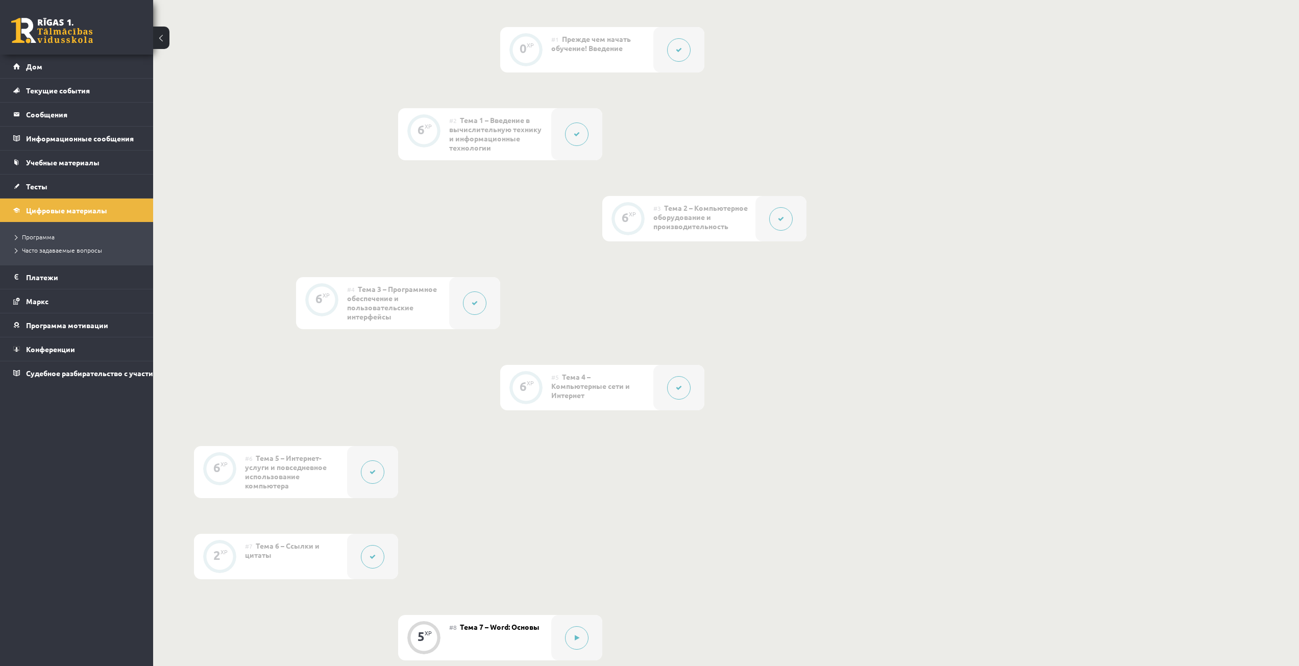
scroll to position [306, 0]
